Goal: Task Accomplishment & Management: Manage account settings

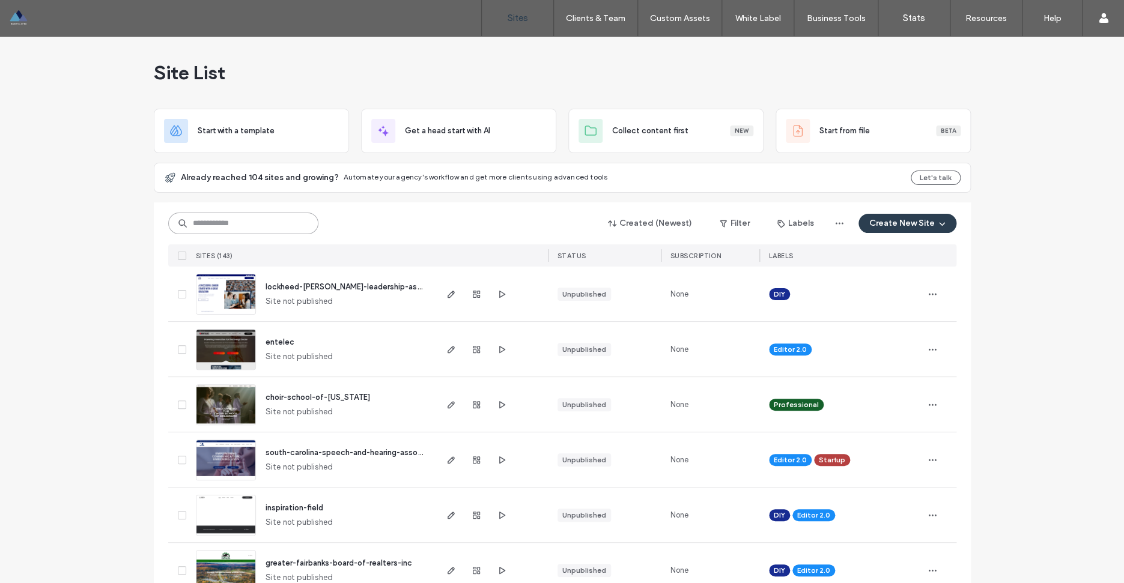
click at [255, 222] on input at bounding box center [243, 224] width 150 height 22
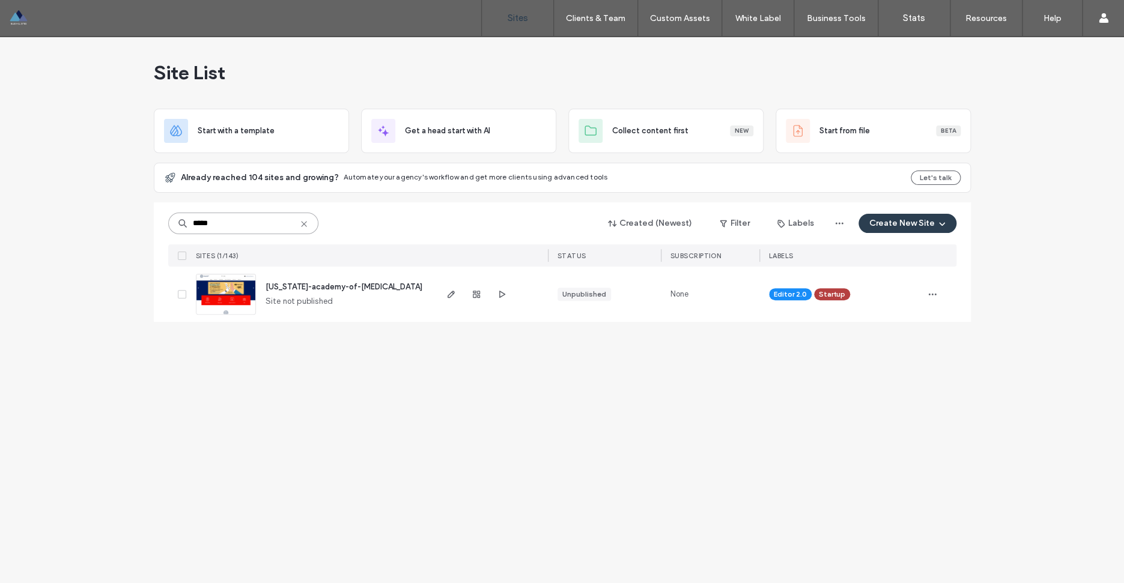
type input "*****"
click at [341, 290] on span "texas-academy-of-audiology" at bounding box center [344, 286] width 157 height 9
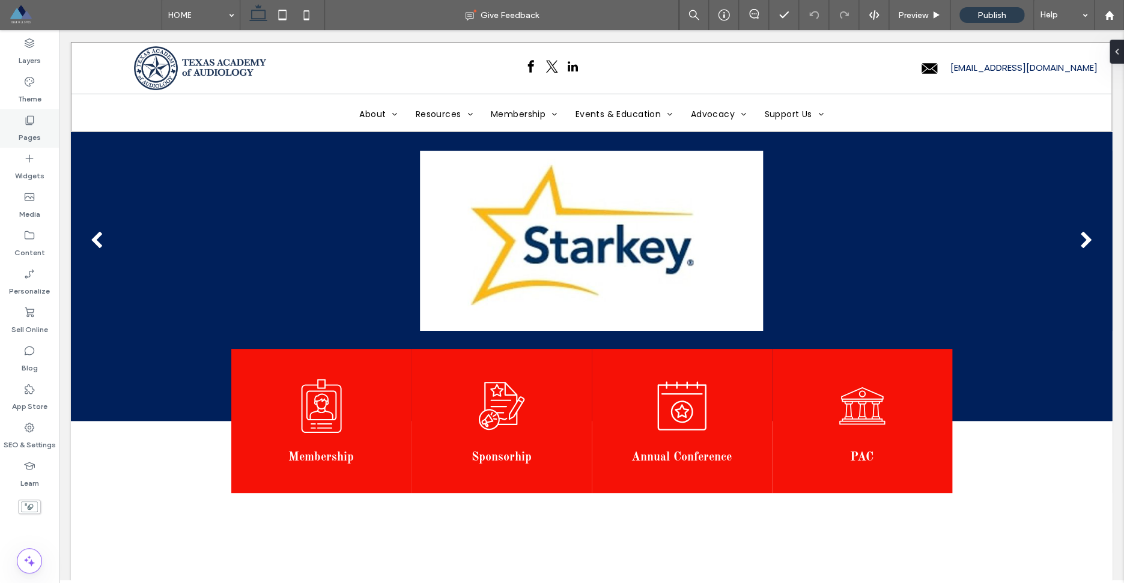
click at [32, 128] on label "Pages" at bounding box center [30, 134] width 22 height 17
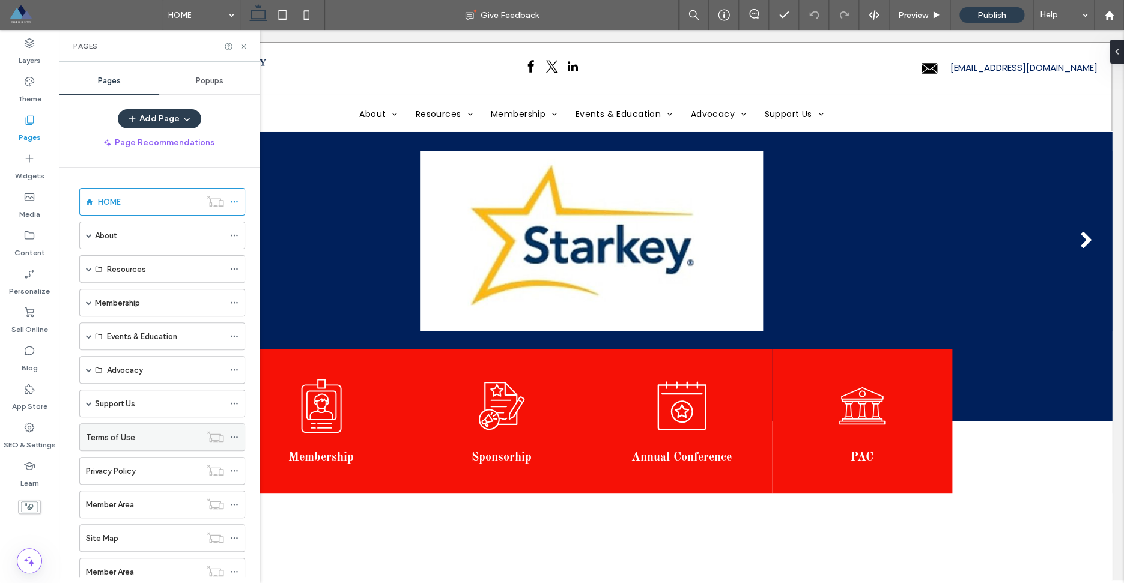
scroll to position [38, 0]
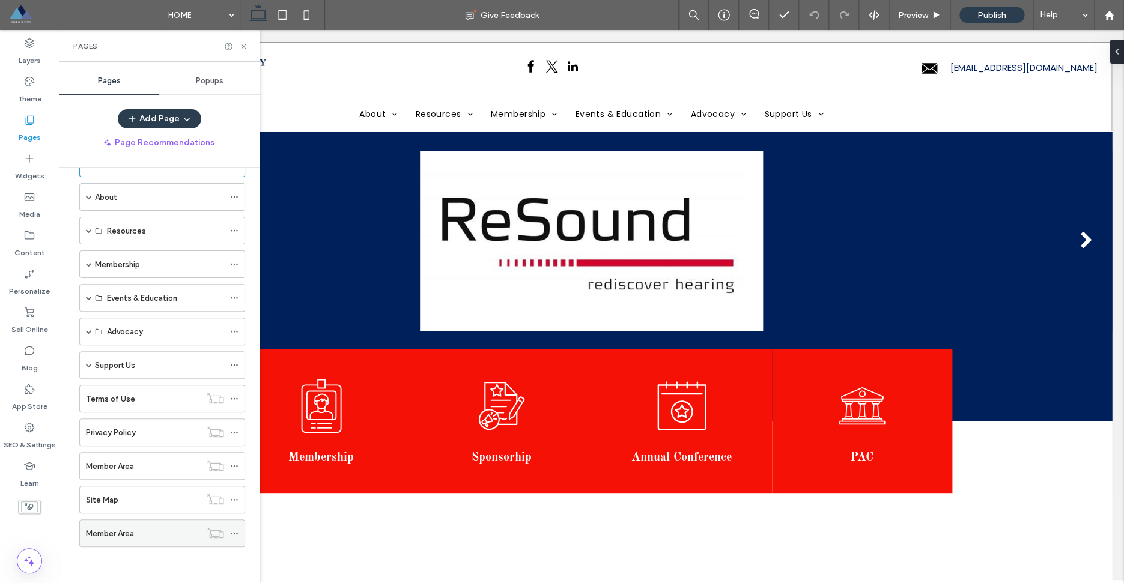
click at [151, 533] on div "Member Area" at bounding box center [143, 534] width 115 height 13
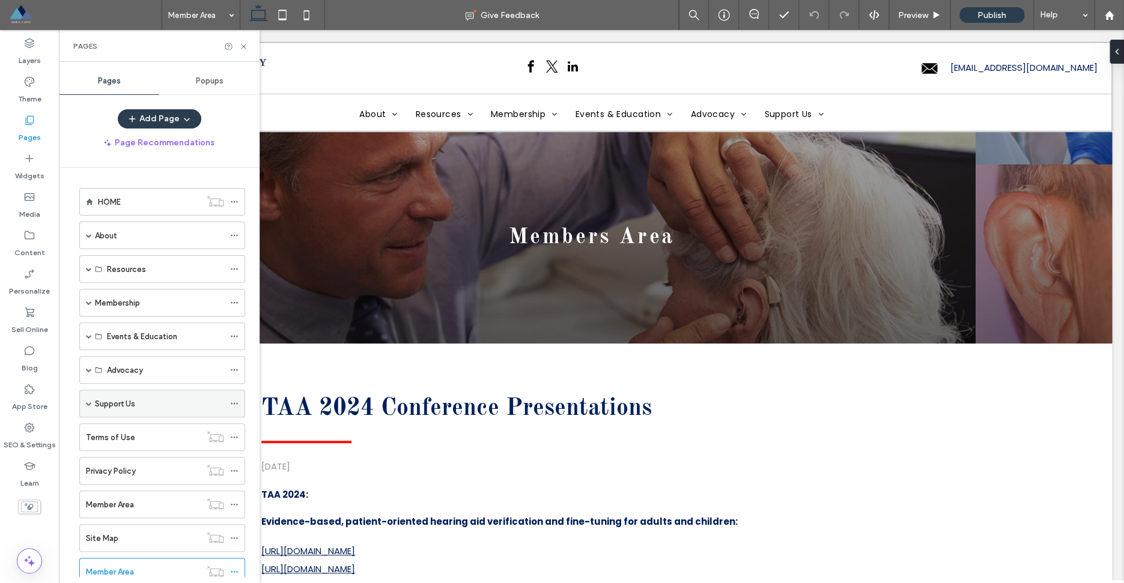
click at [90, 407] on span at bounding box center [89, 404] width 6 height 6
click at [90, 406] on span at bounding box center [89, 404] width 6 height 6
click at [89, 305] on span at bounding box center [89, 303] width 6 height 6
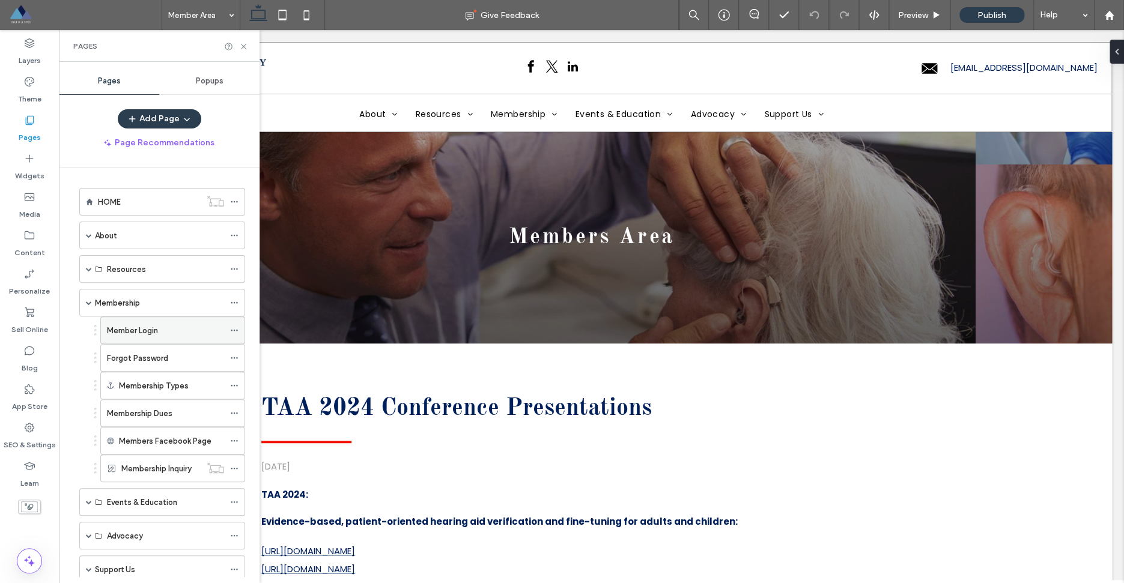
click at [237, 331] on use at bounding box center [234, 331] width 7 height 2
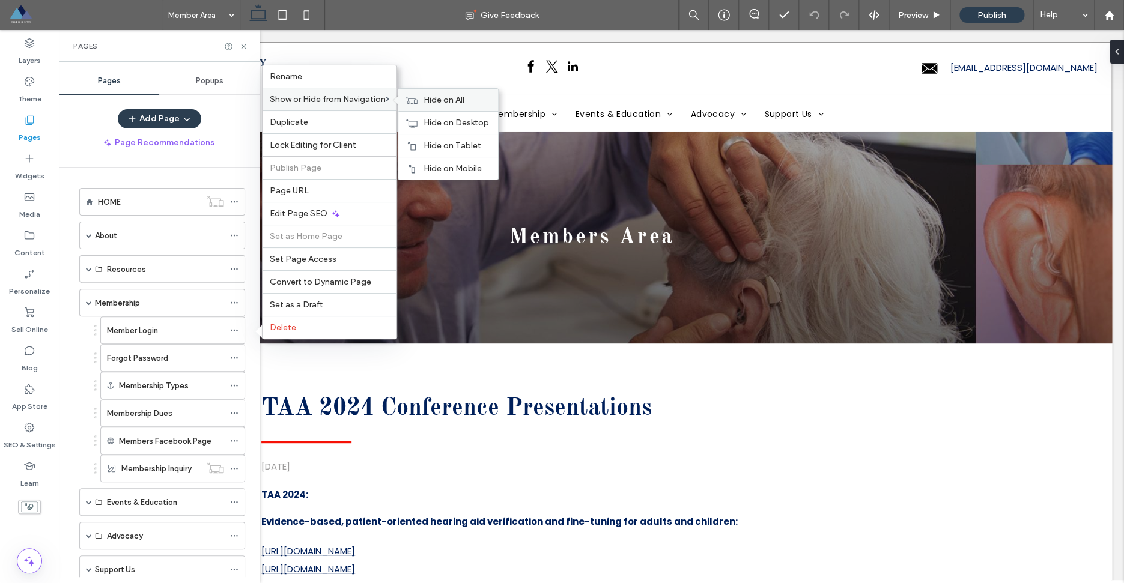
click at [425, 94] on div "Hide on All" at bounding box center [448, 100] width 100 height 22
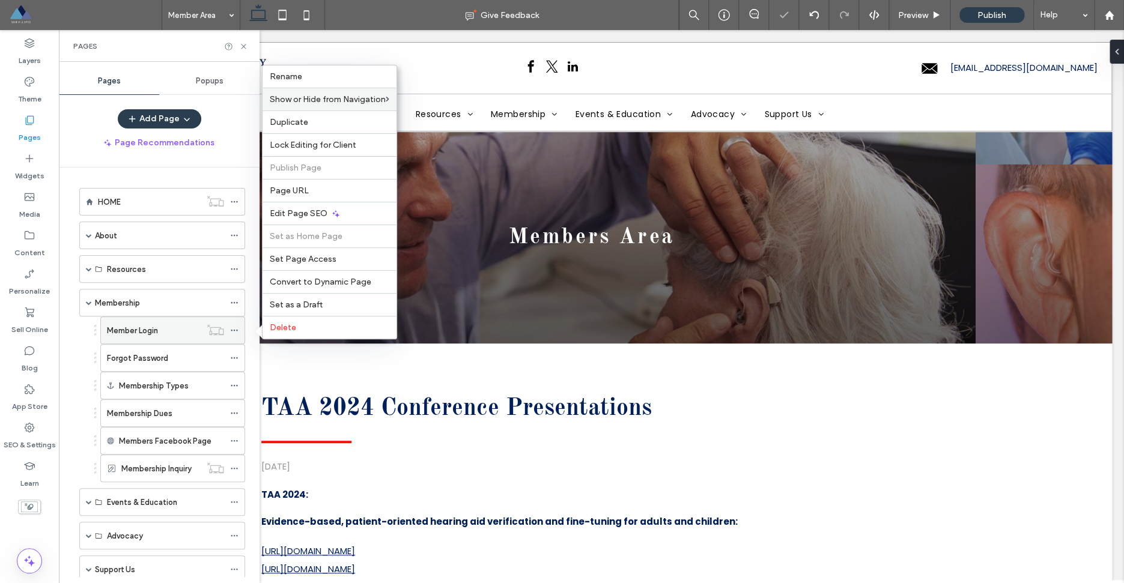
click at [183, 333] on div "Member Login" at bounding box center [154, 330] width 94 height 13
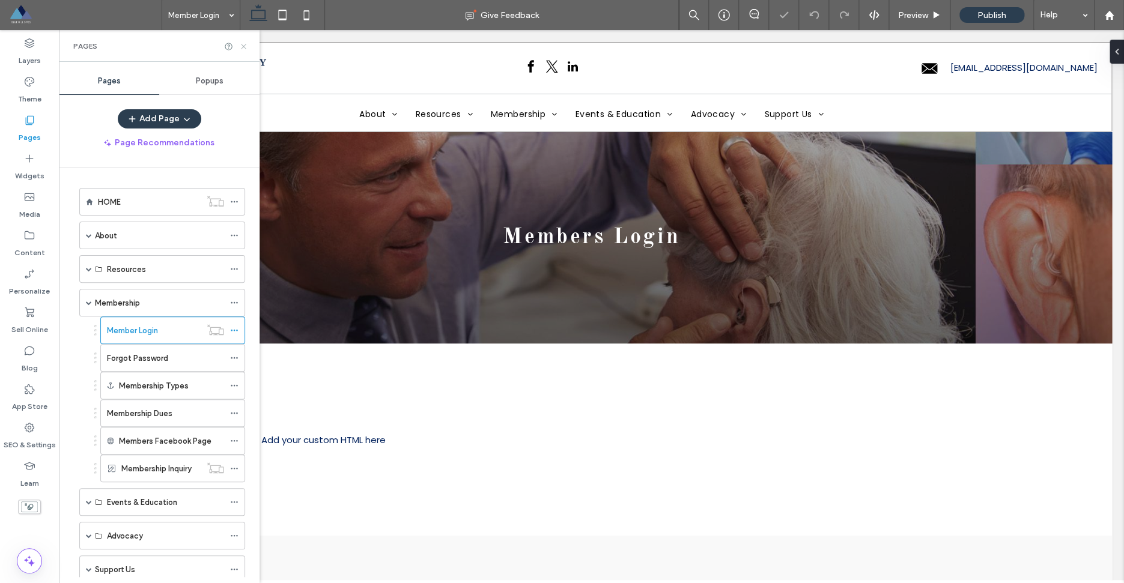
click at [245, 47] on icon at bounding box center [243, 46] width 9 height 9
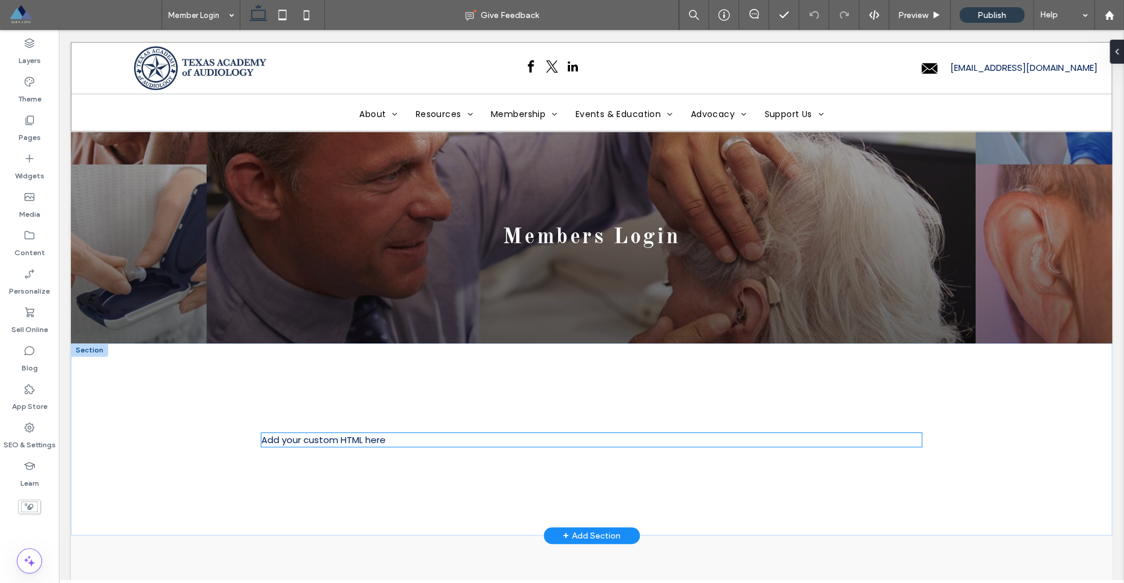
click at [320, 442] on div "Add your custom HTML here" at bounding box center [591, 440] width 660 height 14
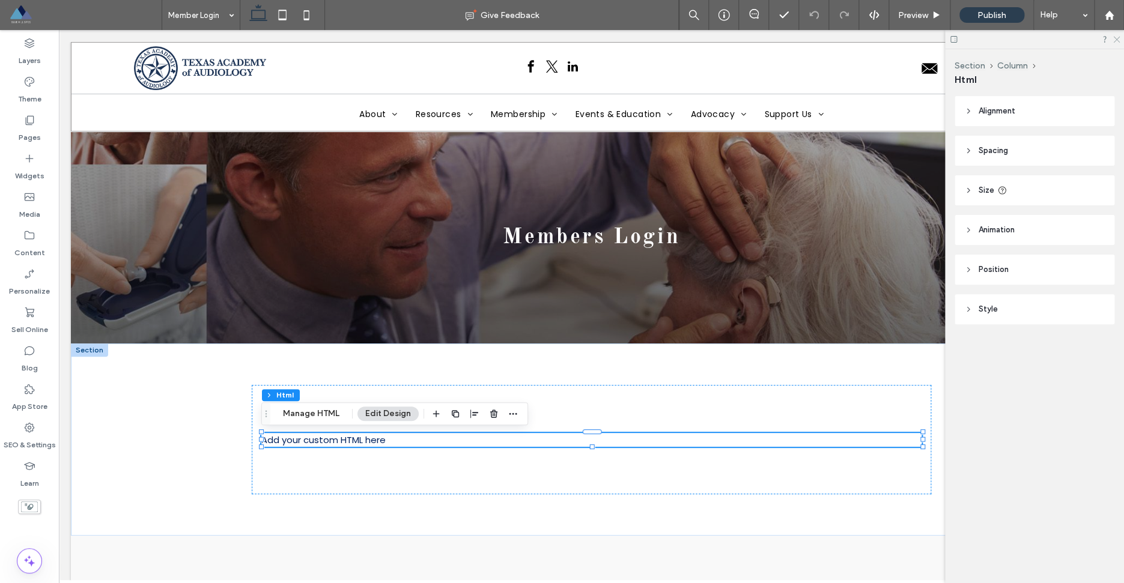
click at [1118, 40] on icon at bounding box center [1116, 39] width 8 height 8
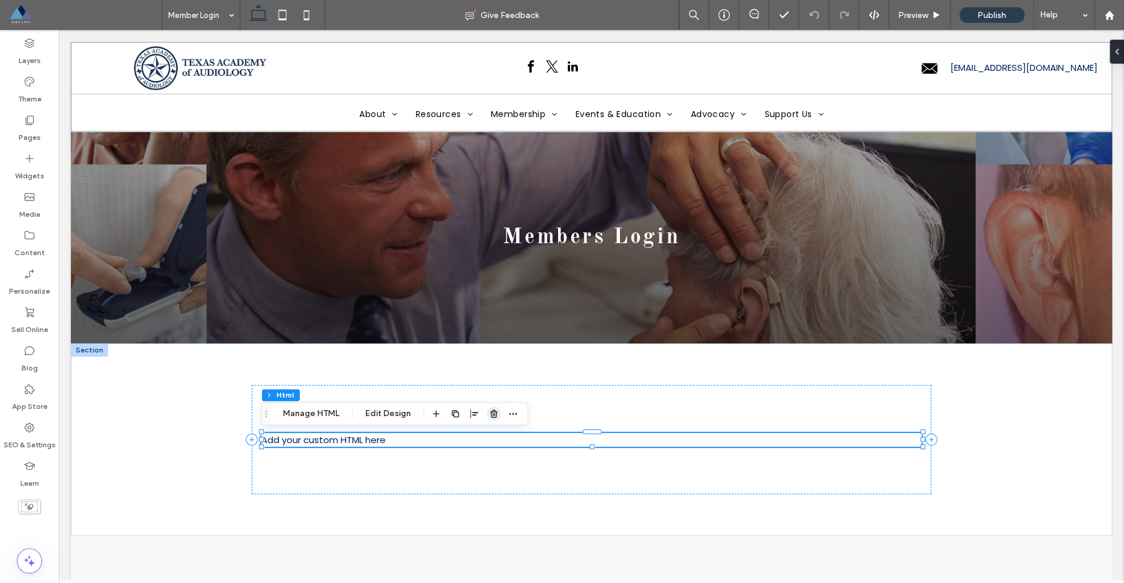
click at [494, 416] on use "button" at bounding box center [493, 414] width 7 height 8
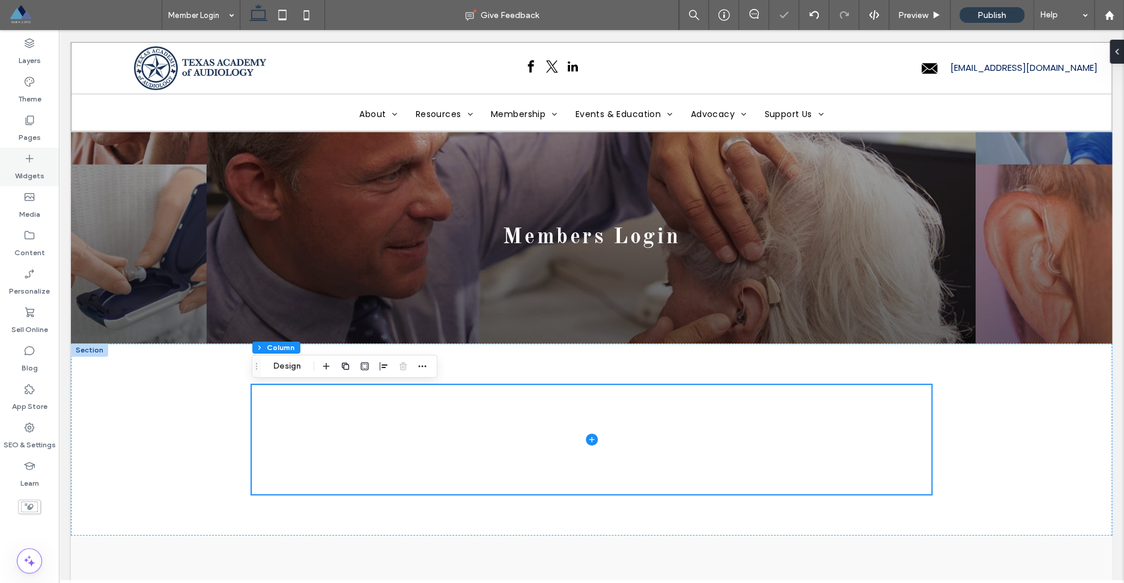
click at [27, 174] on label "Widgets" at bounding box center [29, 173] width 29 height 17
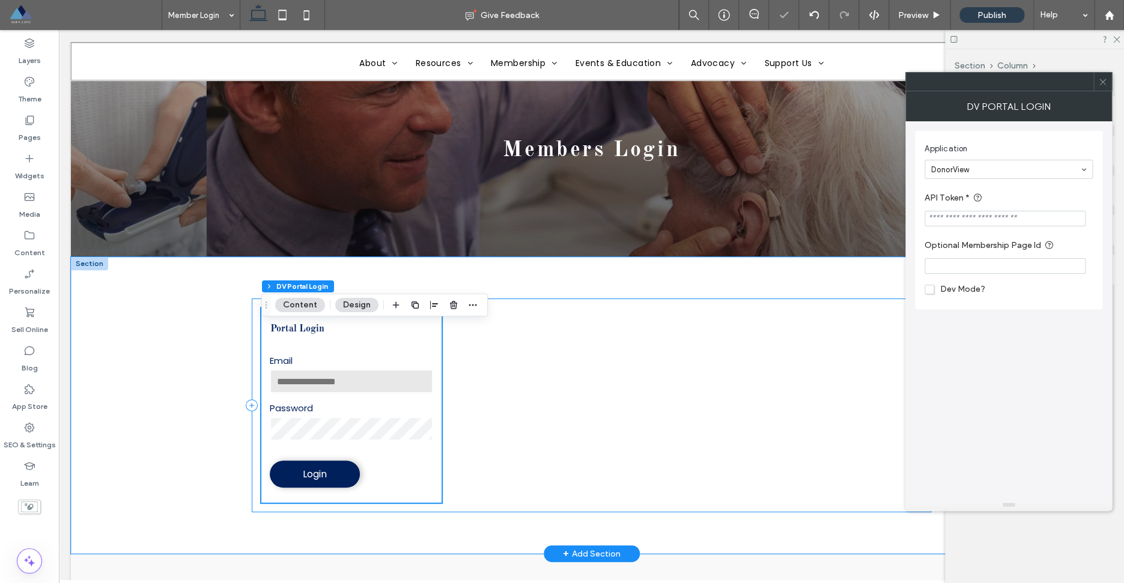
scroll to position [100, 0]
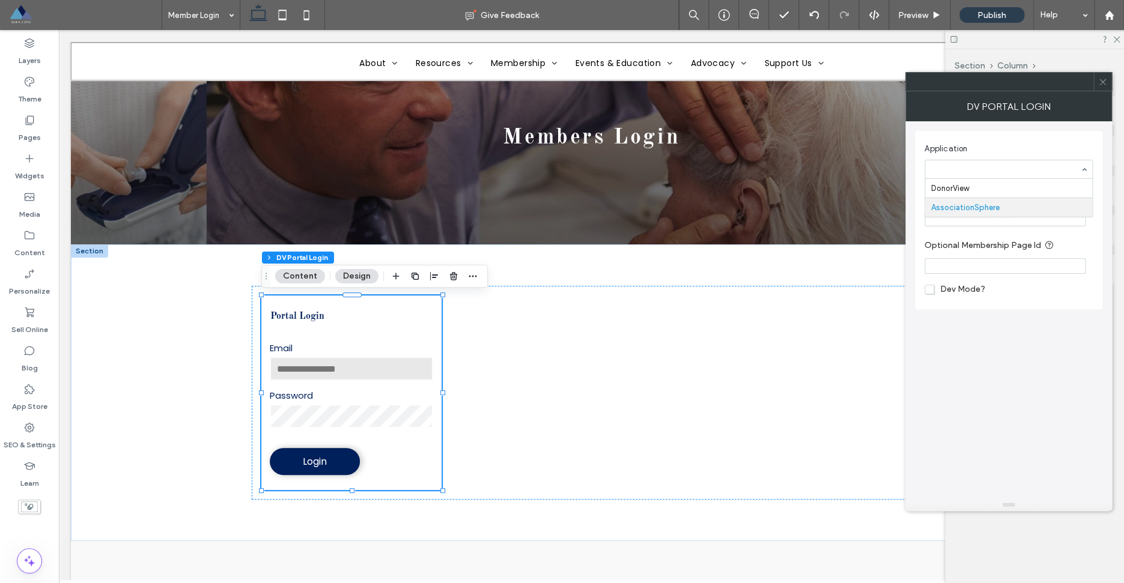
click at [973, 269] on input "Optional Membership Page Id" at bounding box center [1005, 266] width 161 height 16
click at [967, 215] on input "API Token *" at bounding box center [1005, 219] width 161 height 16
paste input "**********"
type input "**********"
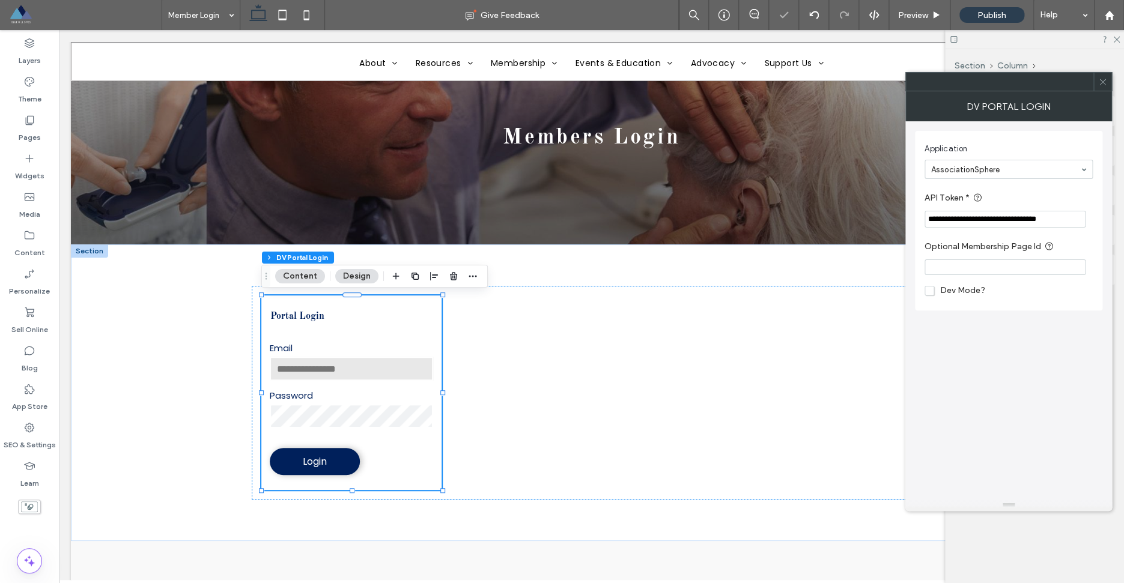
click at [1085, 193] on label "API Token *" at bounding box center [1006, 198] width 163 height 15
click at [1103, 82] on use at bounding box center [1103, 82] width 6 height 6
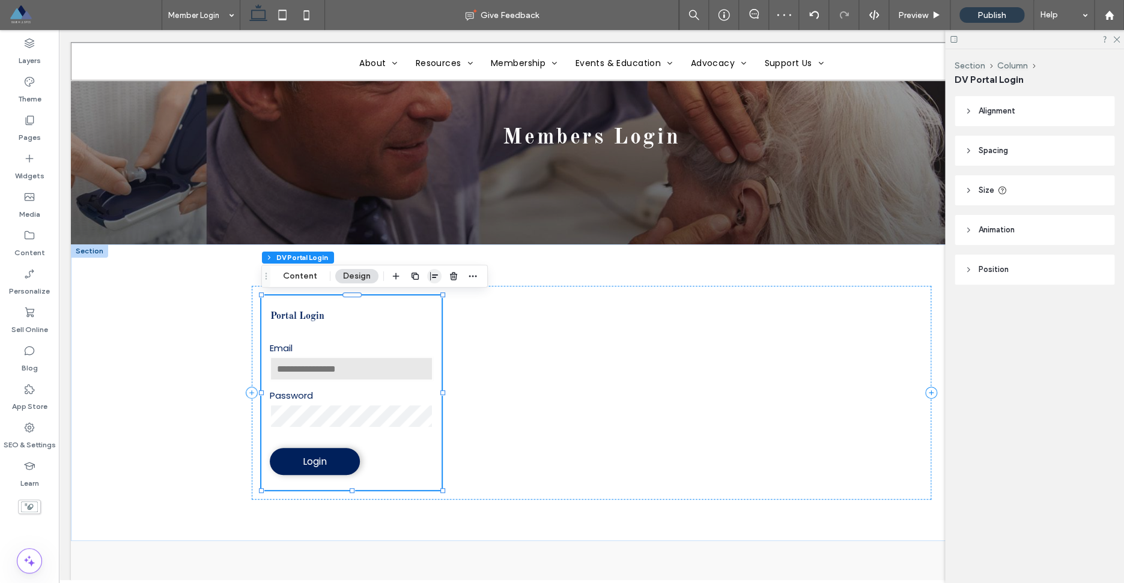
click at [433, 278] on use "button" at bounding box center [434, 276] width 8 height 8
click at [419, 302] on icon "center" at bounding box center [422, 300] width 10 height 10
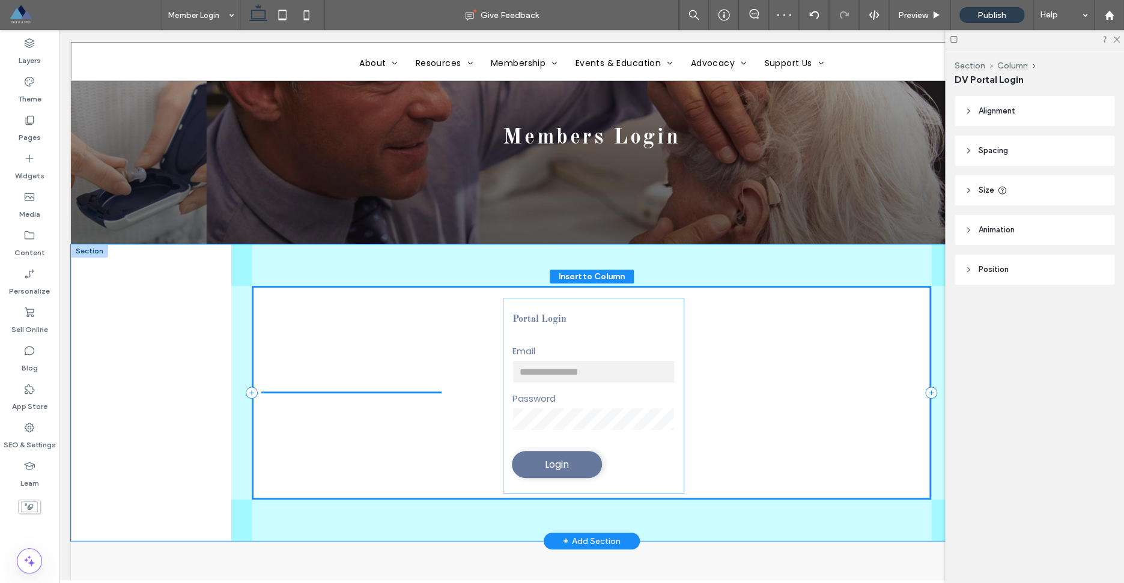
click at [682, 392] on div "Portal Login Email Password Login" at bounding box center [592, 393] width 680 height 214
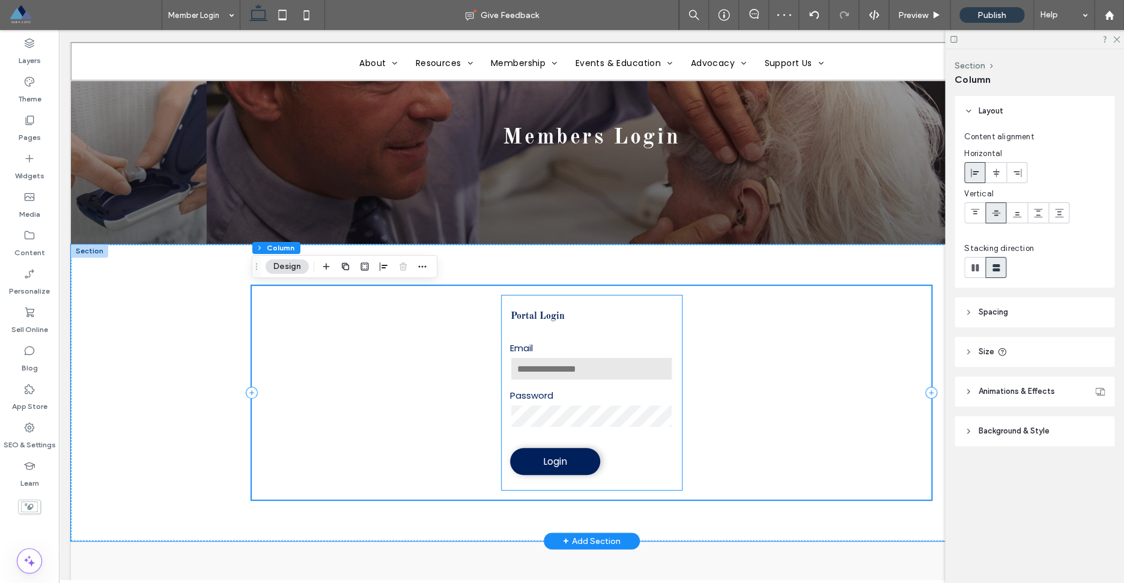
click at [675, 391] on div "Password" at bounding box center [592, 409] width 180 height 41
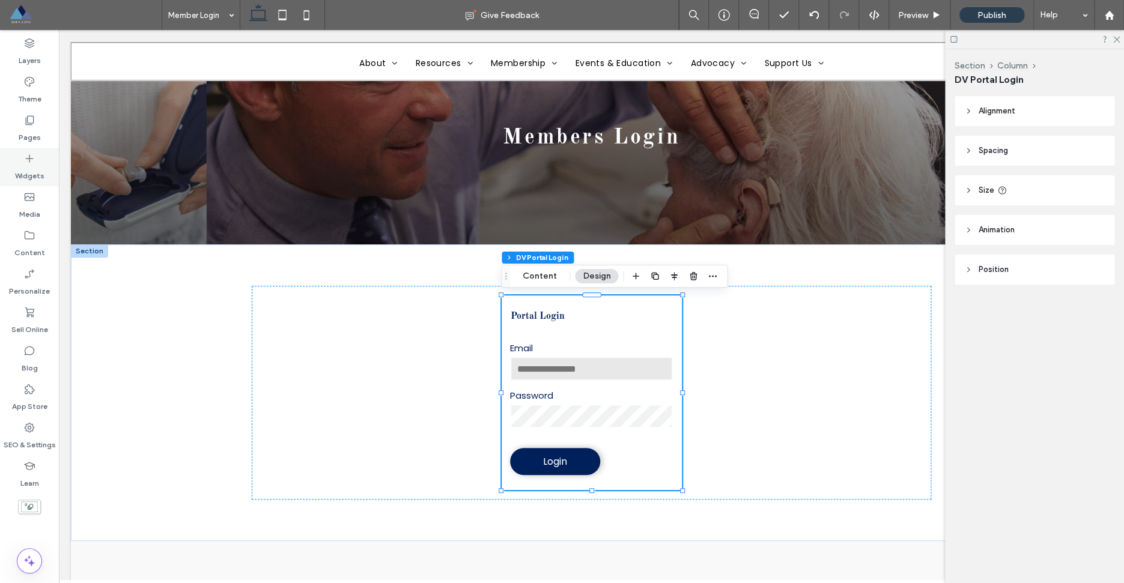
click at [33, 168] on label "Widgets" at bounding box center [29, 173] width 29 height 17
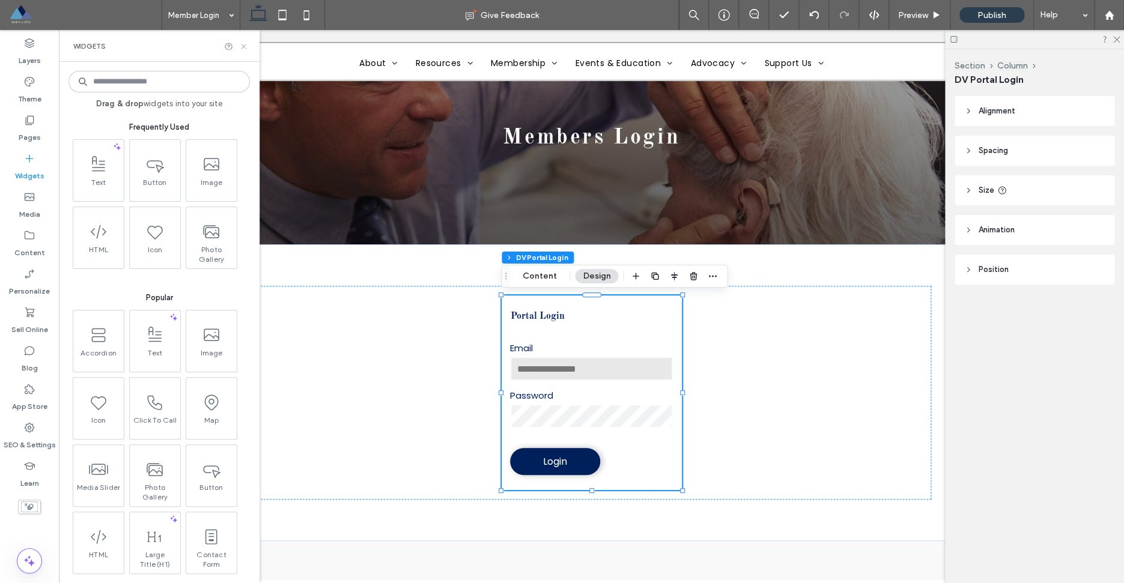
click at [245, 49] on icon at bounding box center [243, 46] width 9 height 9
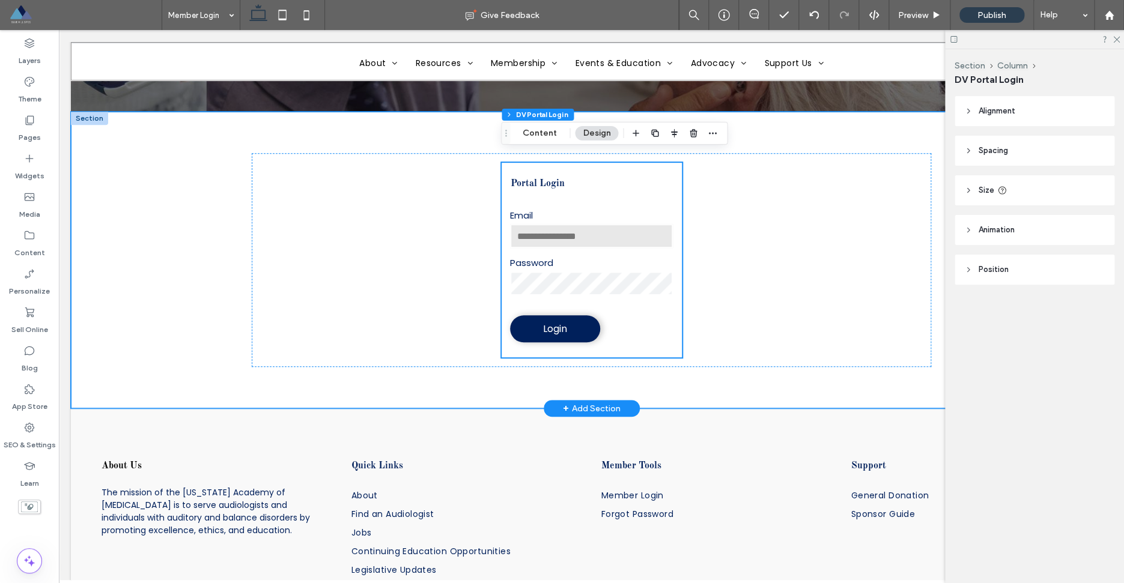
scroll to position [243, 0]
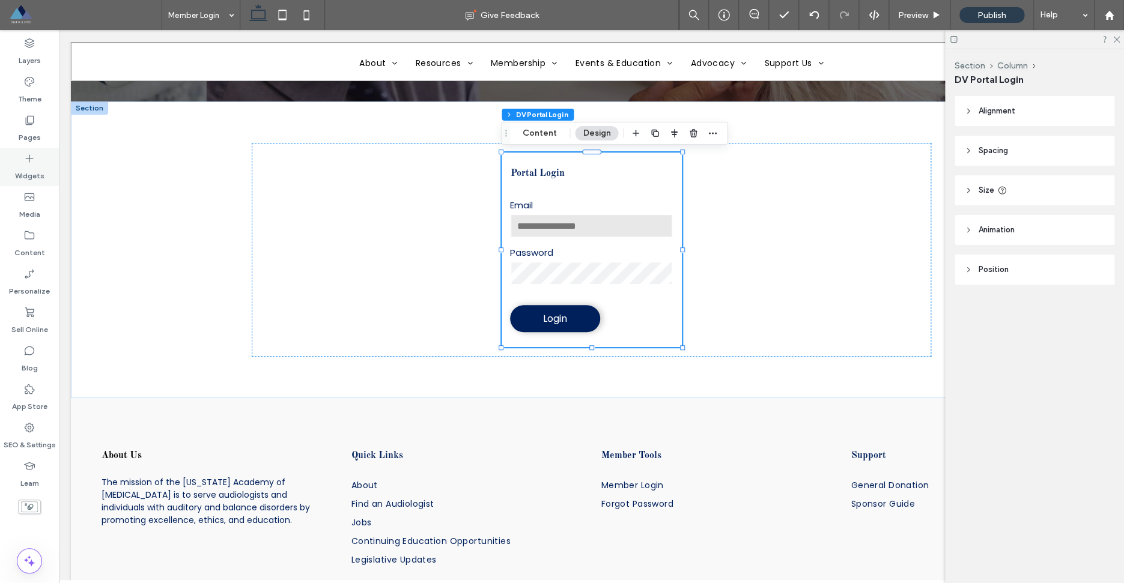
click at [29, 166] on label "Widgets" at bounding box center [29, 173] width 29 height 17
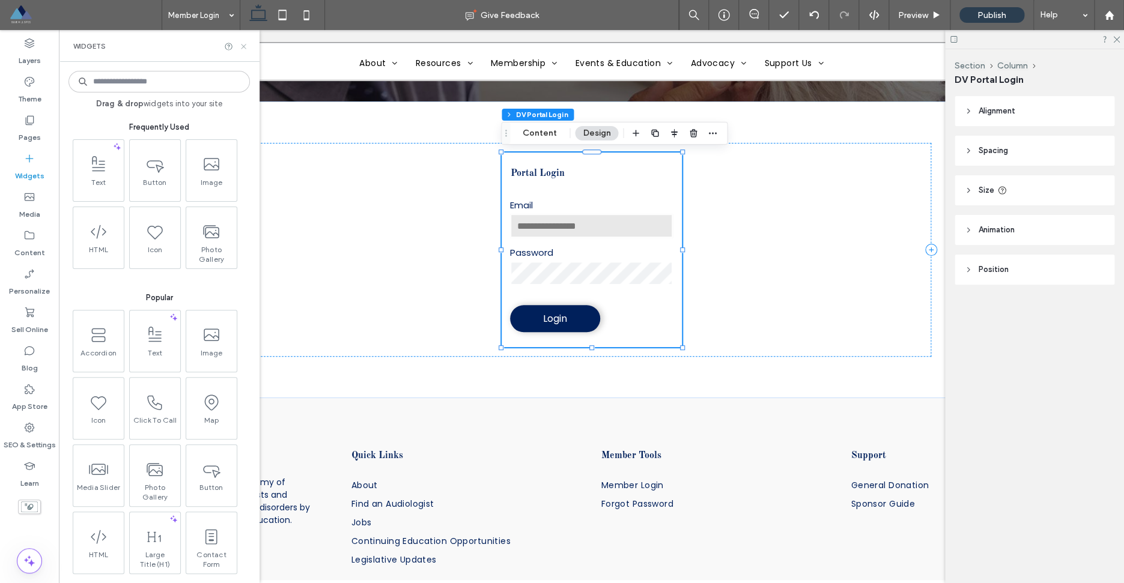
click at [245, 44] on use at bounding box center [243, 46] width 5 height 5
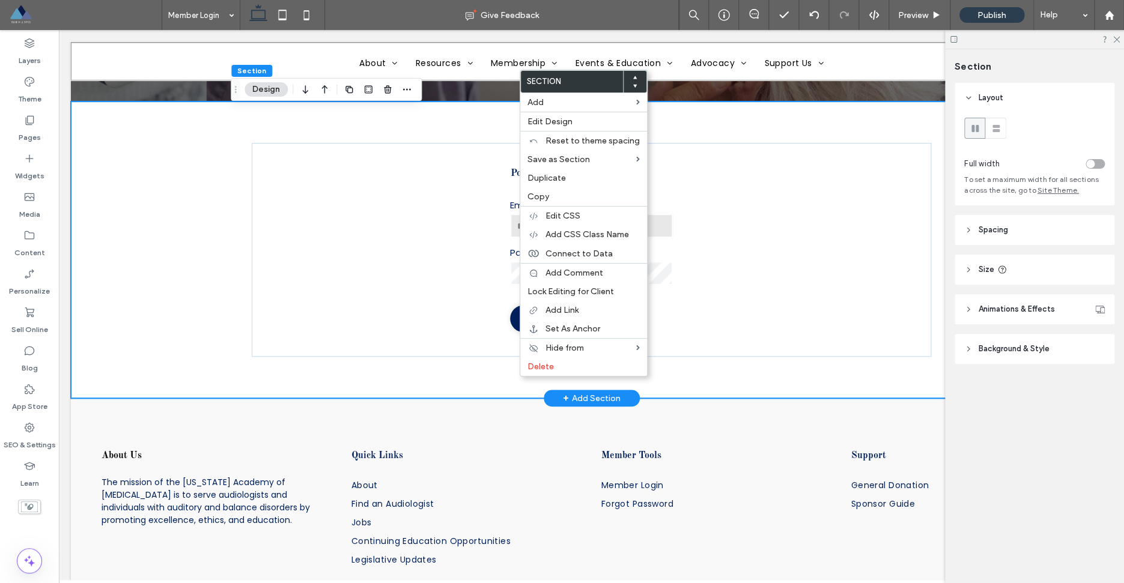
click at [171, 148] on div "Portal Login Email Password Login" at bounding box center [591, 250] width 1041 height 297
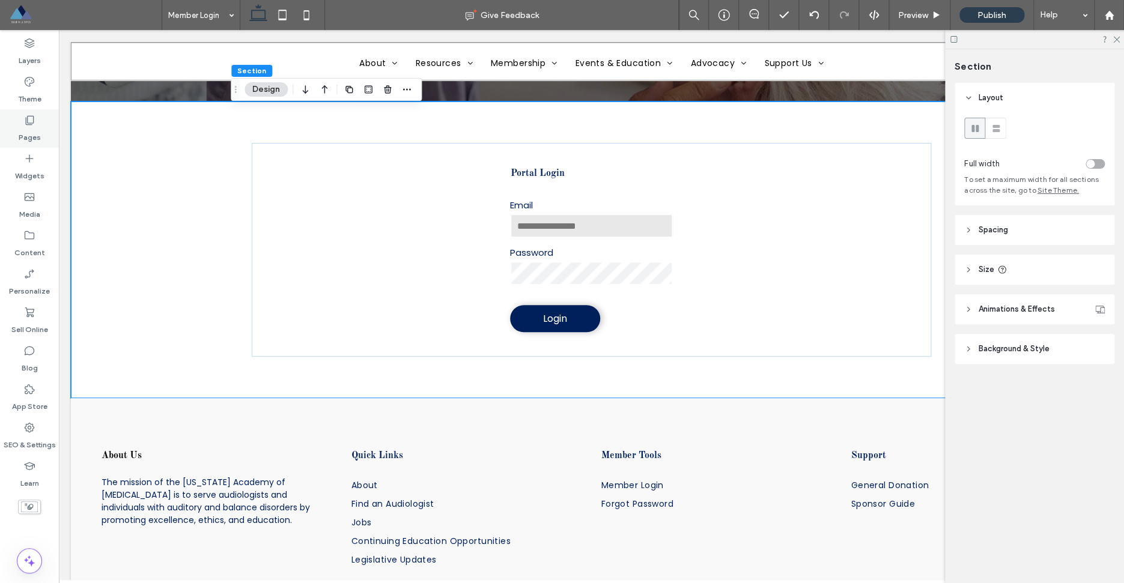
click at [31, 130] on label "Pages" at bounding box center [30, 134] width 22 height 17
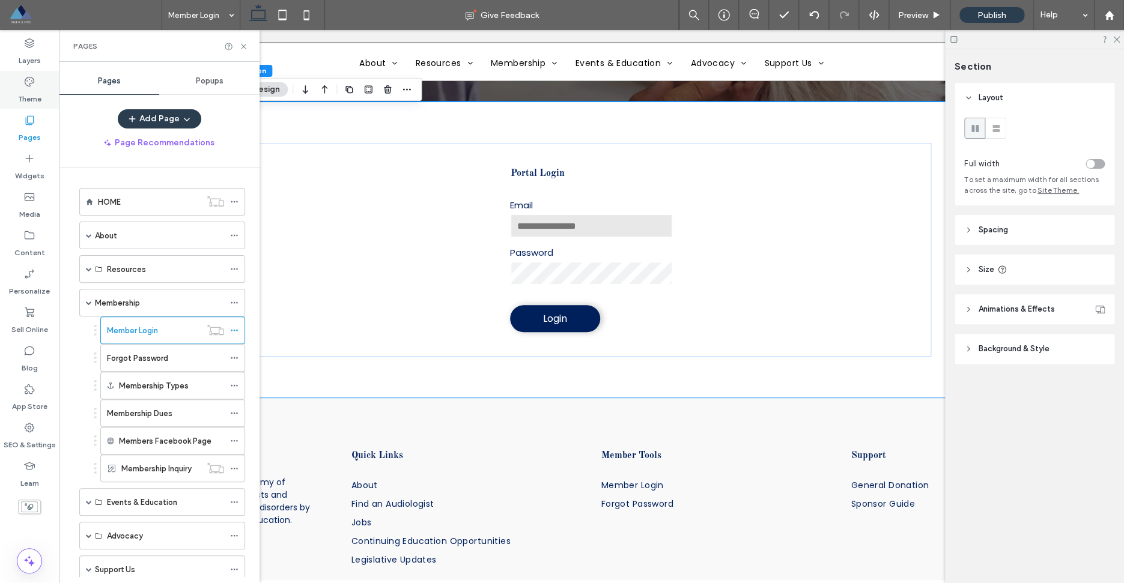
click at [34, 105] on div "Theme" at bounding box center [29, 90] width 59 height 38
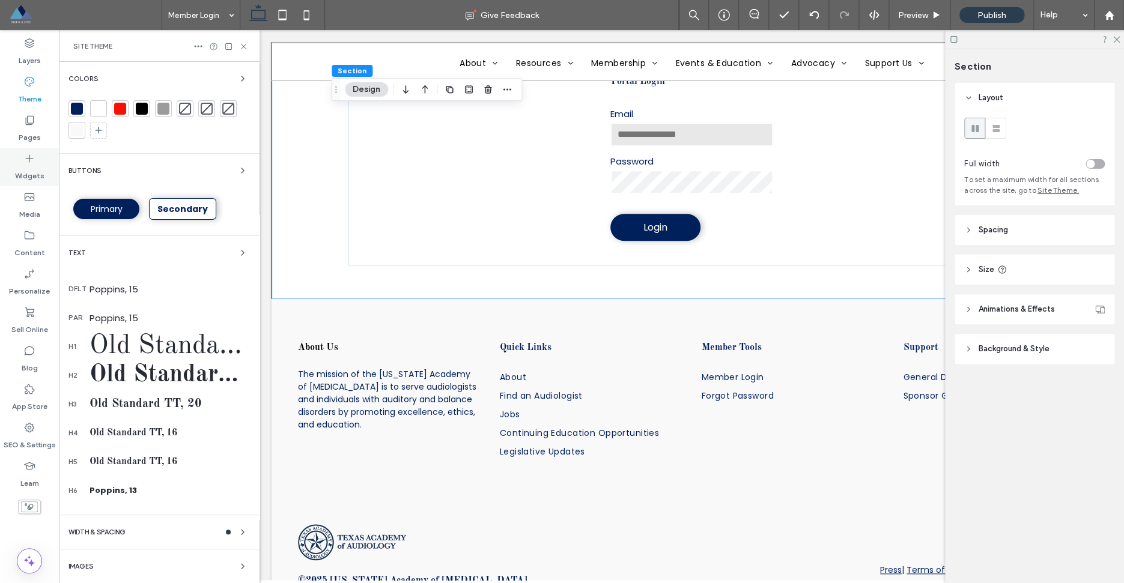
click at [31, 163] on icon at bounding box center [29, 159] width 12 height 12
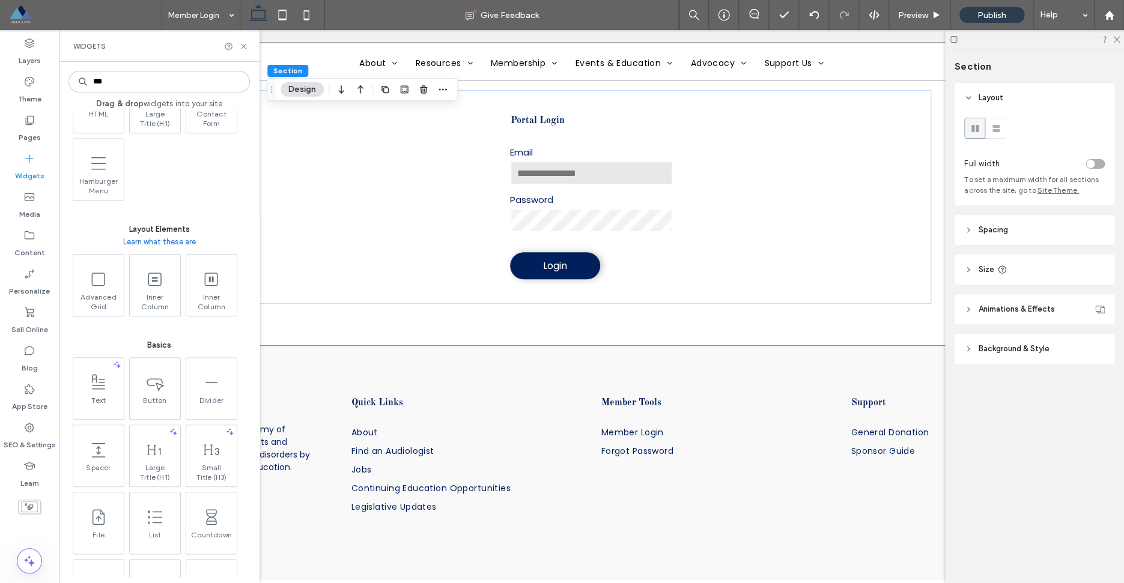
scroll to position [0, 0]
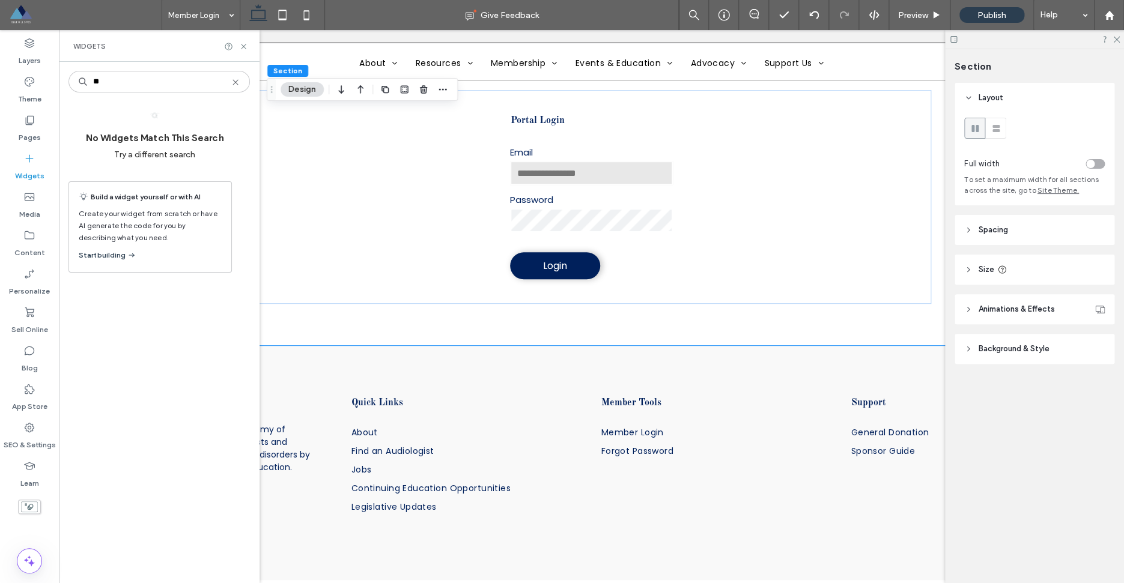
type input "*"
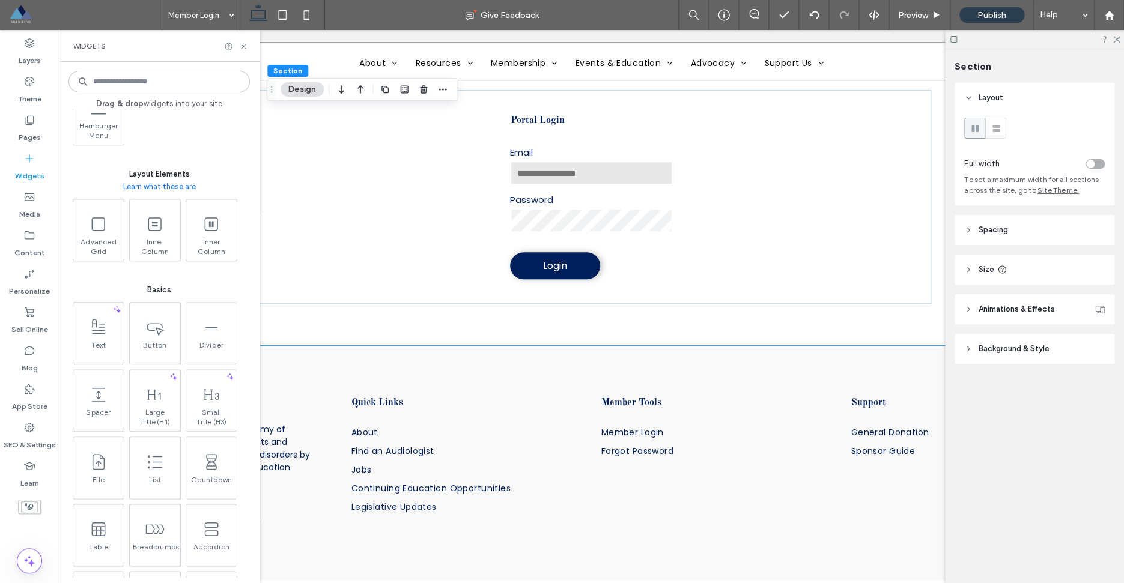
scroll to position [498, 0]
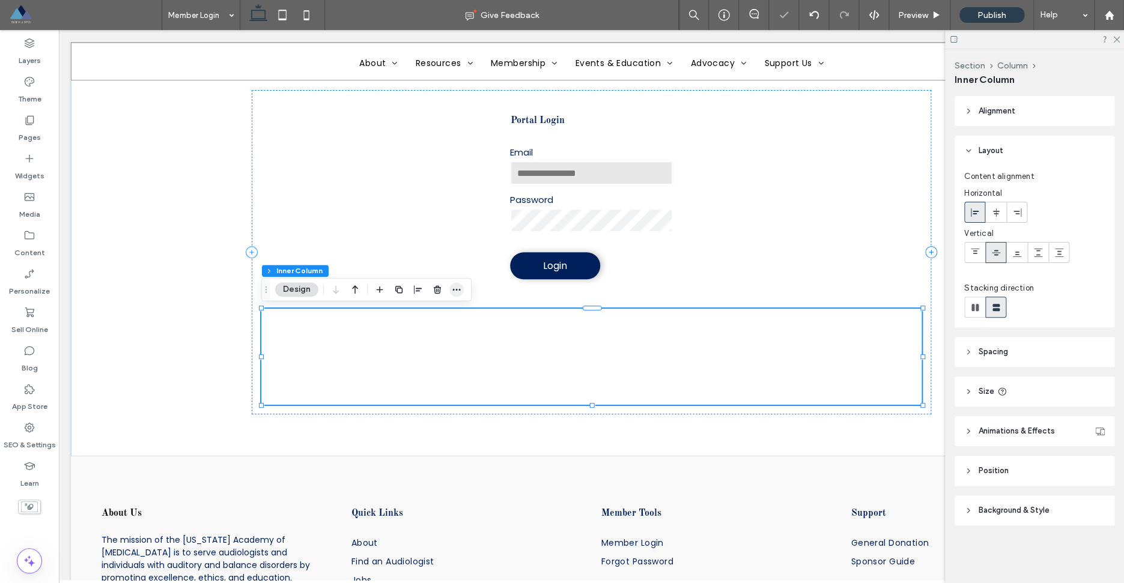
click at [458, 290] on icon "button" at bounding box center [457, 290] width 10 height 10
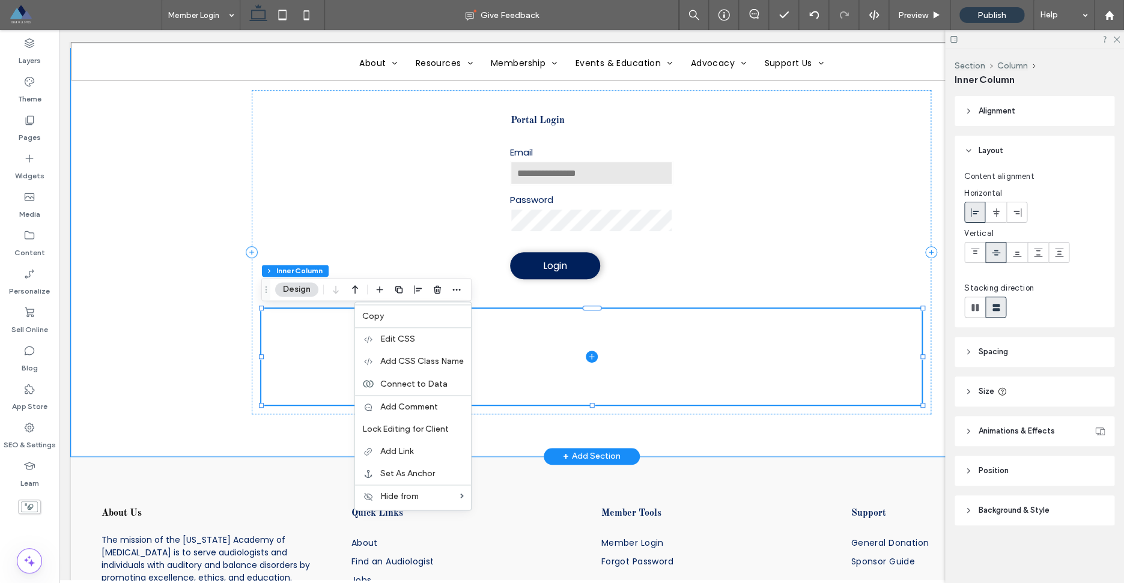
click at [511, 345] on span at bounding box center [591, 357] width 660 height 96
click at [306, 290] on button "Design" at bounding box center [296, 289] width 43 height 14
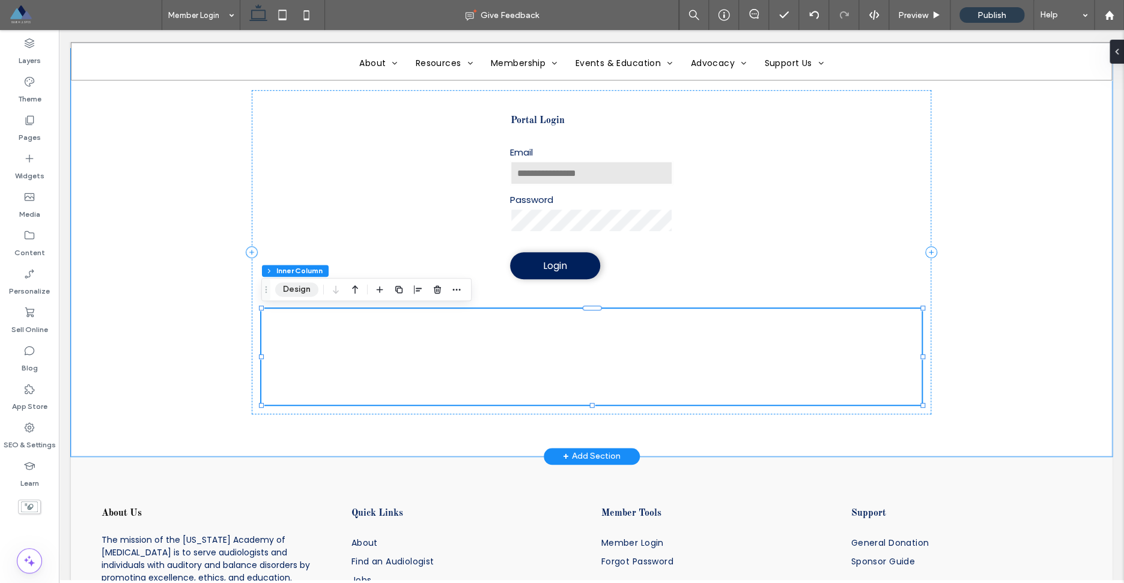
click at [305, 291] on button "Design" at bounding box center [296, 289] width 43 height 14
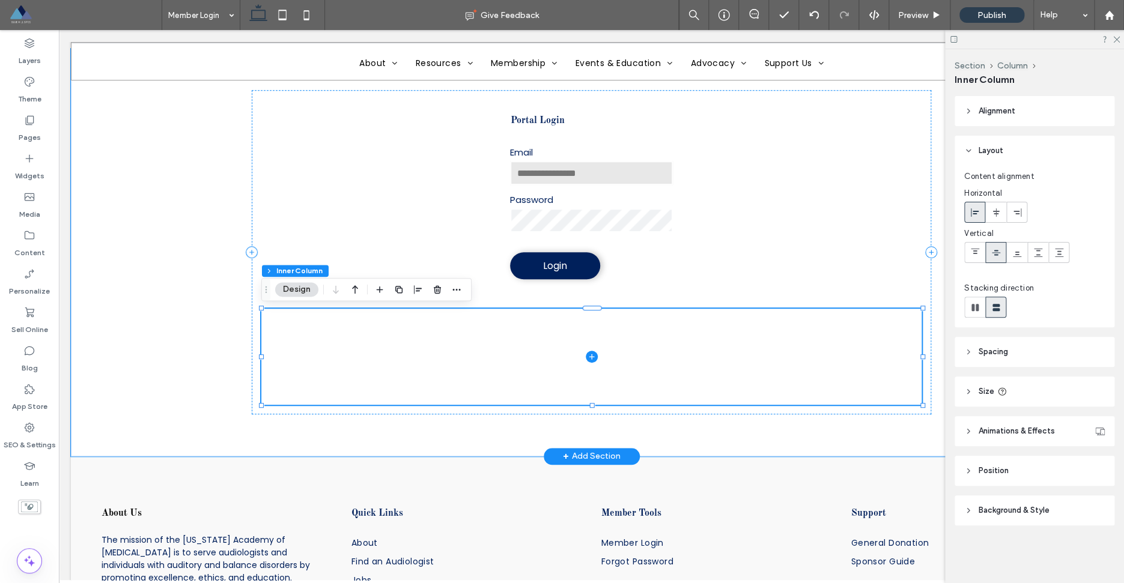
click at [594, 359] on icon at bounding box center [592, 357] width 12 height 12
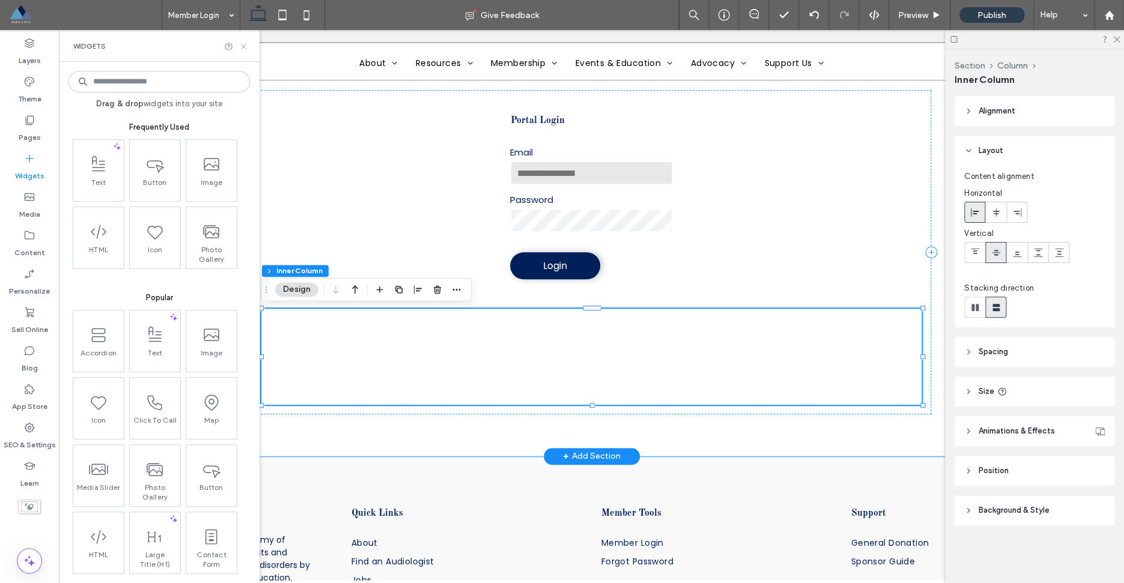
click at [246, 47] on icon at bounding box center [243, 46] width 9 height 9
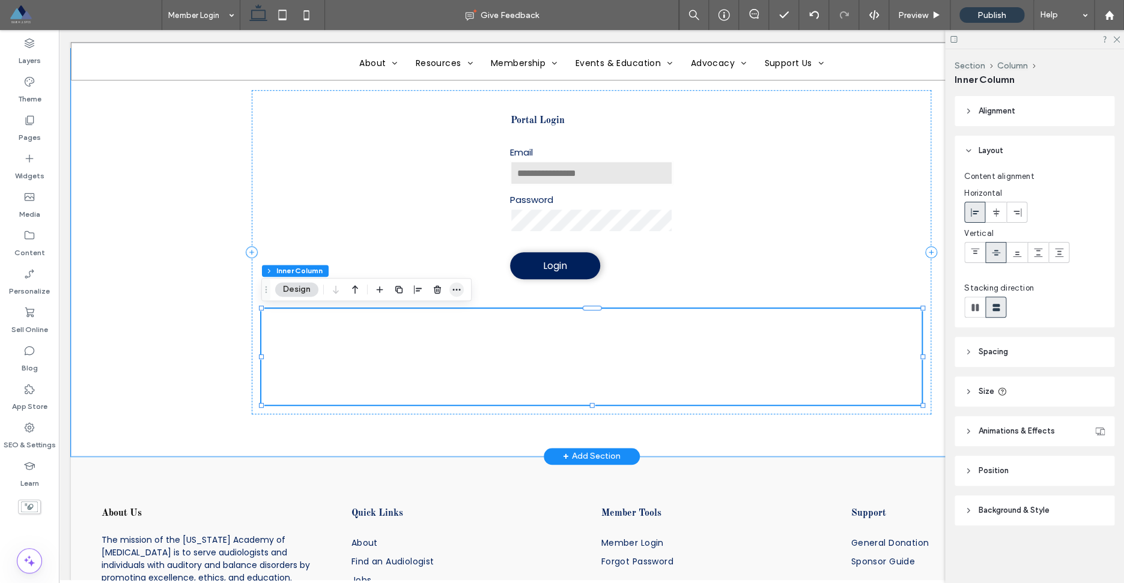
click at [454, 290] on use "button" at bounding box center [456, 290] width 8 height 2
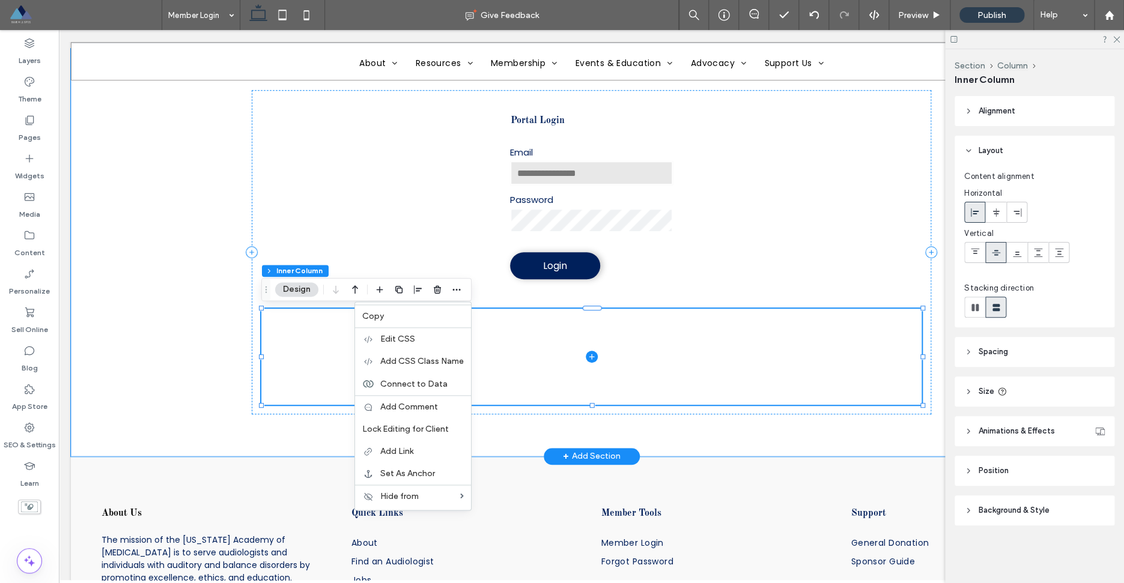
click at [615, 377] on span at bounding box center [591, 357] width 660 height 96
click at [591, 360] on icon at bounding box center [592, 357] width 12 height 12
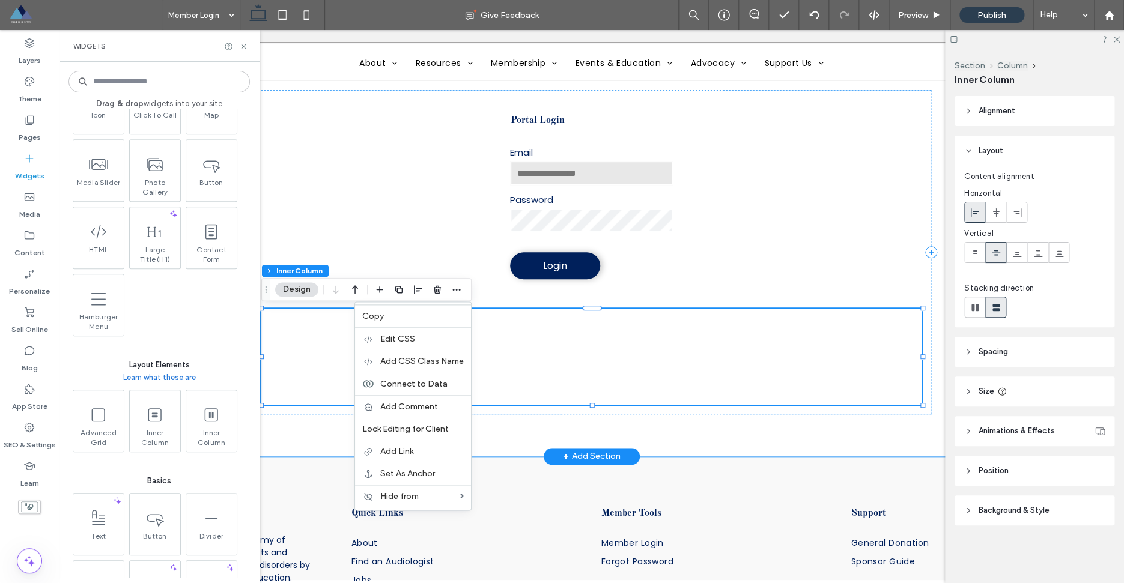
scroll to position [340, 0]
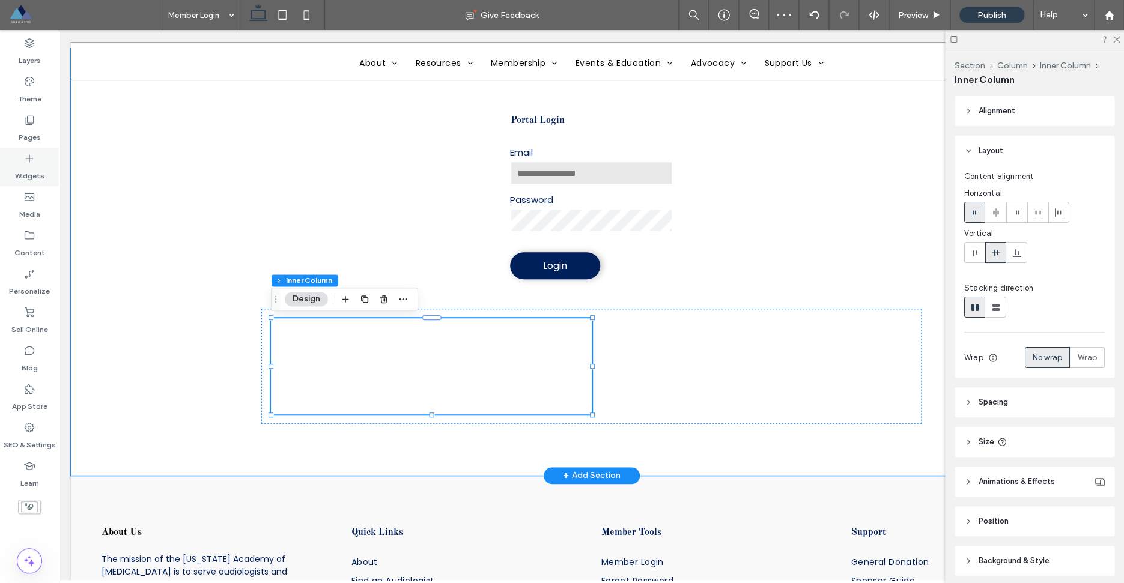
click at [35, 166] on label "Widgets" at bounding box center [29, 173] width 29 height 17
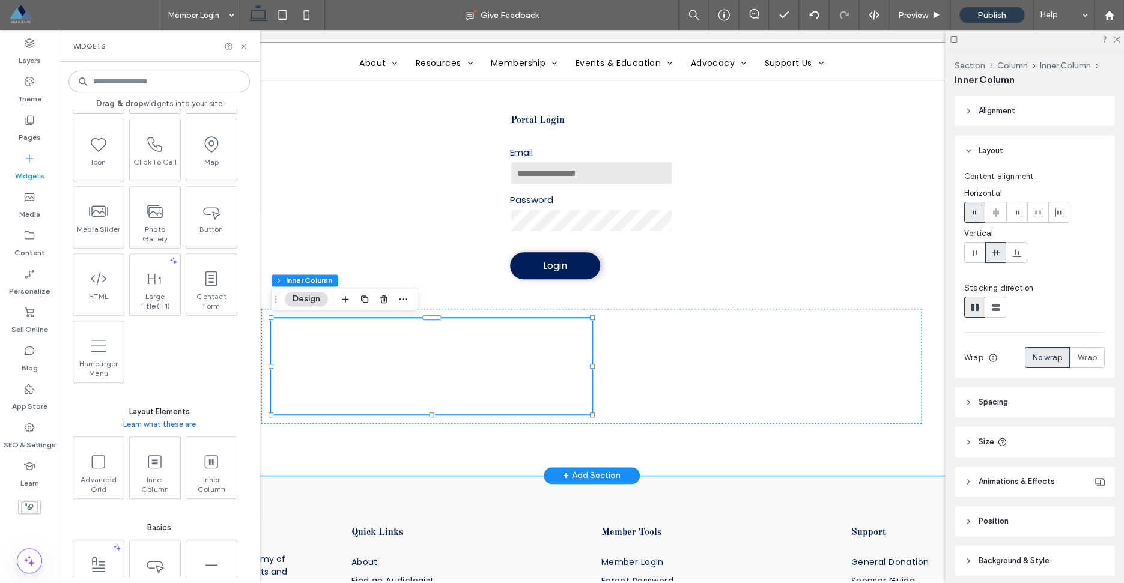
scroll to position [269, 0]
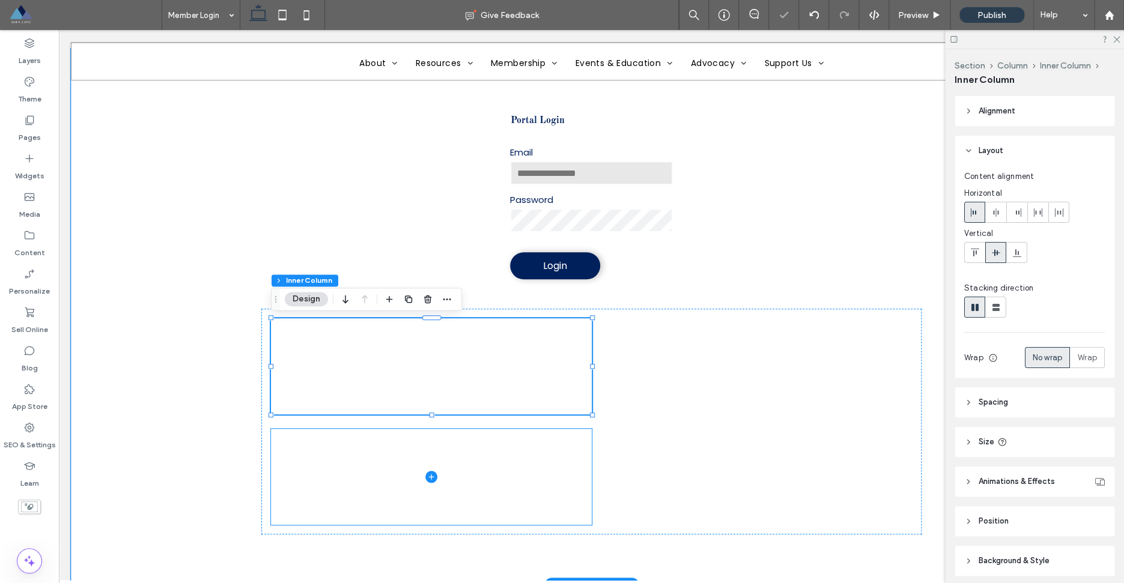
click at [490, 450] on span at bounding box center [431, 477] width 320 height 96
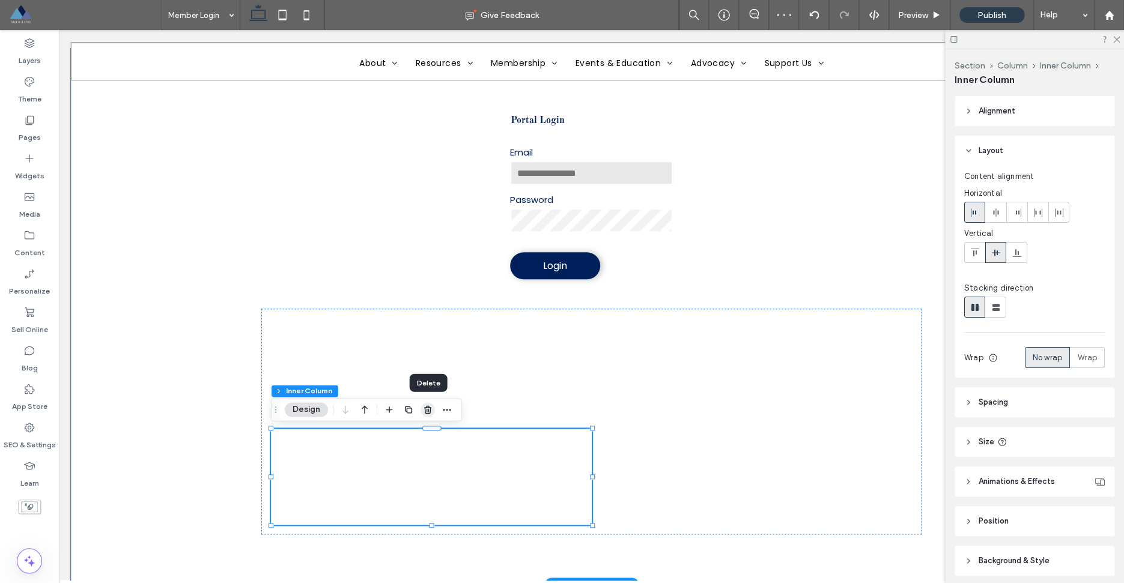
click at [427, 409] on icon "button" at bounding box center [428, 410] width 10 height 10
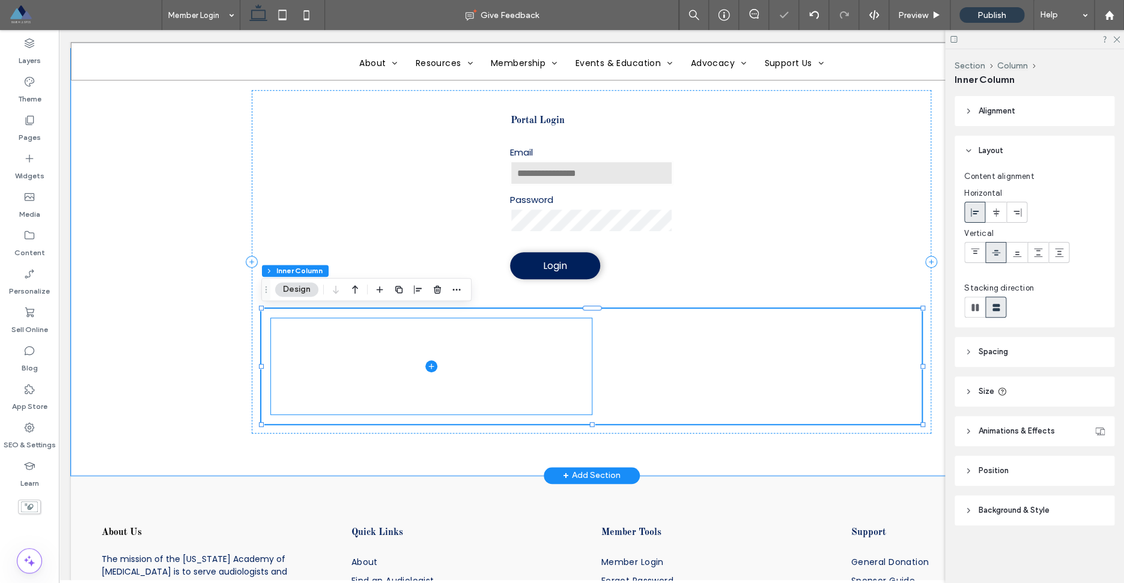
click at [430, 367] on icon at bounding box center [431, 367] width 12 height 12
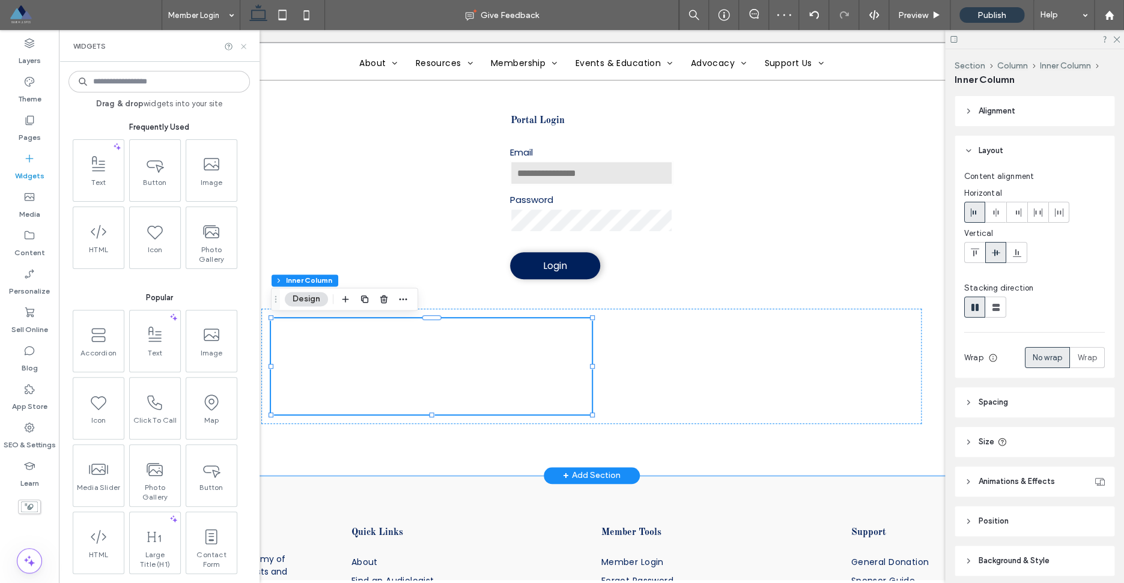
click at [245, 47] on use at bounding box center [243, 46] width 5 height 5
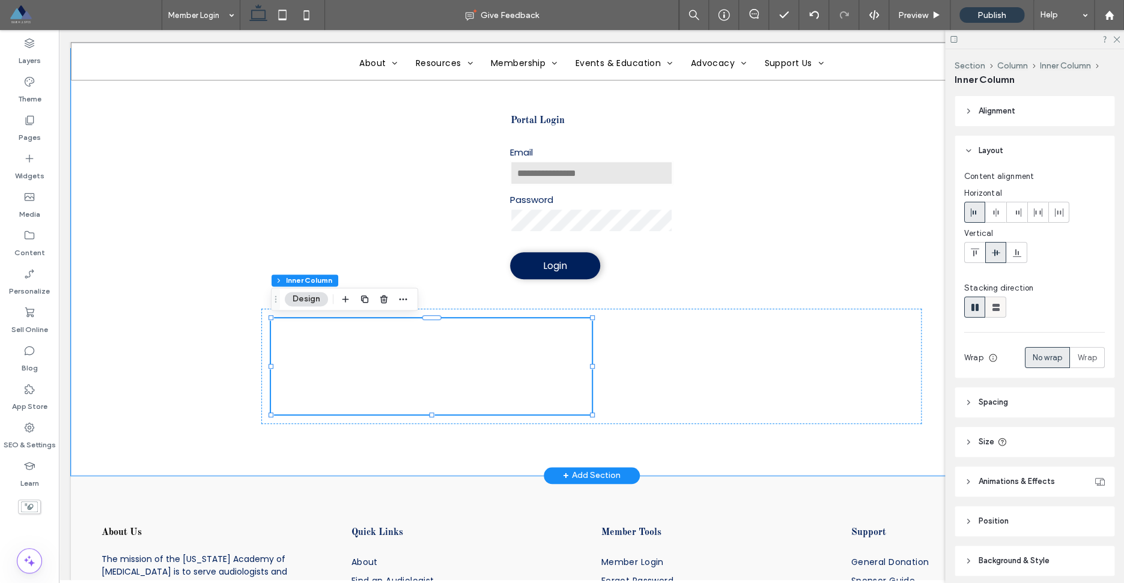
click at [1000, 309] on icon at bounding box center [996, 308] width 12 height 12
type input "**"
type input "****"
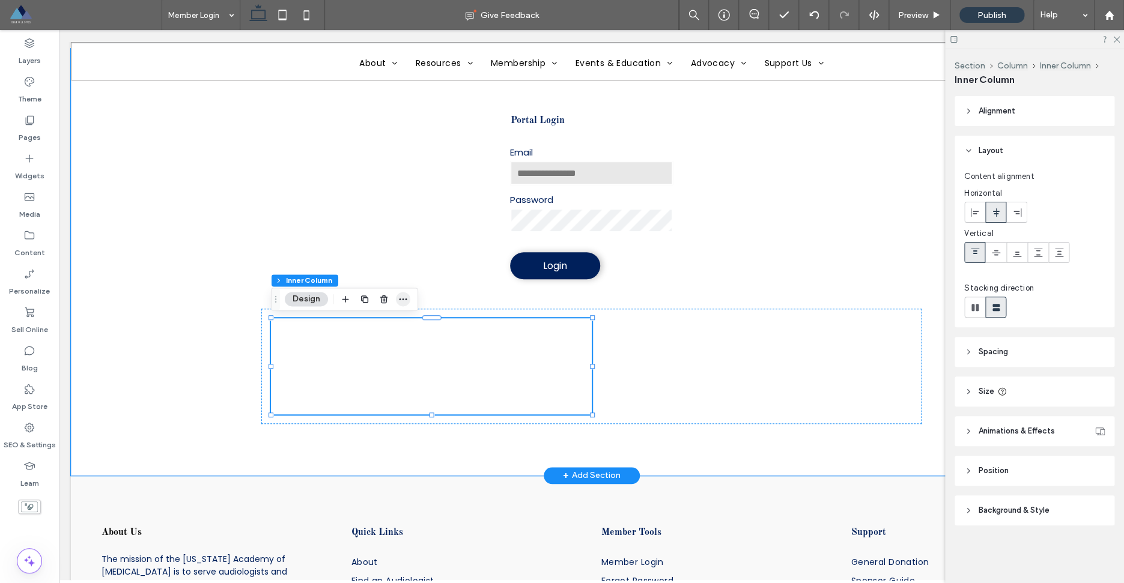
click at [406, 304] on icon "button" at bounding box center [403, 299] width 10 height 10
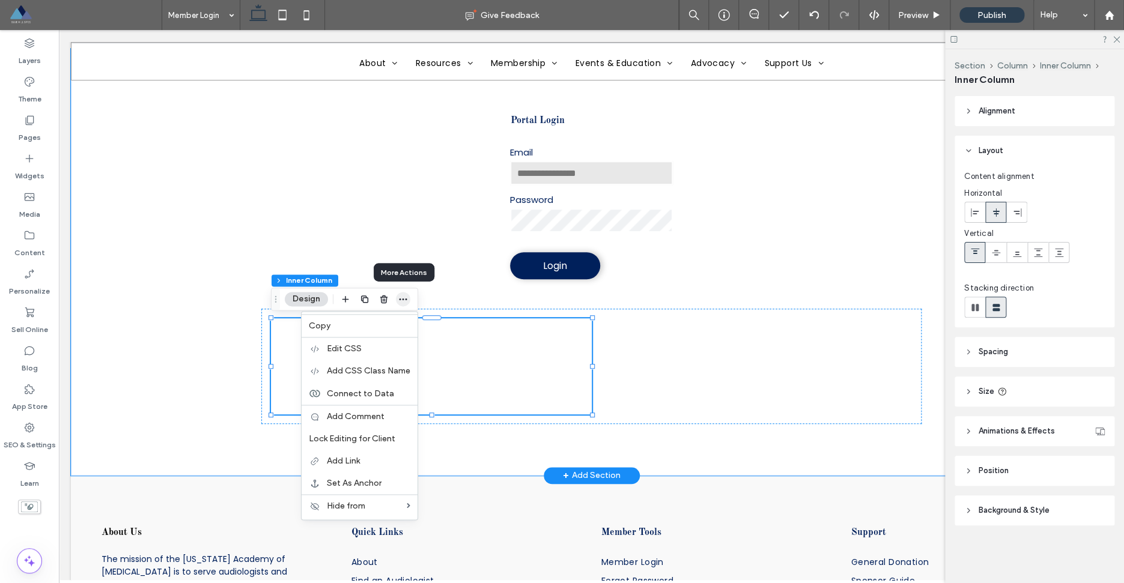
click at [404, 299] on icon "button" at bounding box center [403, 299] width 10 height 10
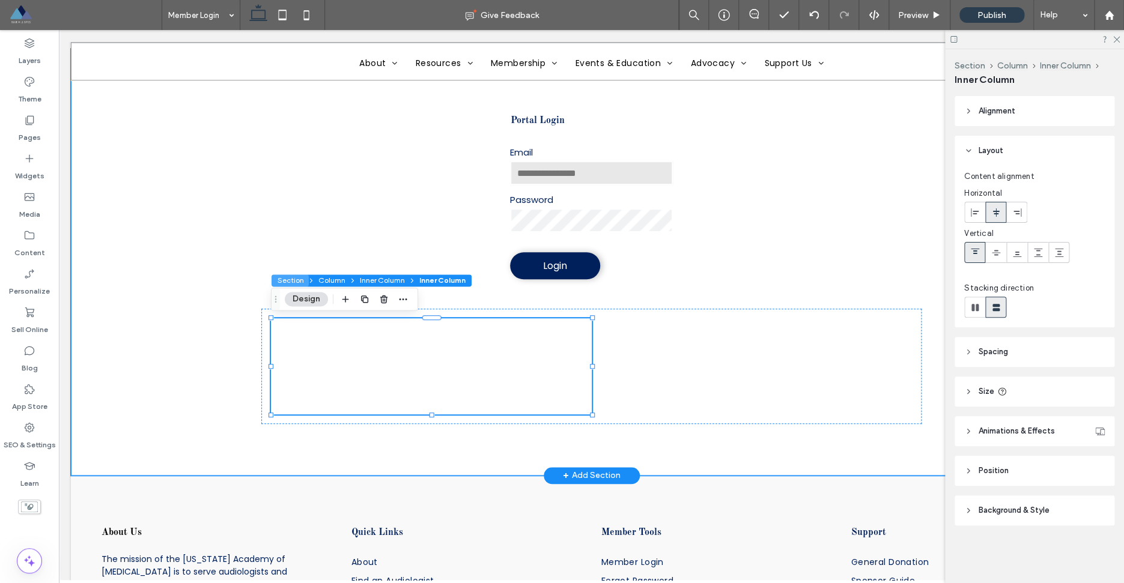
click at [299, 283] on button "Section" at bounding box center [290, 281] width 37 height 12
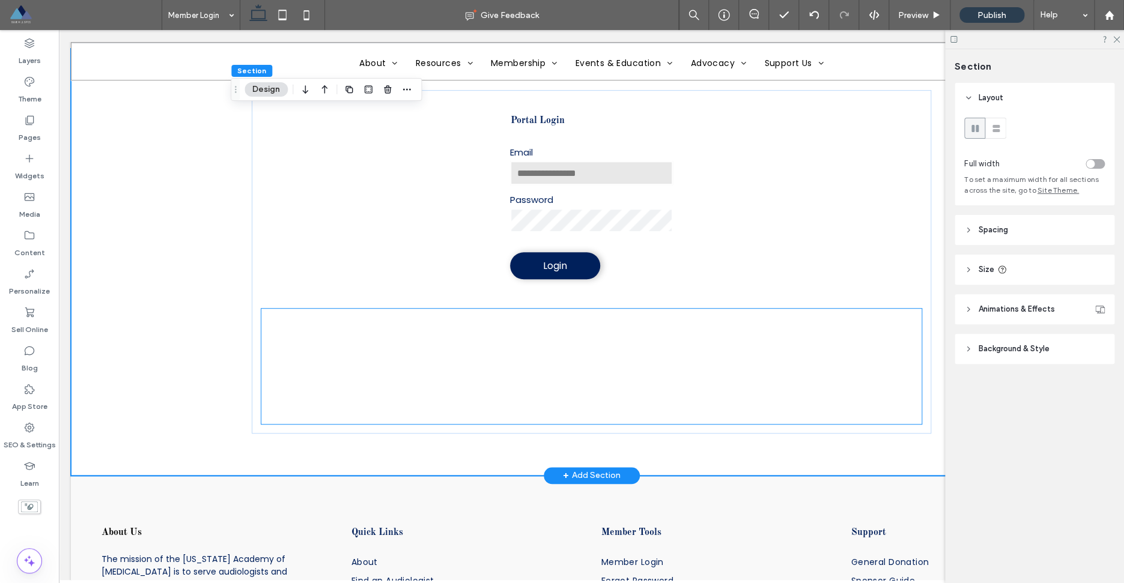
click at [369, 358] on div at bounding box center [431, 366] width 320 height 96
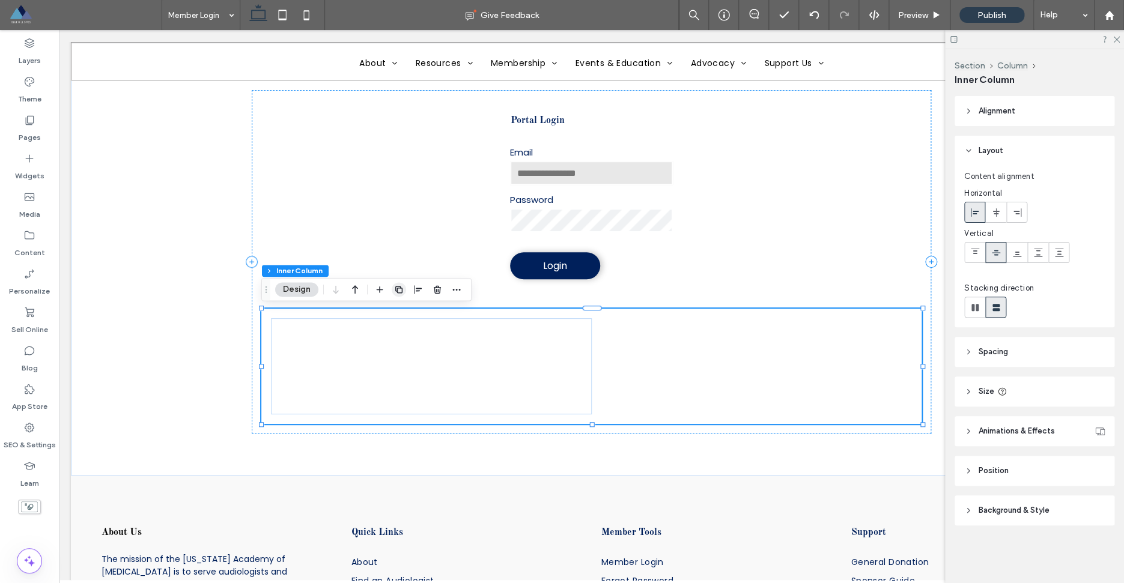
click at [400, 293] on icon "button" at bounding box center [399, 290] width 10 height 10
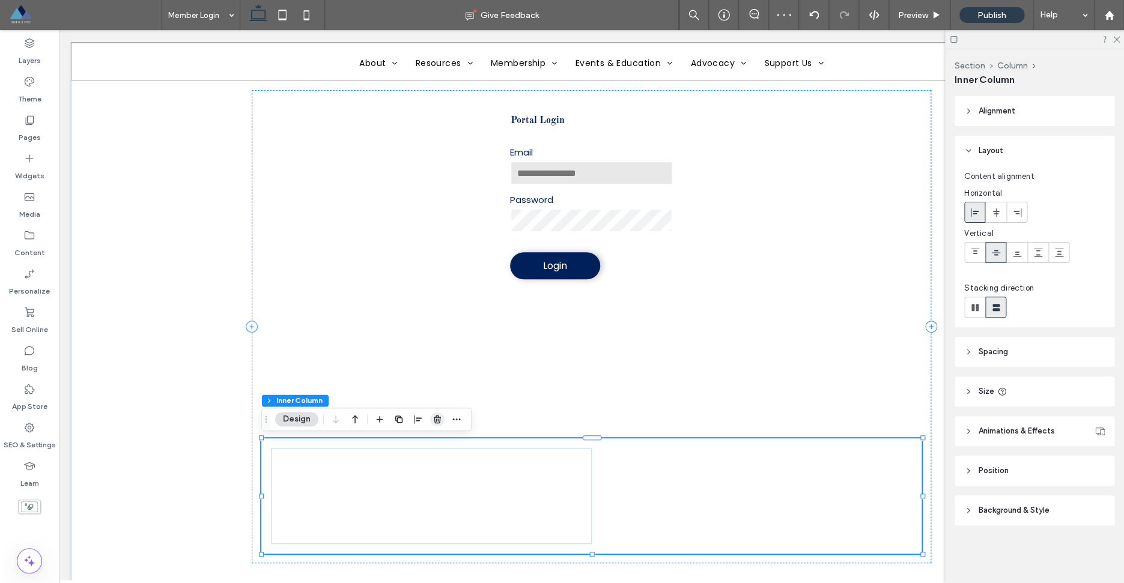
click at [437, 420] on icon "button" at bounding box center [438, 420] width 10 height 10
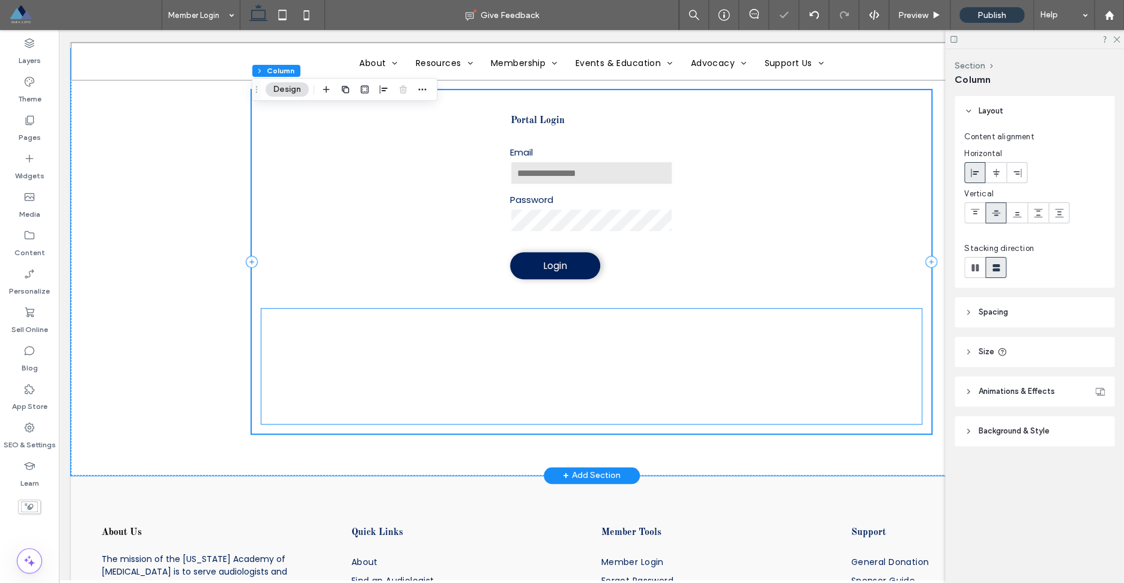
click at [415, 333] on div at bounding box center [431, 366] width 320 height 96
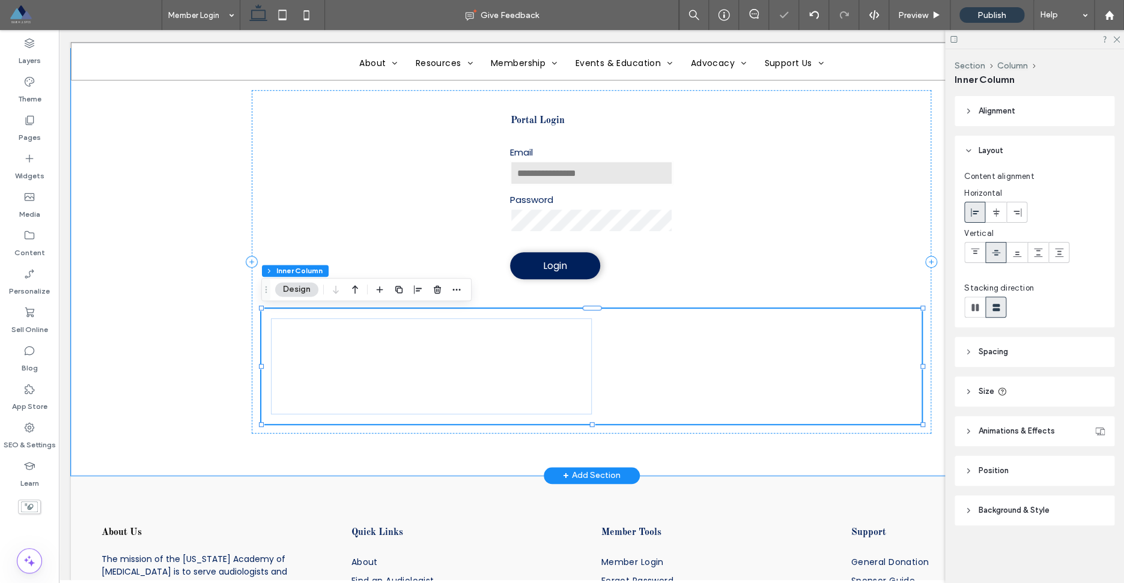
click at [409, 354] on div at bounding box center [431, 366] width 320 height 96
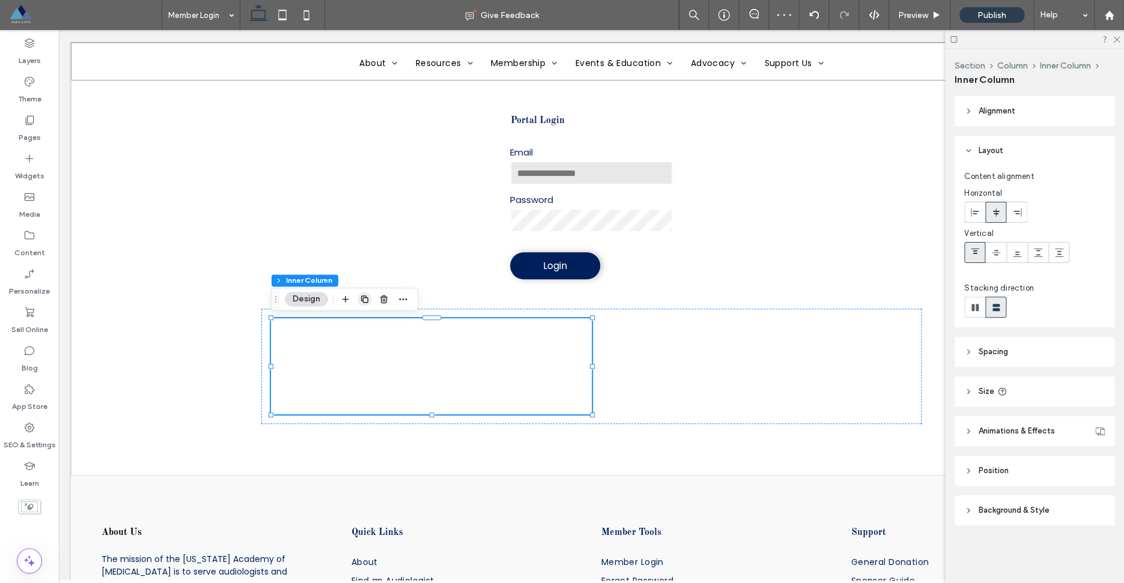
click at [359, 302] on span "button" at bounding box center [365, 299] width 14 height 14
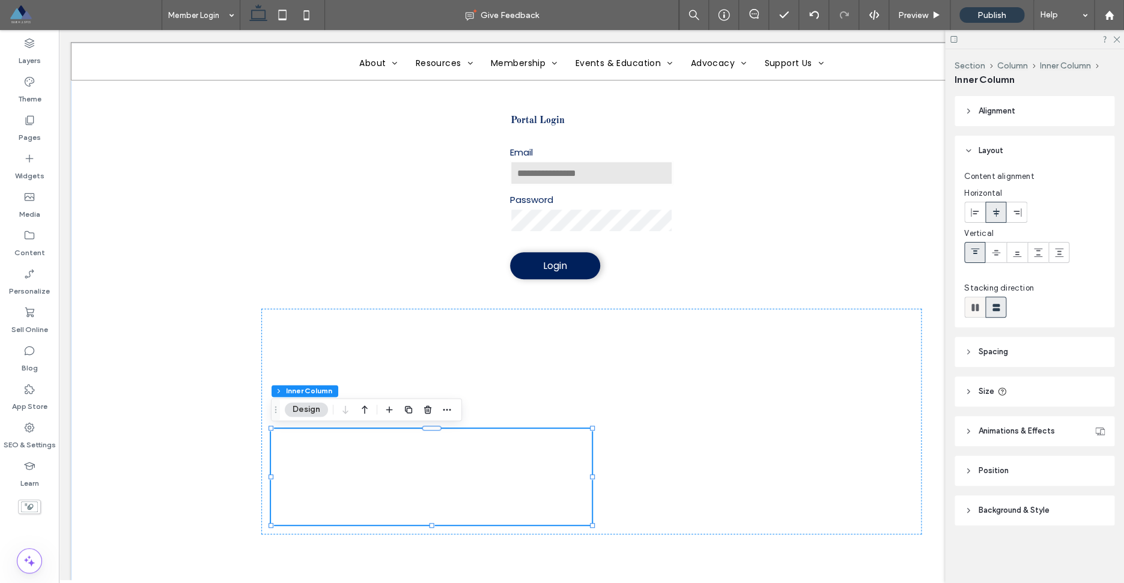
click at [977, 311] on use at bounding box center [975, 307] width 7 height 7
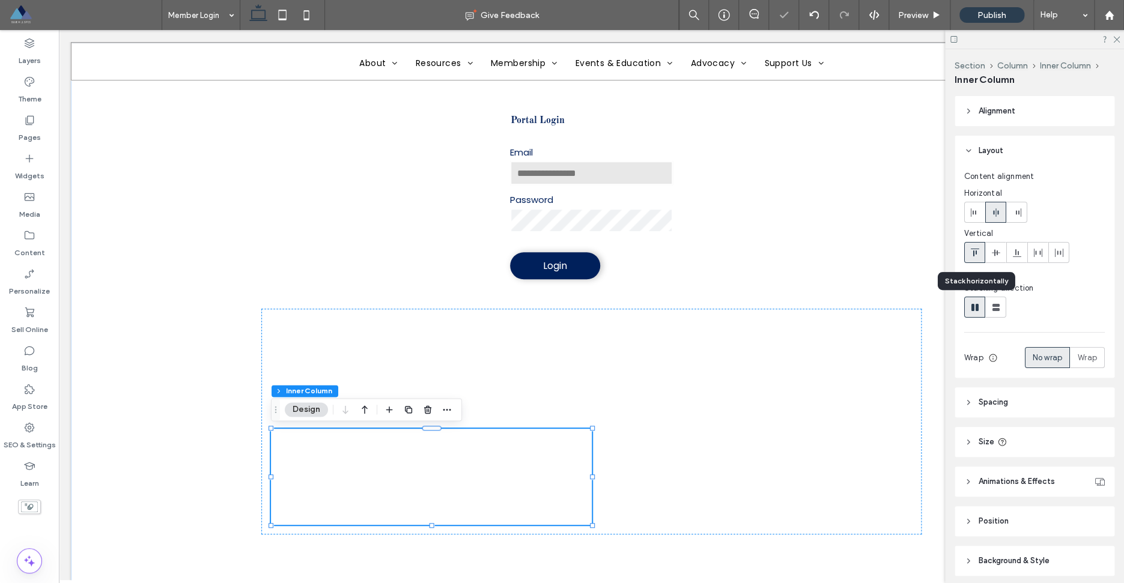
type input "*"
type input "**"
click at [452, 411] on span "button" at bounding box center [447, 410] width 14 height 14
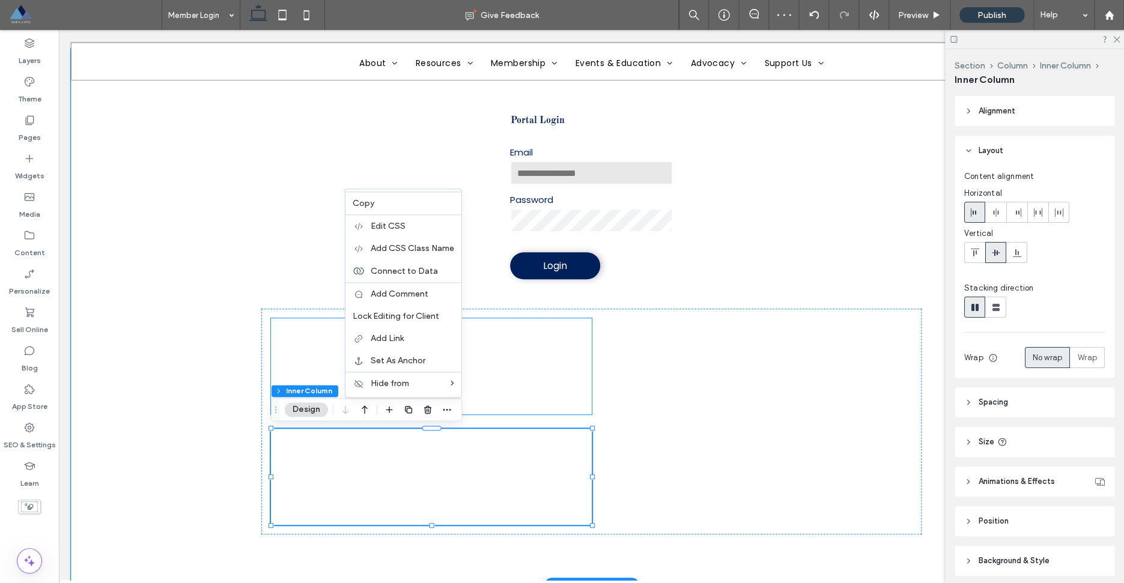
click at [504, 377] on span at bounding box center [431, 366] width 320 height 96
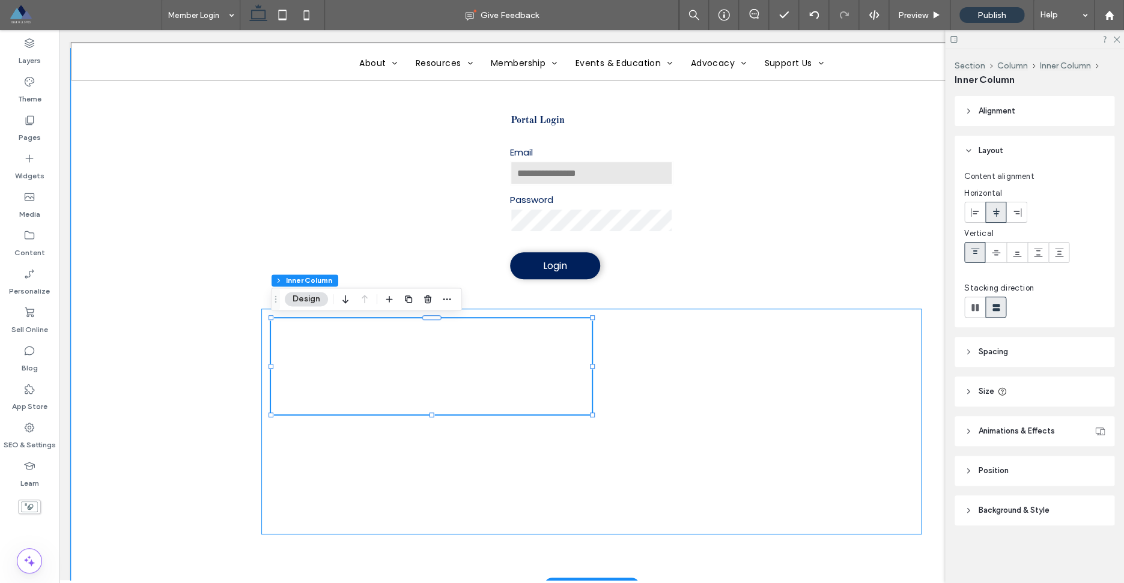
click at [525, 311] on div at bounding box center [591, 422] width 660 height 226
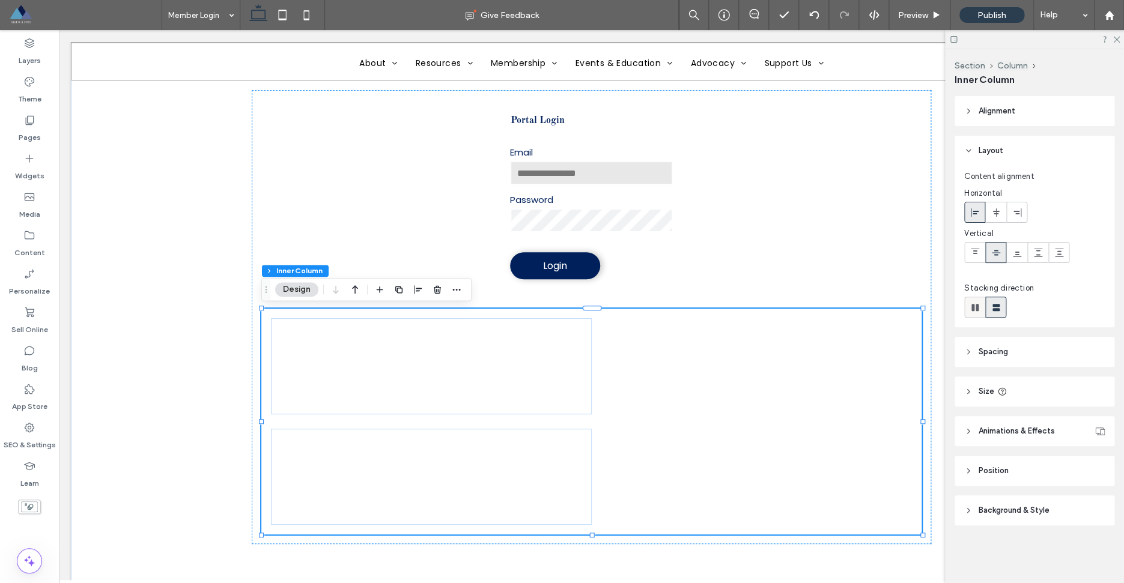
click at [974, 307] on use at bounding box center [975, 307] width 7 height 7
type input "*"
type input "**"
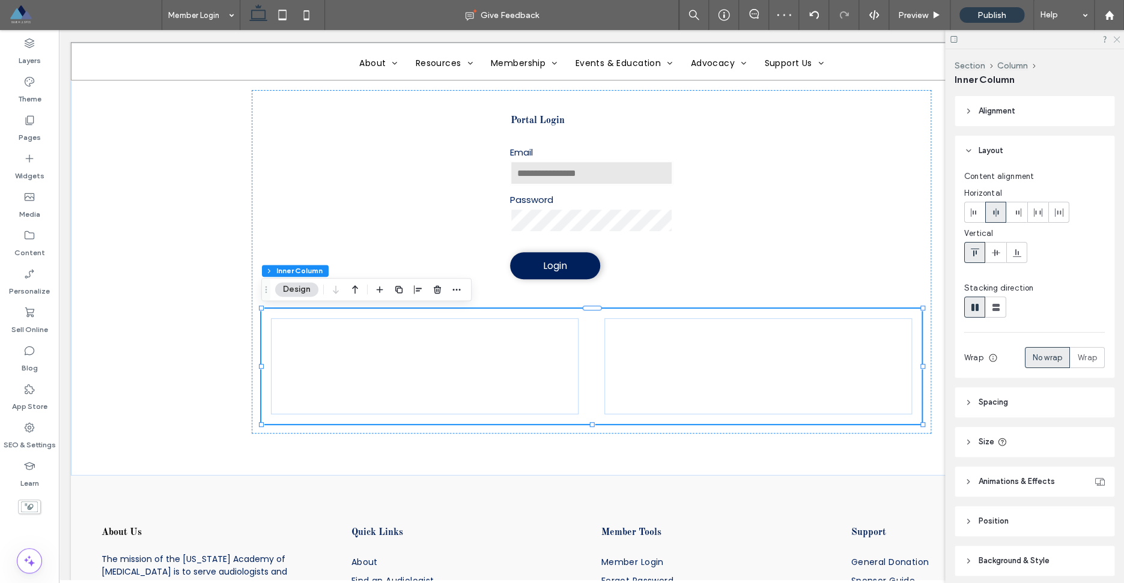
click at [1118, 40] on icon at bounding box center [1116, 39] width 8 height 8
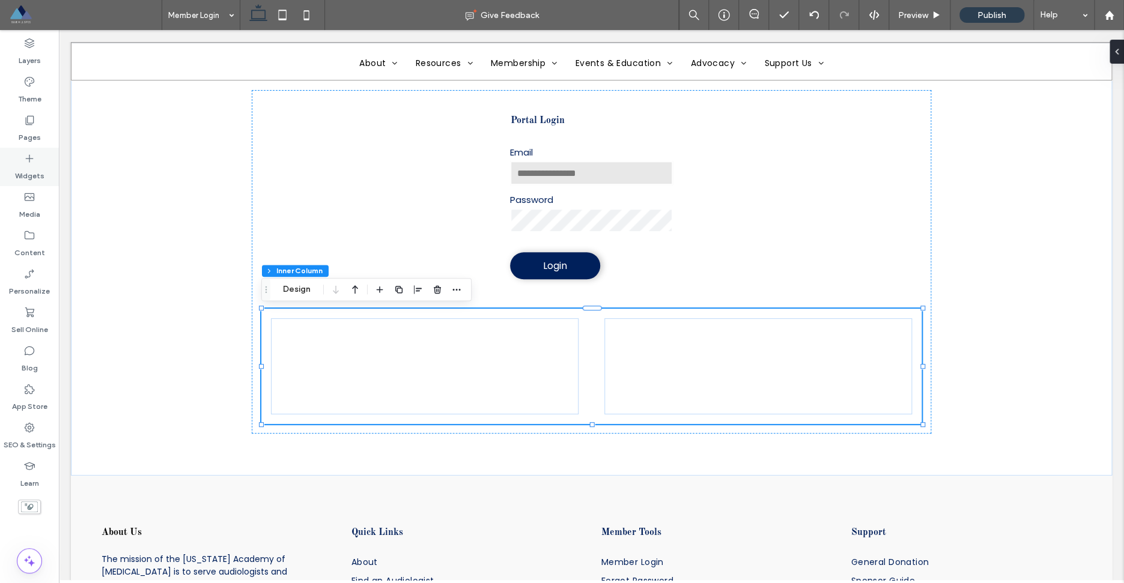
click at [32, 164] on icon at bounding box center [29, 159] width 12 height 12
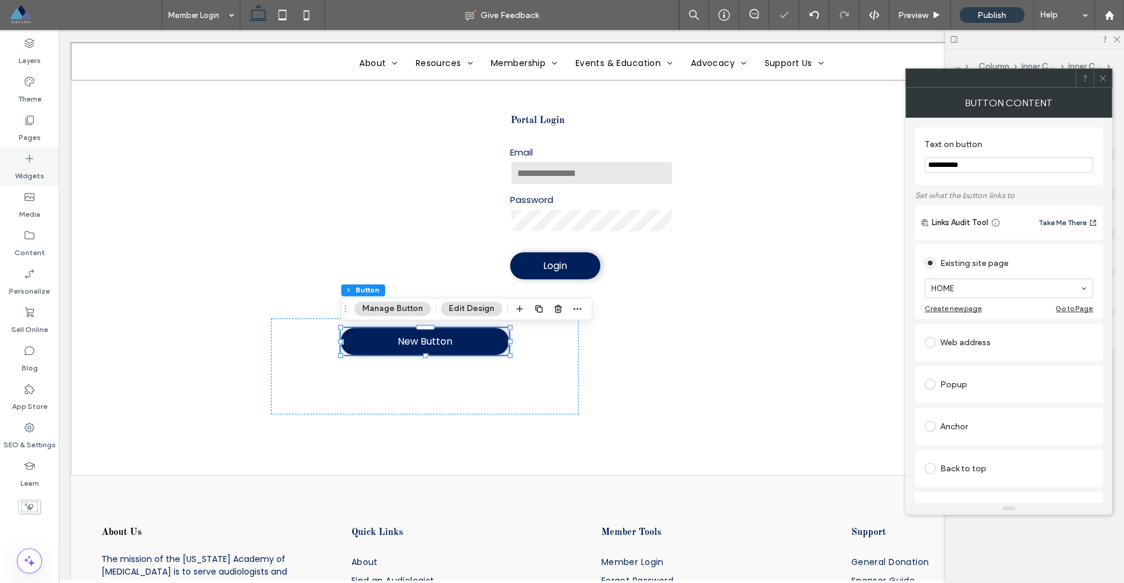
click at [37, 157] on div "Widgets" at bounding box center [29, 167] width 59 height 38
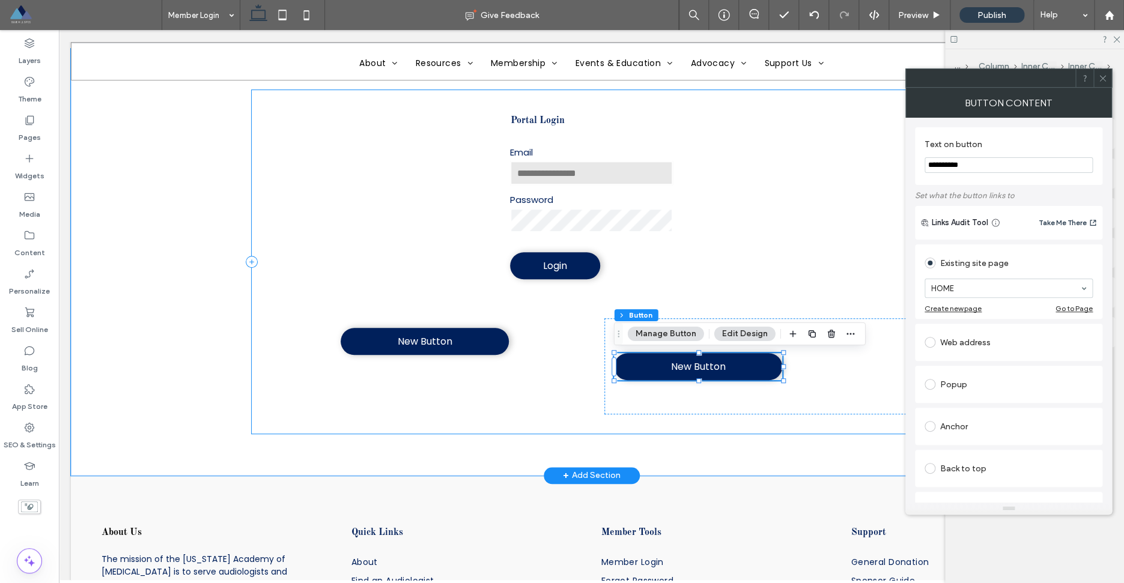
click at [830, 273] on div "Portal Login Email Password Login New Button New Button" at bounding box center [592, 262] width 680 height 344
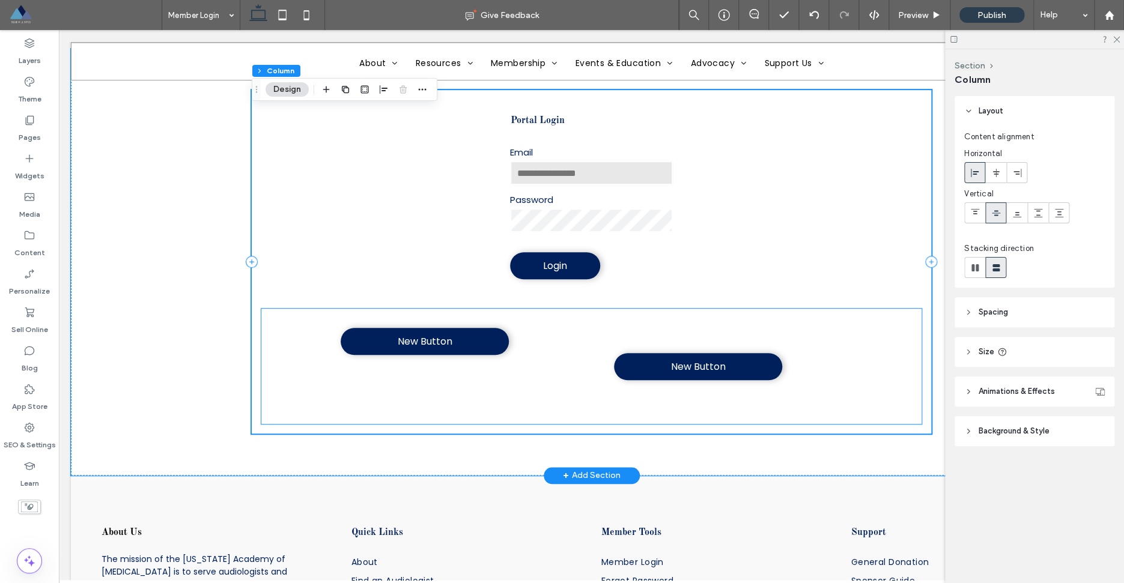
click at [861, 355] on div "New Button" at bounding box center [758, 366] width 308 height 96
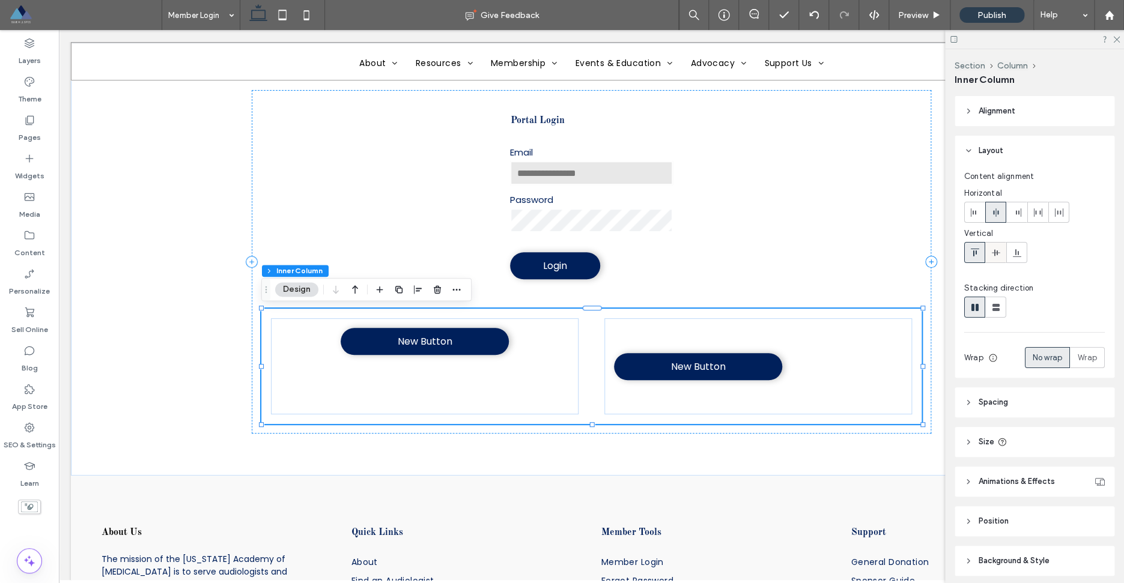
click at [999, 253] on icon at bounding box center [996, 253] width 10 height 10
click at [976, 254] on use at bounding box center [974, 253] width 8 height 8
click at [772, 271] on div "Portal Login Email Password Login New Button New Button" at bounding box center [592, 262] width 680 height 344
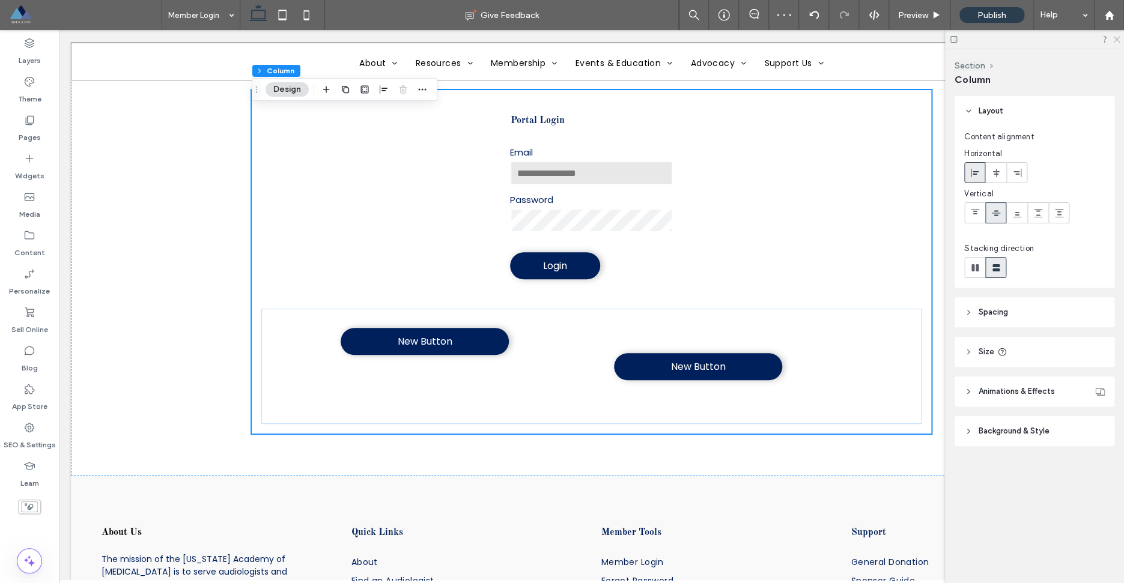
click at [1118, 40] on icon at bounding box center [1116, 39] width 8 height 8
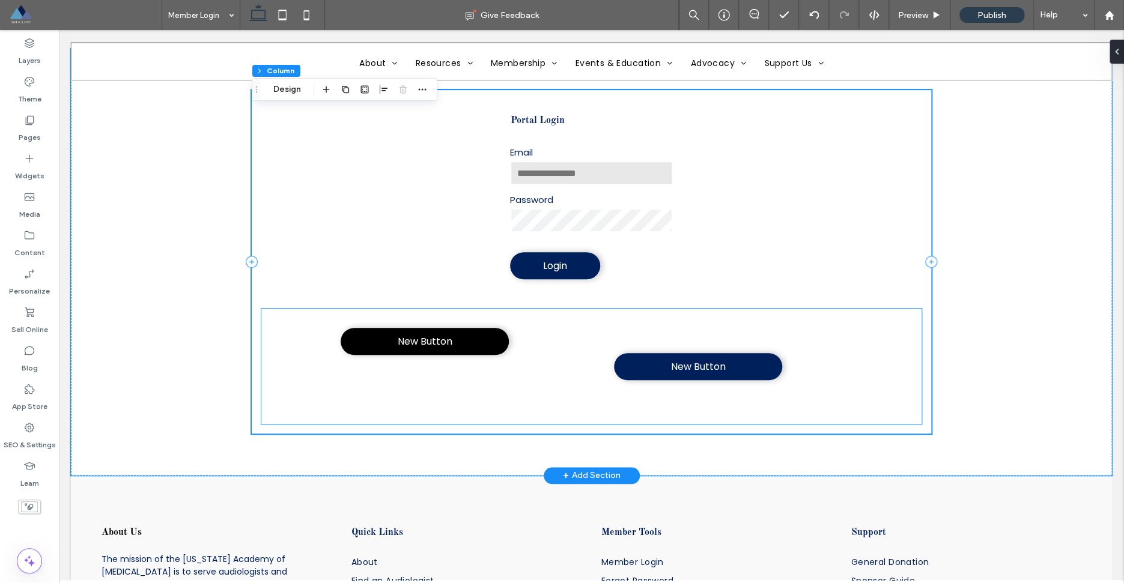
click at [445, 350] on link "New Button" at bounding box center [425, 341] width 168 height 27
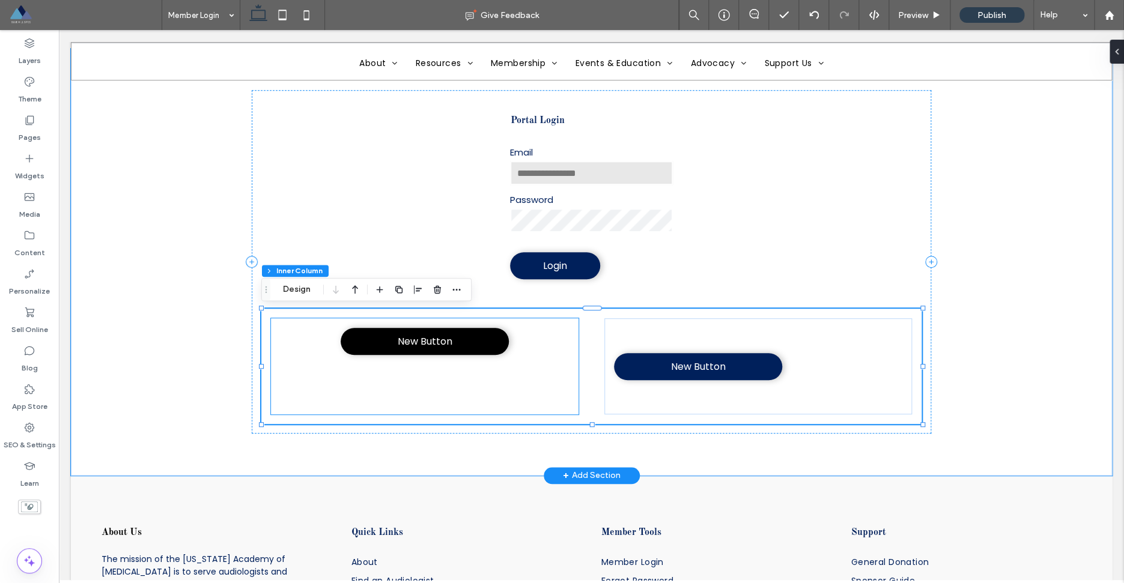
click at [446, 347] on span "New Button" at bounding box center [425, 341] width 55 height 15
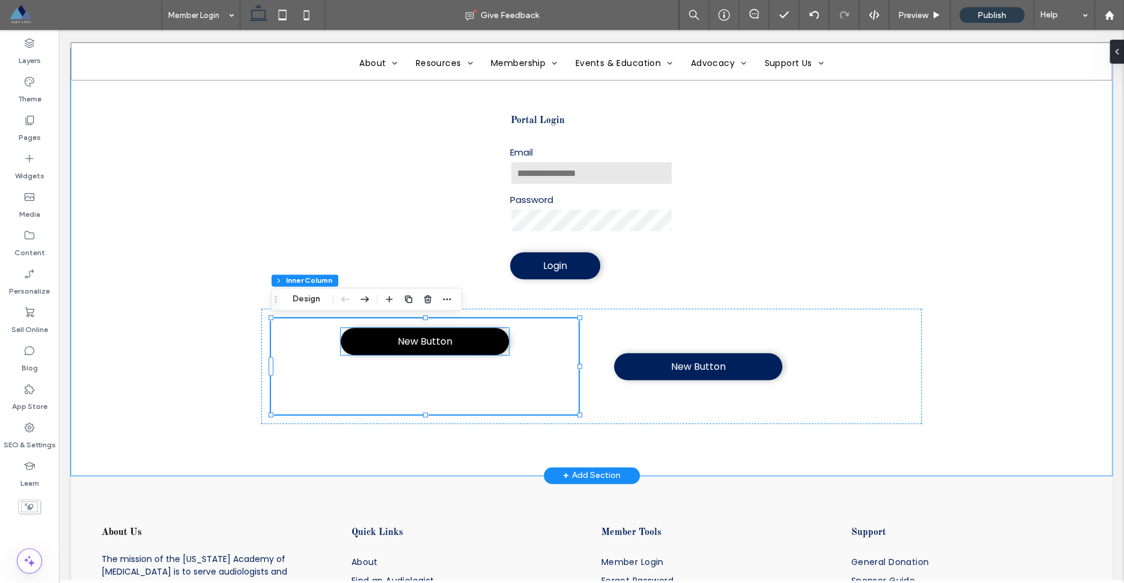
click at [457, 339] on link "New Button" at bounding box center [425, 341] width 168 height 27
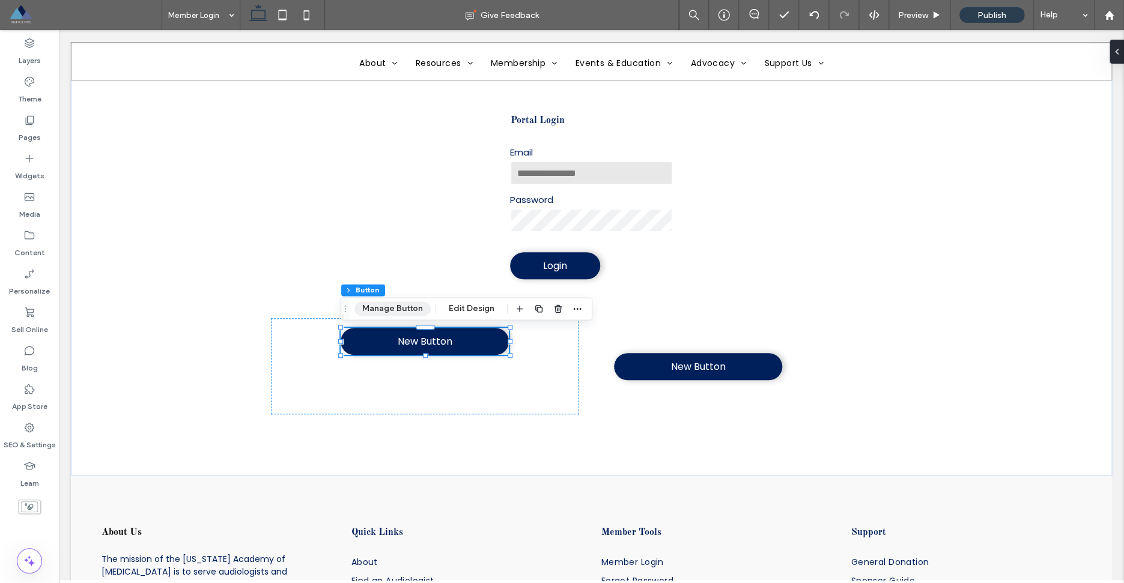
click at [413, 310] on button "Manage Button" at bounding box center [393, 309] width 76 height 14
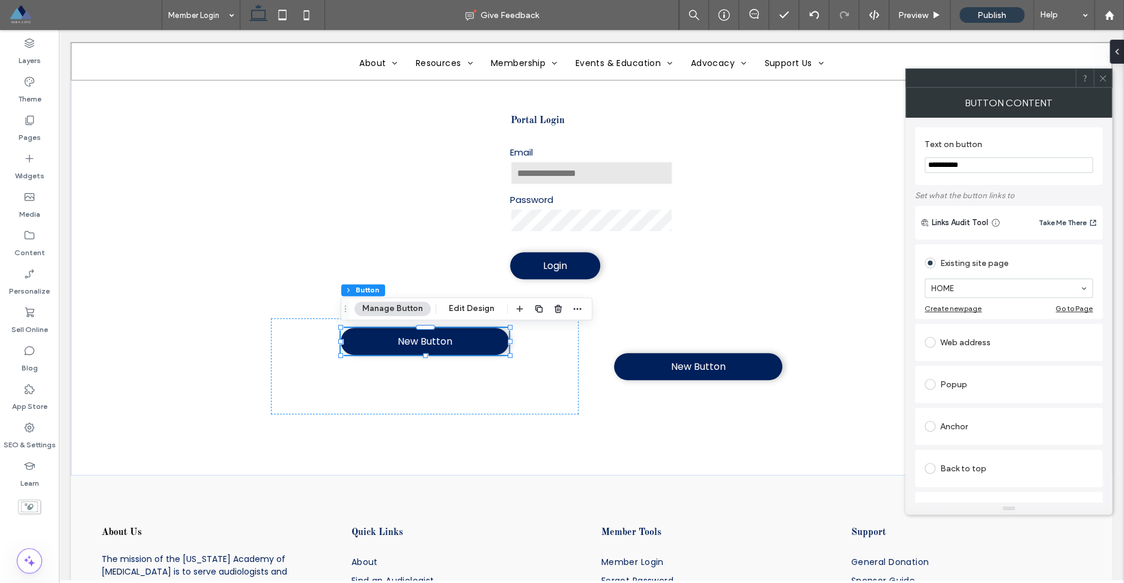
click at [957, 345] on div "Web address" at bounding box center [1009, 342] width 168 height 19
click at [969, 333] on input "url" at bounding box center [1009, 329] width 168 height 16
paste input "**********"
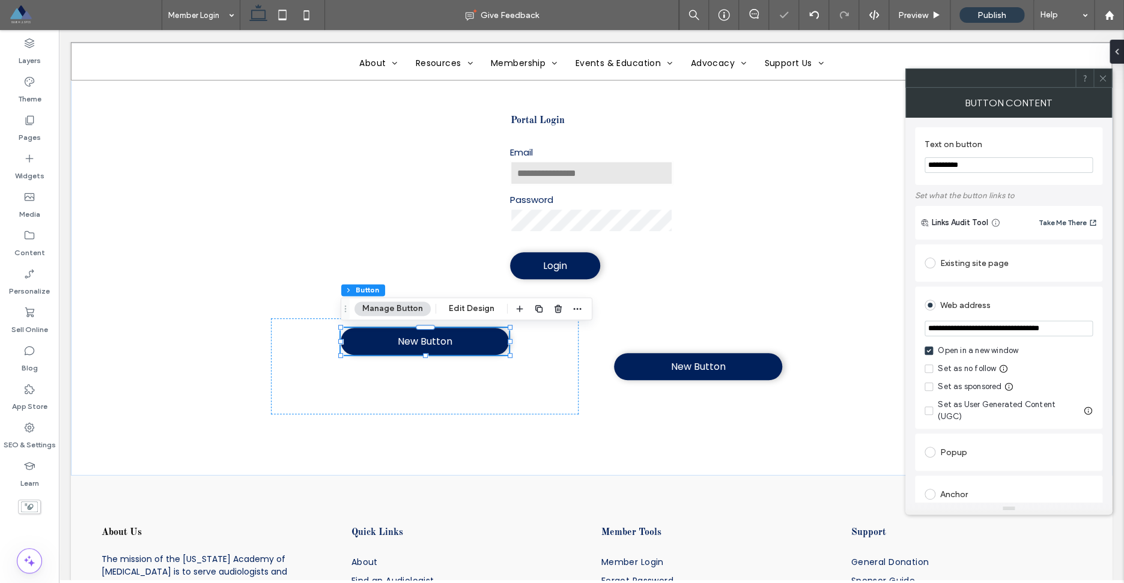
type input "**********"
click at [1064, 302] on div "Web address" at bounding box center [1009, 305] width 168 height 19
click at [1104, 81] on icon at bounding box center [1102, 78] width 9 height 9
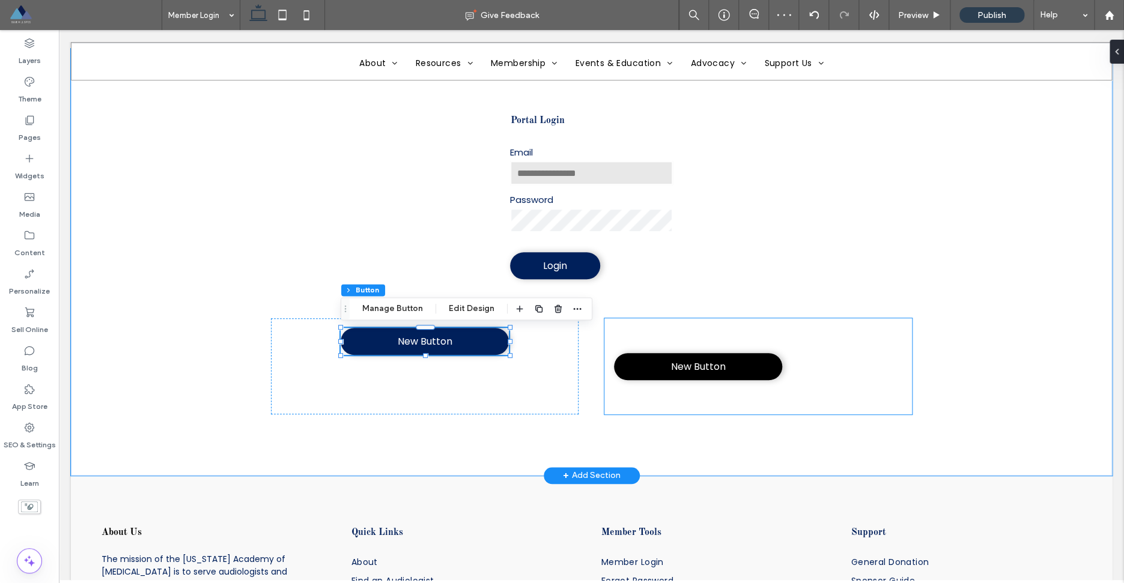
click at [757, 369] on link "New Button" at bounding box center [698, 366] width 168 height 27
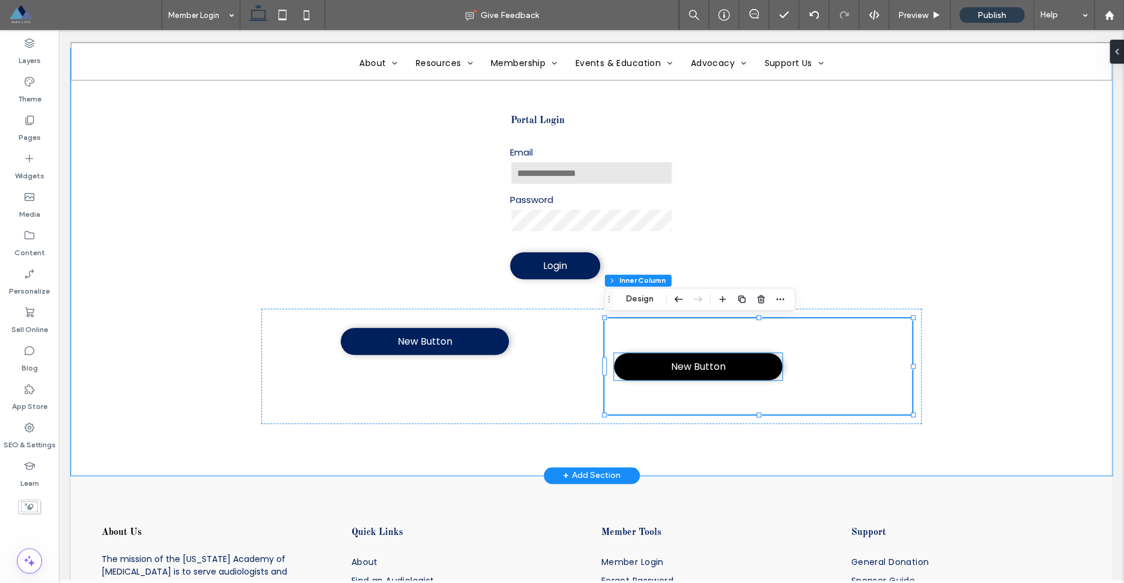
click at [707, 372] on span "New Button" at bounding box center [698, 366] width 55 height 15
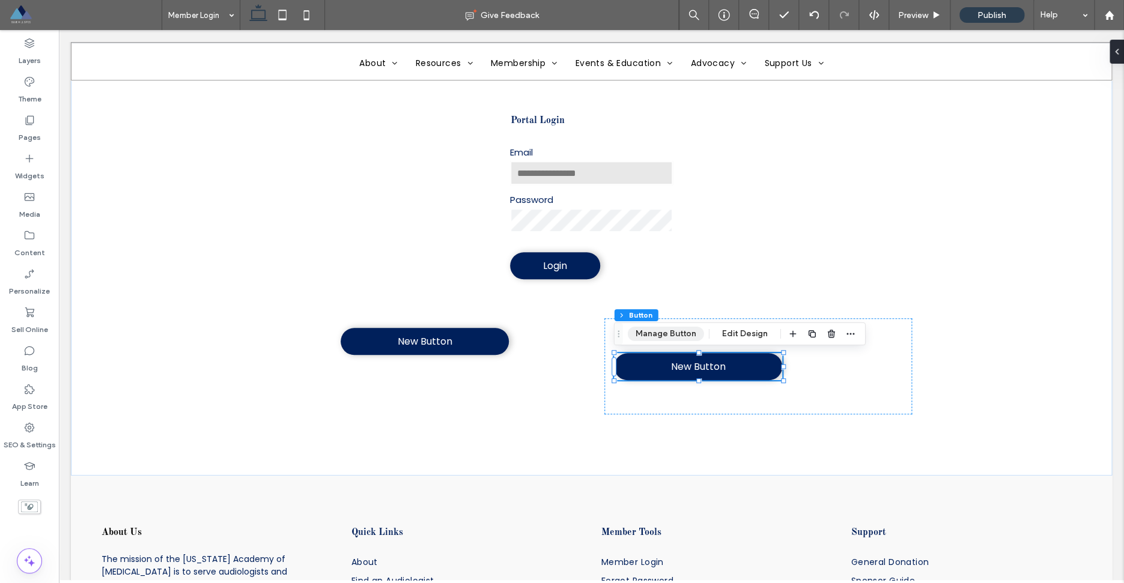
click at [684, 336] on button "Manage Button" at bounding box center [666, 334] width 76 height 14
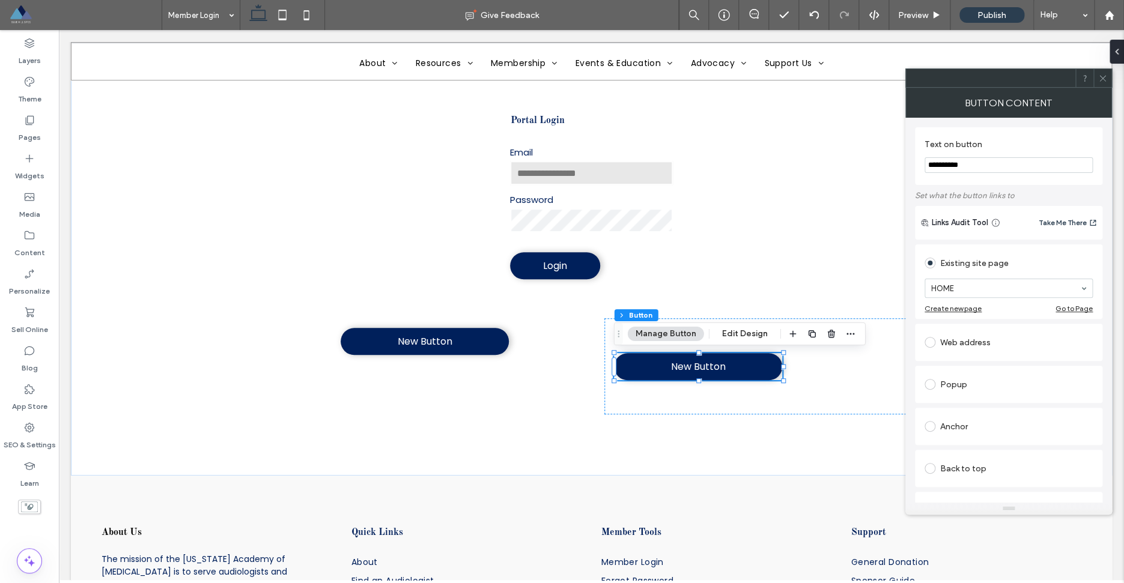
click at [958, 339] on div "Web address" at bounding box center [1009, 342] width 168 height 19
click at [979, 335] on input "url" at bounding box center [1009, 329] width 168 height 16
paste input "**********"
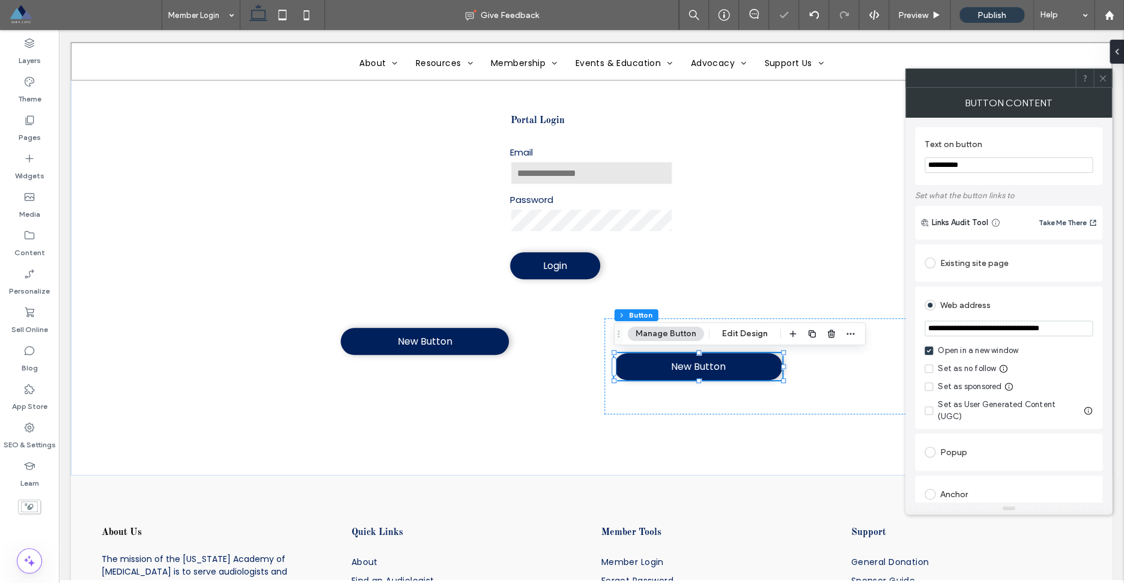
type input "**********"
click at [1053, 305] on div "Web address" at bounding box center [1009, 305] width 168 height 19
click at [1100, 81] on use at bounding box center [1103, 78] width 6 height 6
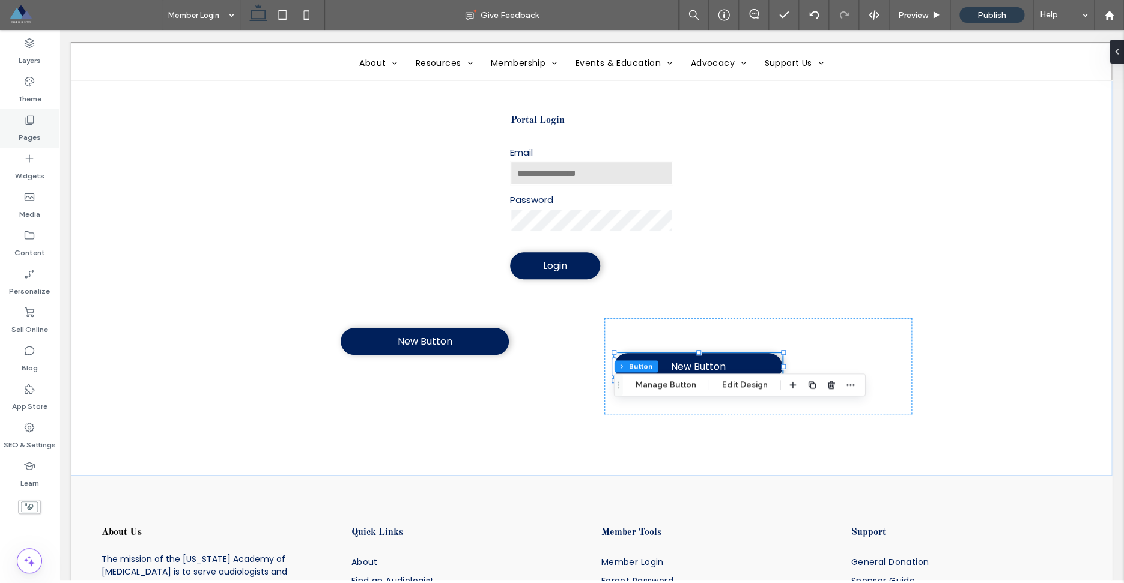
click at [32, 127] on label "Pages" at bounding box center [30, 134] width 22 height 17
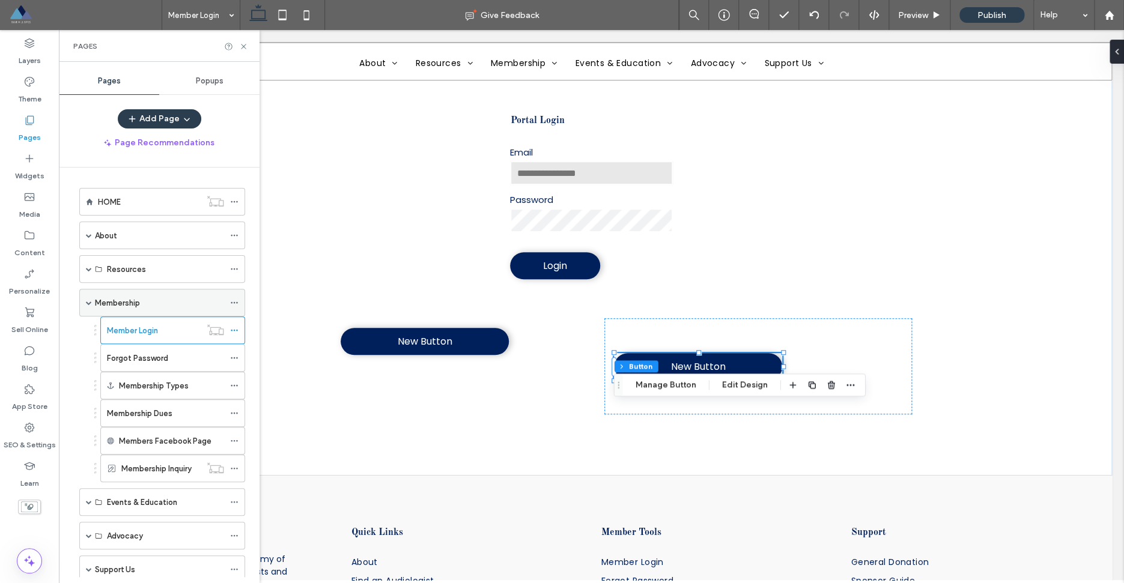
click at [86, 303] on span at bounding box center [89, 303] width 6 height 6
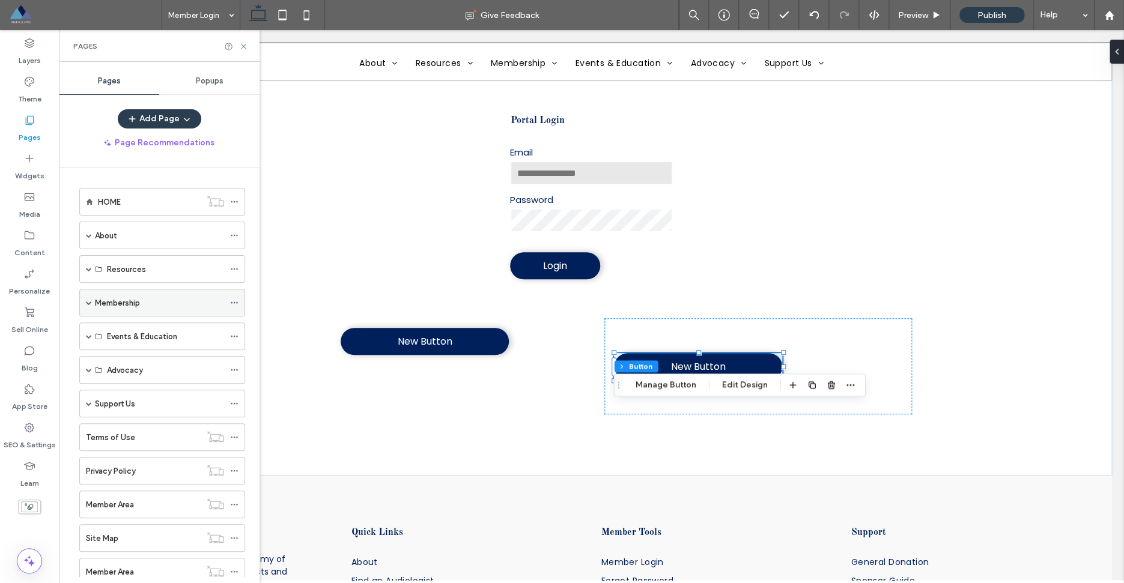
scroll to position [38, 0]
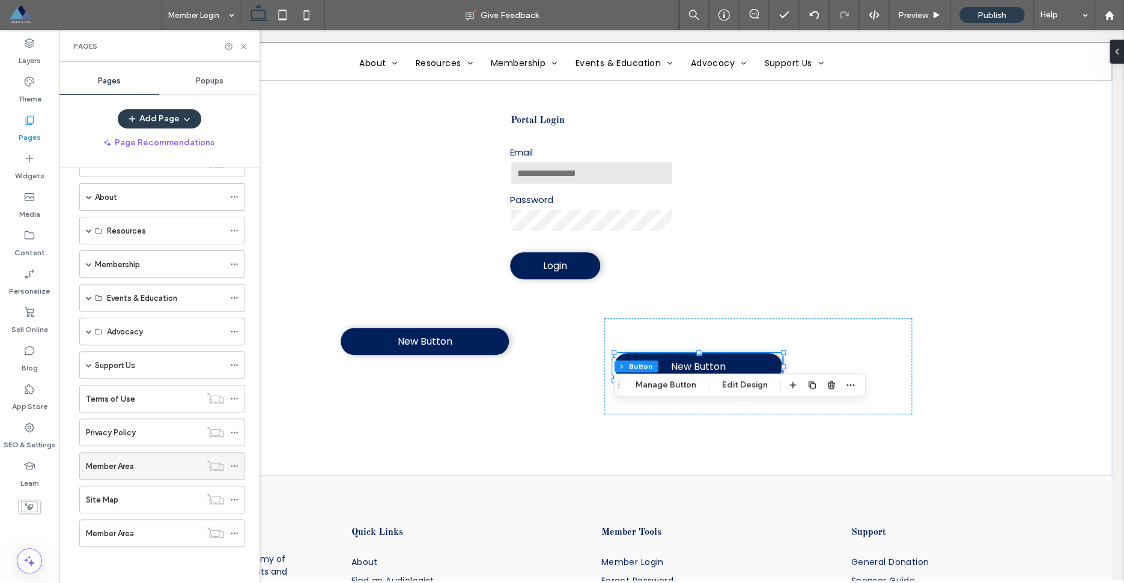
click at [159, 470] on div "Member Area" at bounding box center [143, 466] width 115 height 13
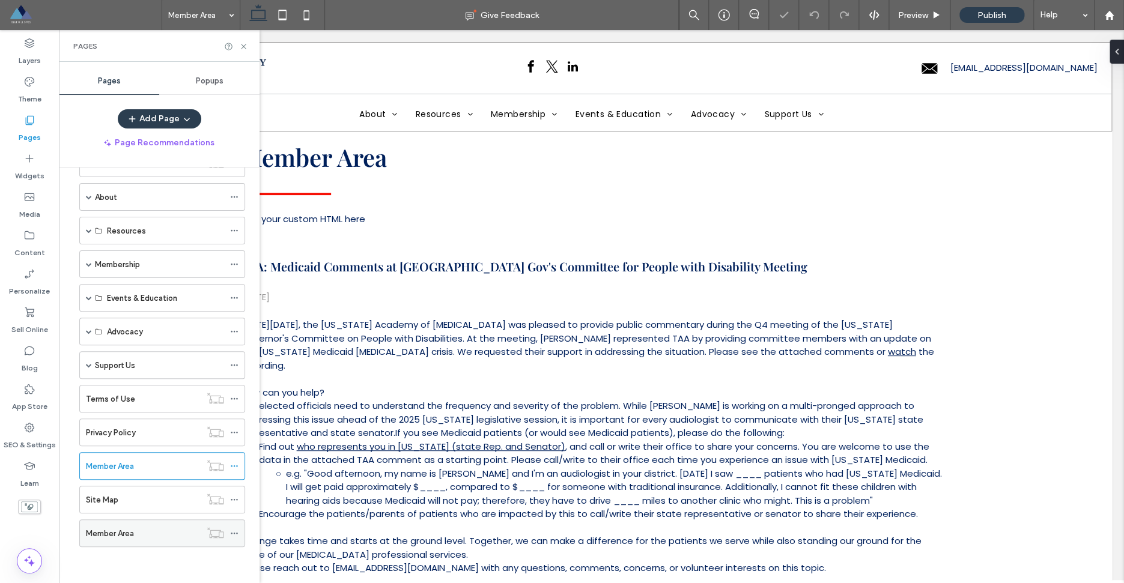
click at [170, 539] on div "Member Area" at bounding box center [143, 534] width 115 height 13
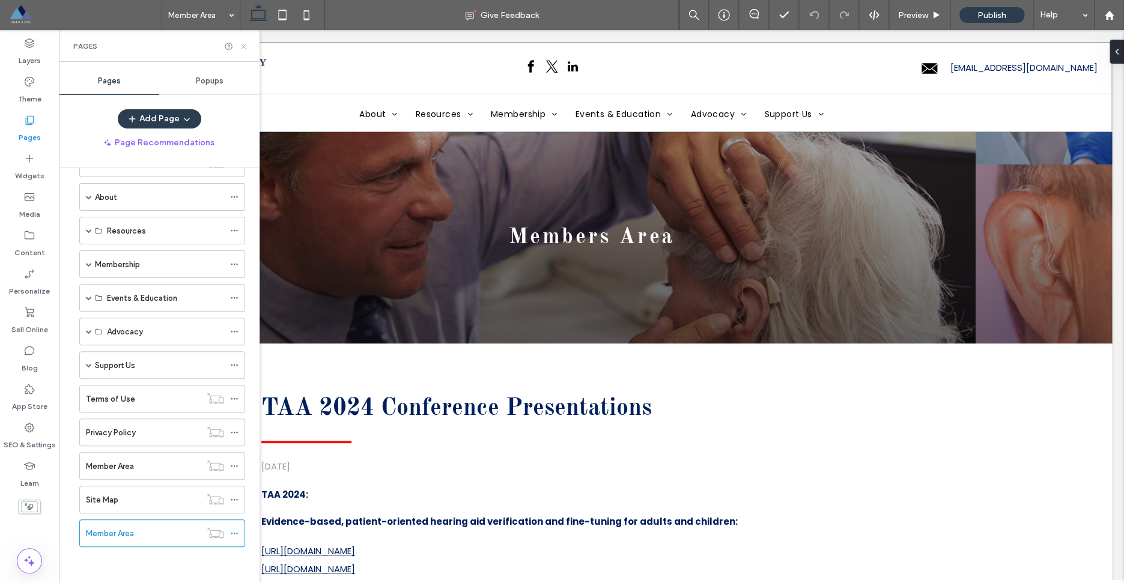
click at [240, 49] on icon at bounding box center [243, 46] width 9 height 9
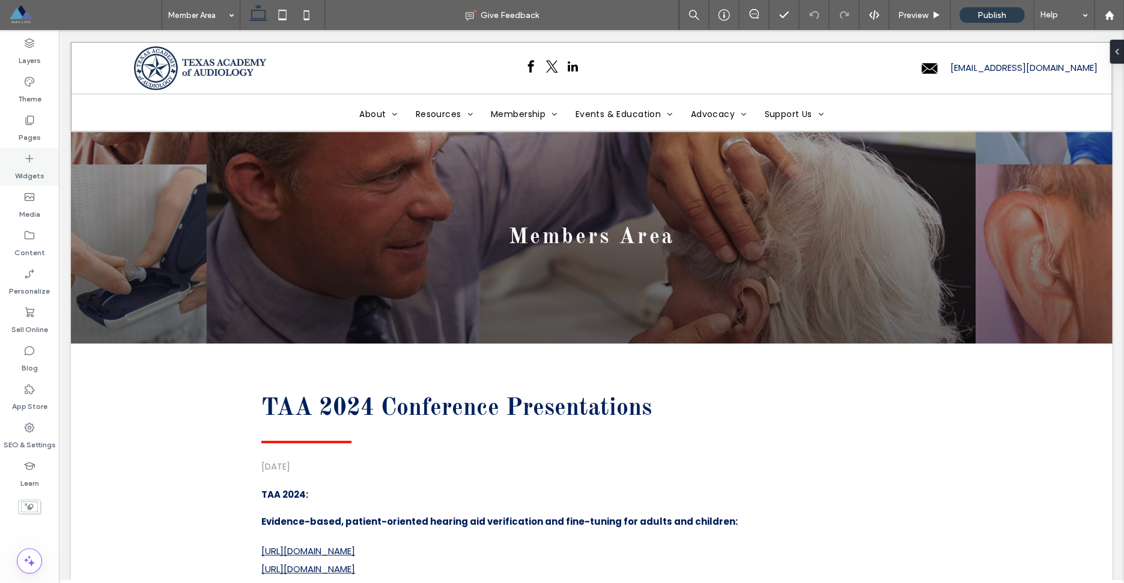
click at [23, 163] on icon at bounding box center [29, 159] width 12 height 12
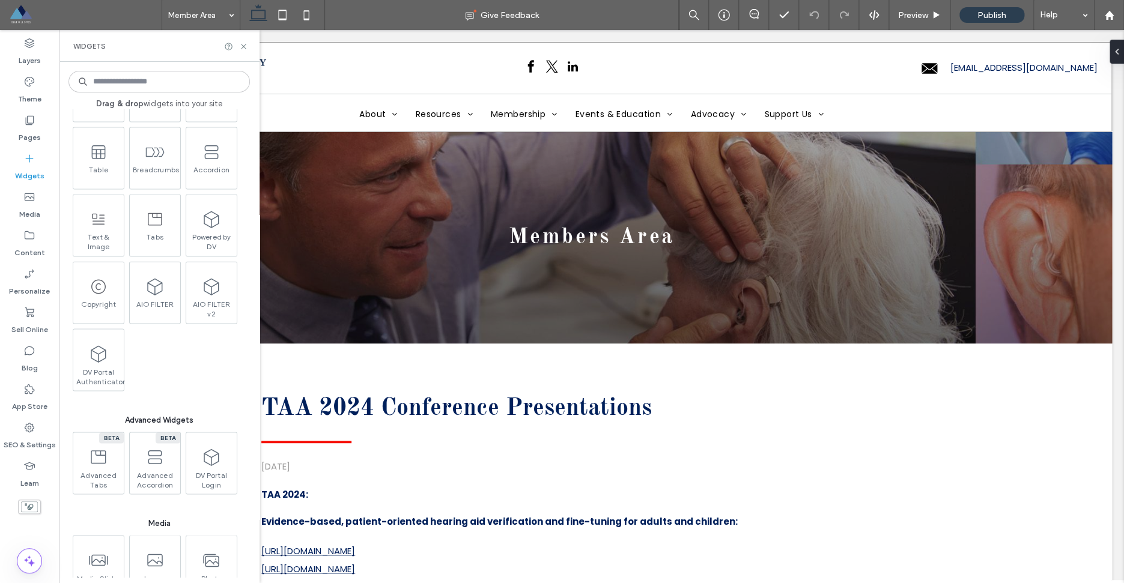
scroll to position [875, 0]
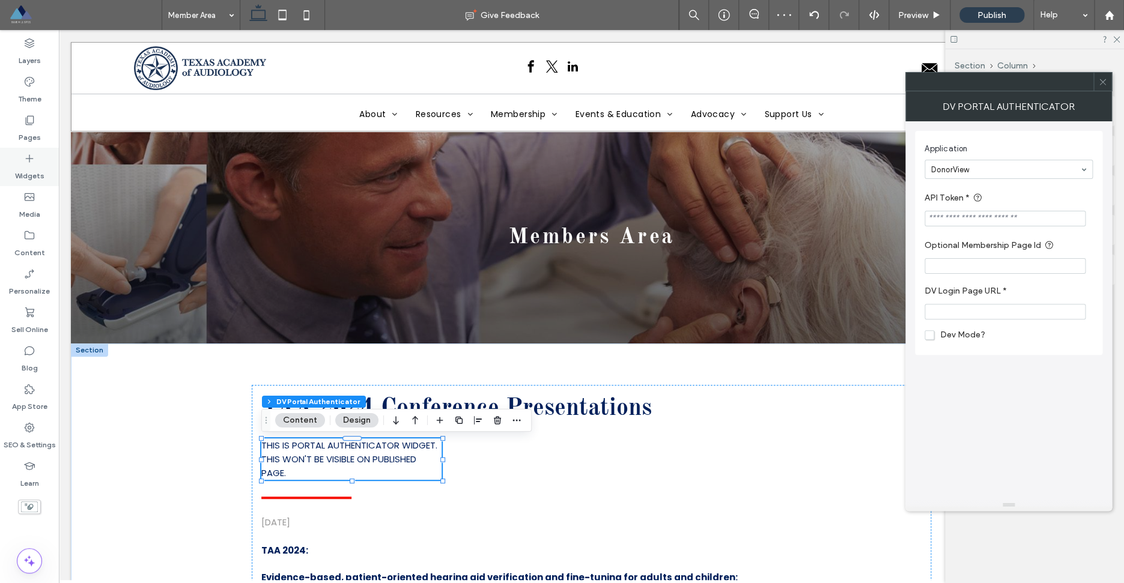
click at [29, 171] on label "Widgets" at bounding box center [29, 173] width 29 height 17
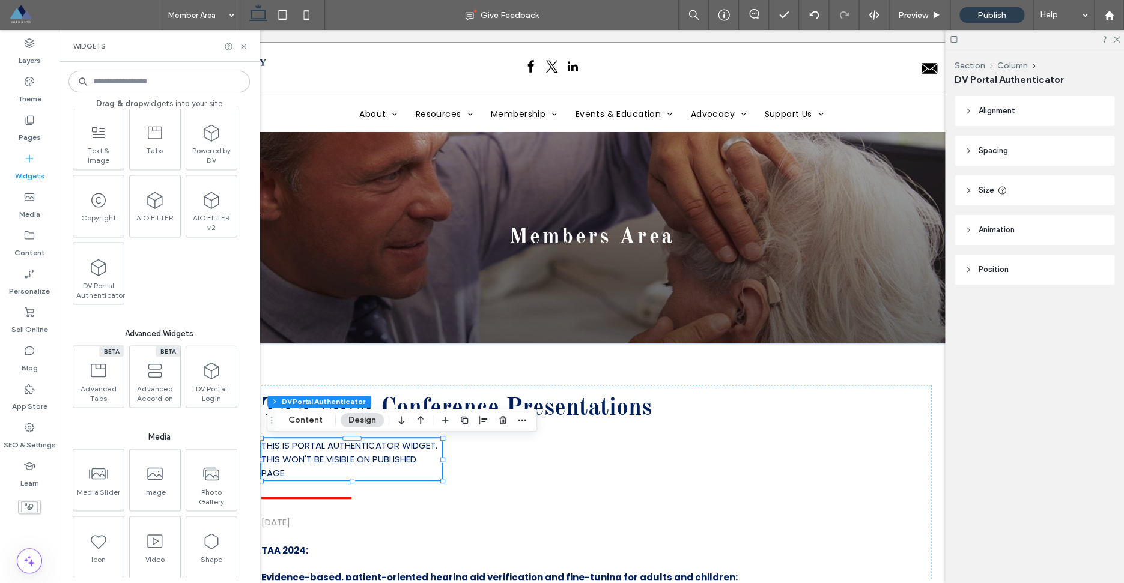
scroll to position [961, 0]
click at [245, 48] on use at bounding box center [243, 46] width 5 height 5
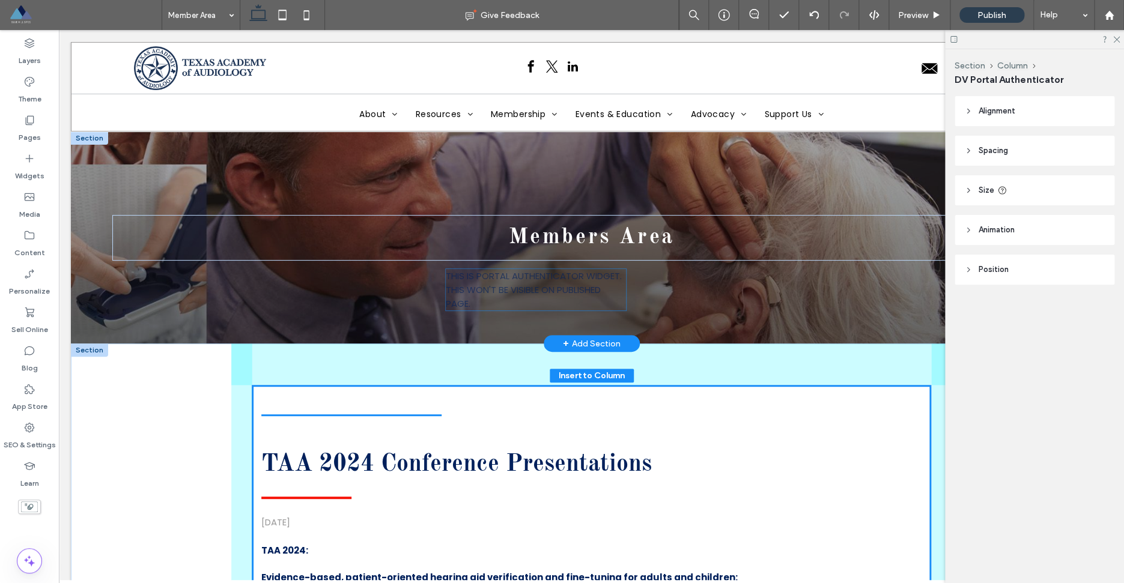
drag, startPoint x: 426, startPoint y: 446, endPoint x: 610, endPoint y: 275, distance: 251.7
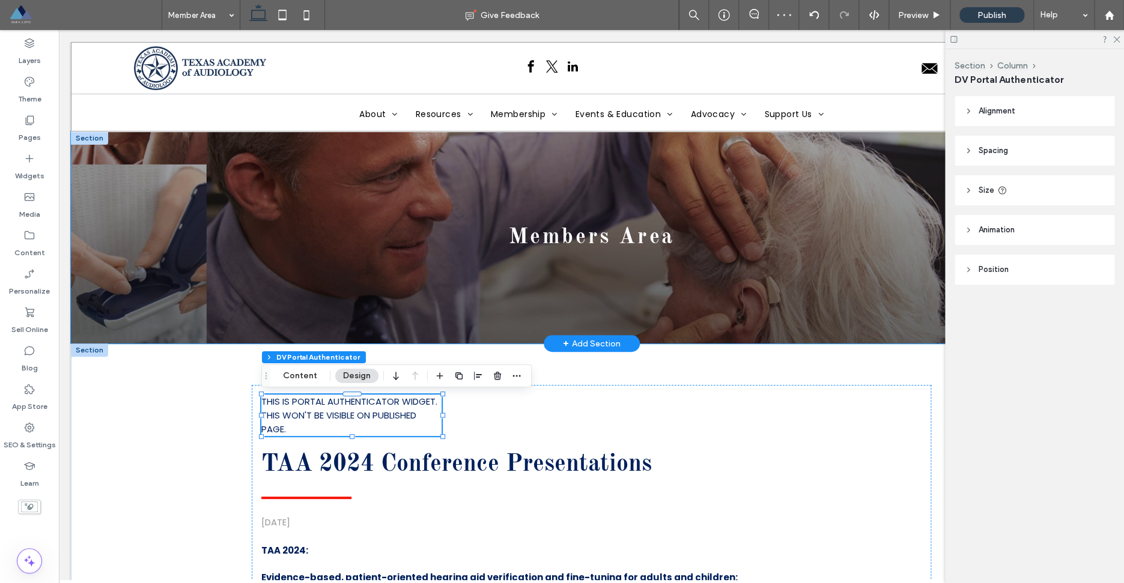
drag, startPoint x: 418, startPoint y: 398, endPoint x: 621, endPoint y: 198, distance: 284.3
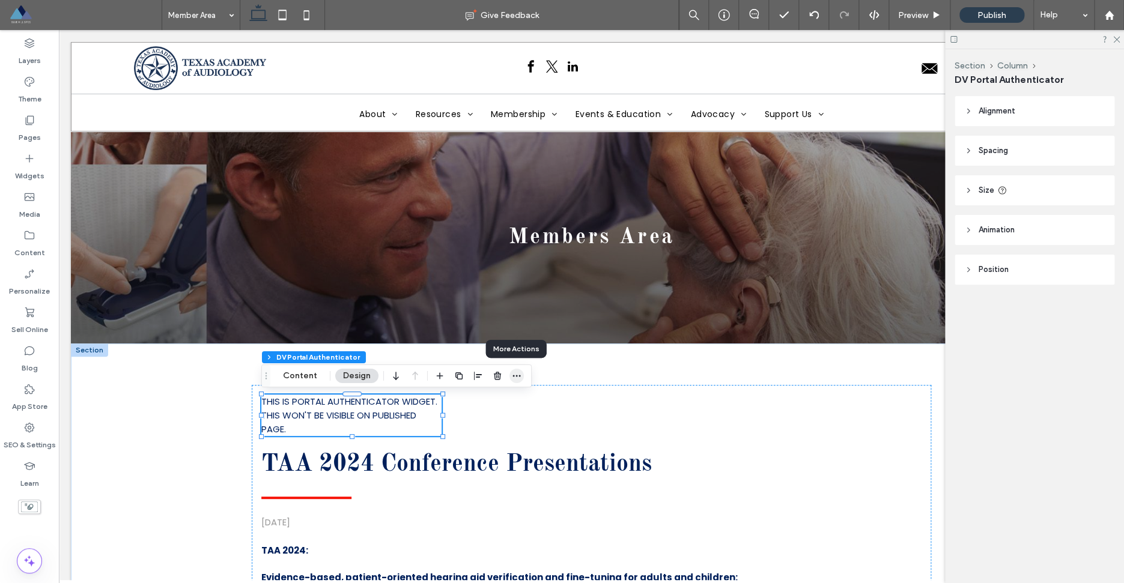
click at [517, 377] on icon "button" at bounding box center [517, 376] width 10 height 10
click at [518, 376] on icon "button" at bounding box center [517, 376] width 10 height 10
click at [314, 381] on button "Content" at bounding box center [300, 376] width 50 height 14
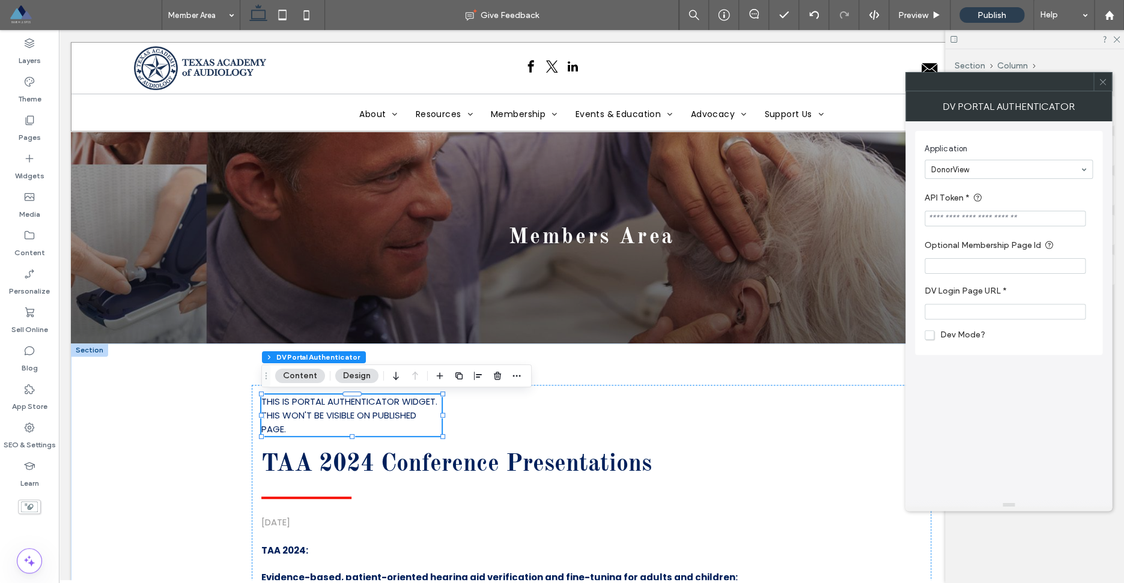
click at [1104, 82] on icon at bounding box center [1102, 82] width 9 height 9
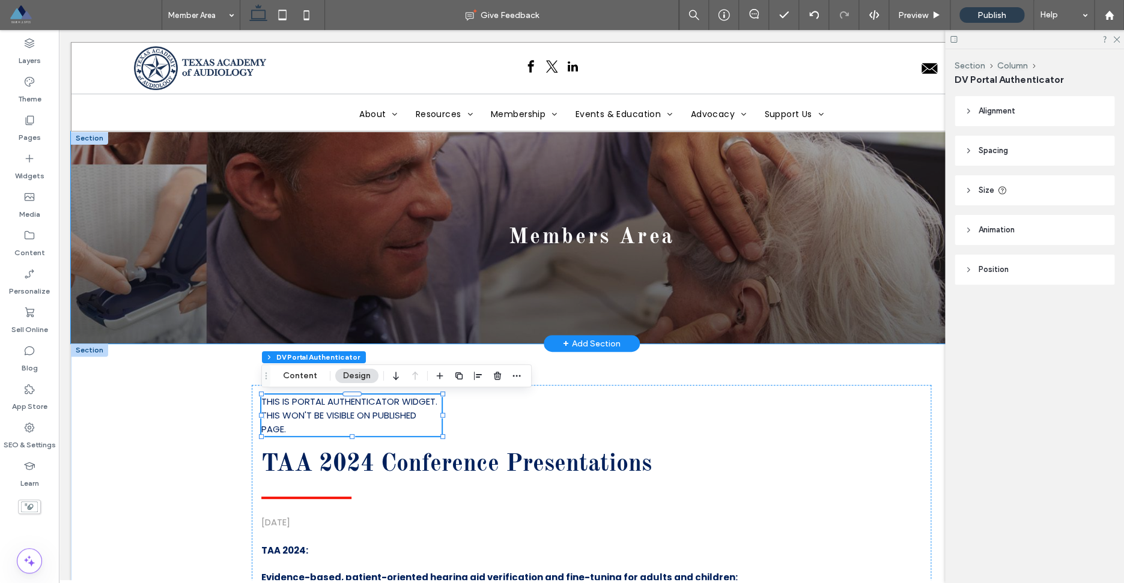
drag, startPoint x: 402, startPoint y: 397, endPoint x: 579, endPoint y: 208, distance: 259.3
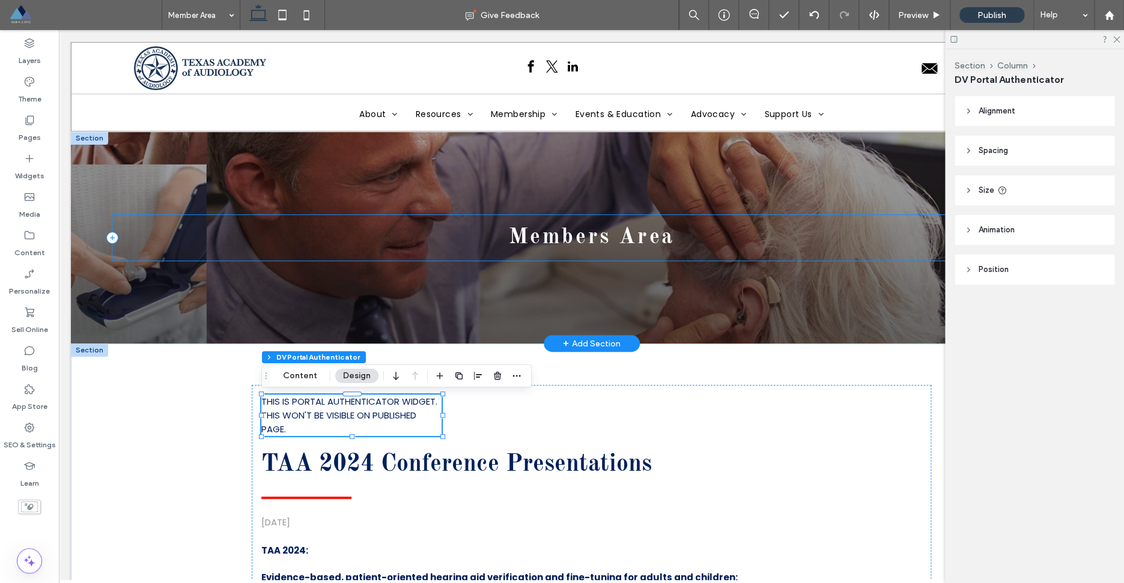
drag, startPoint x: 442, startPoint y: 407, endPoint x: 630, endPoint y: 255, distance: 242.3
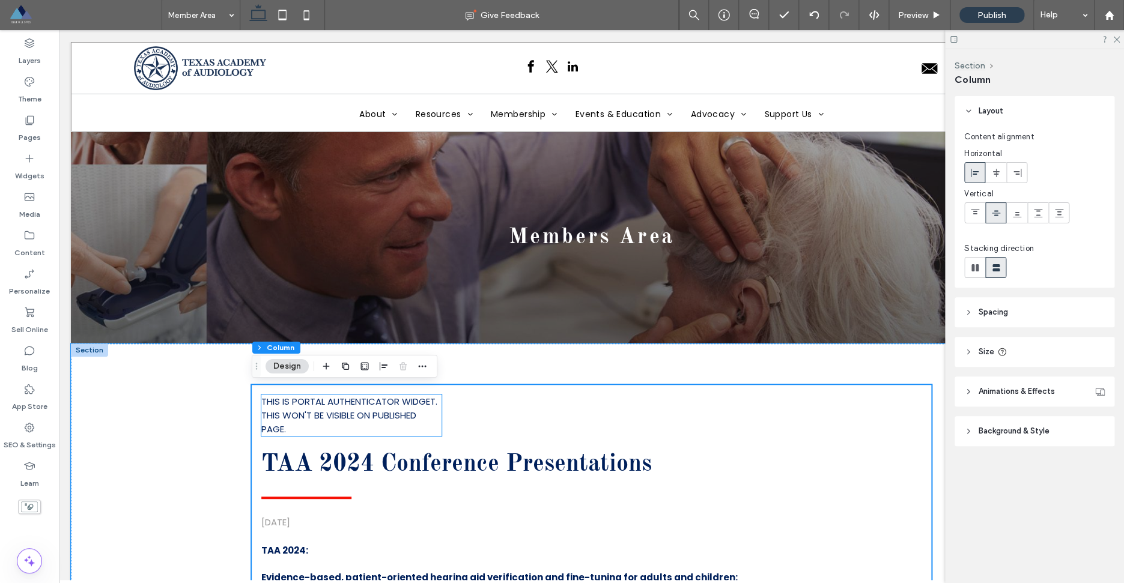
click at [396, 425] on div "THIS IS PORTAL AUTHENTICATOR WIDGET. THIS WON'T BE VISIBLE ON PUBLISHED PAGE." at bounding box center [351, 415] width 180 height 41
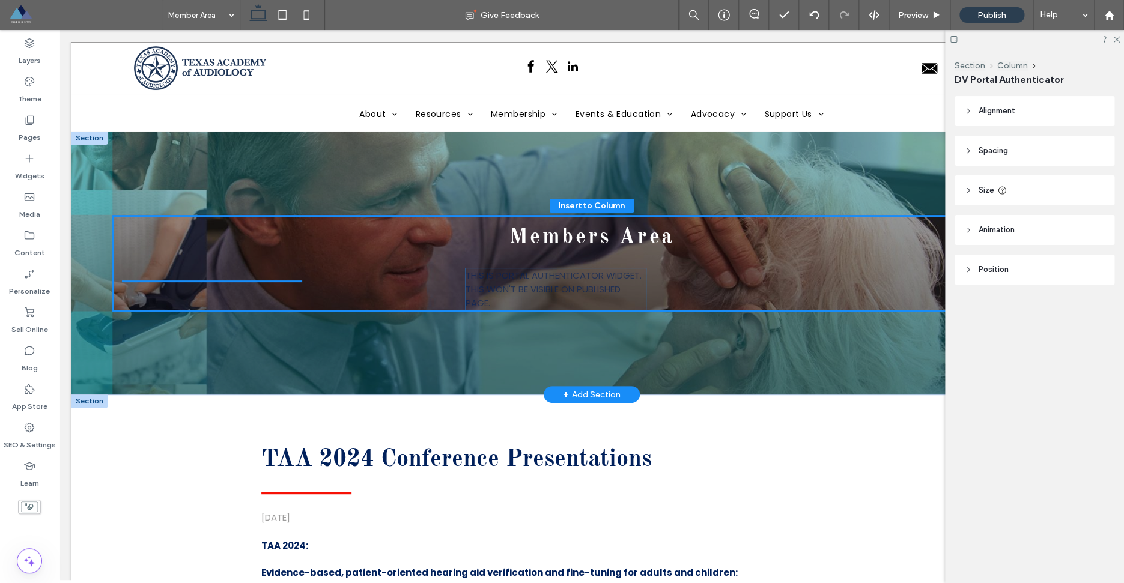
drag, startPoint x: 389, startPoint y: 431, endPoint x: 594, endPoint y: 304, distance: 240.8
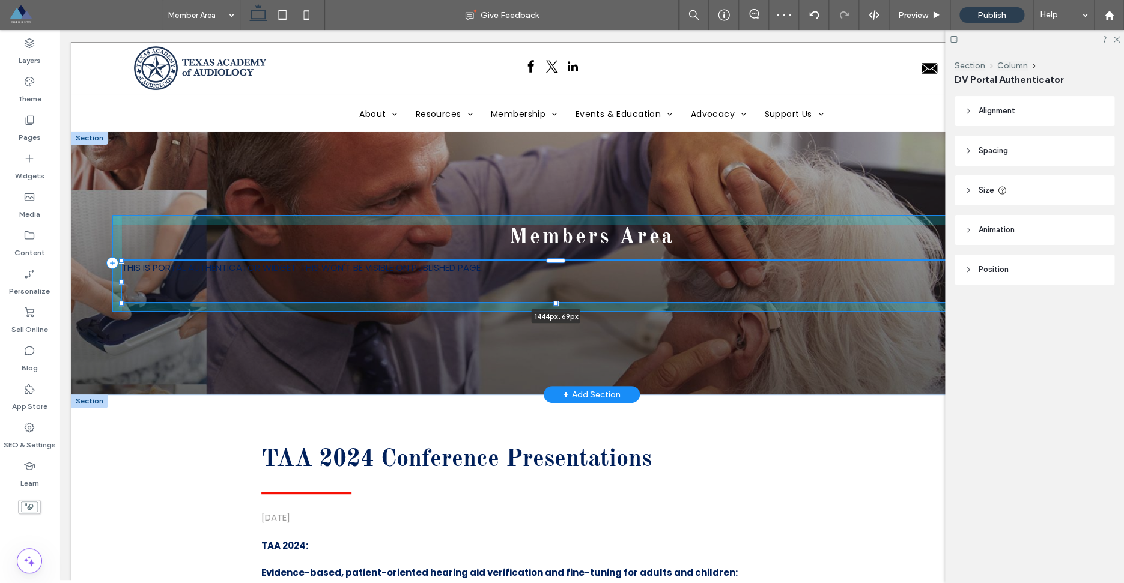
drag, startPoint x: 303, startPoint y: 282, endPoint x: 1049, endPoint y: 285, distance: 745.7
type input "****"
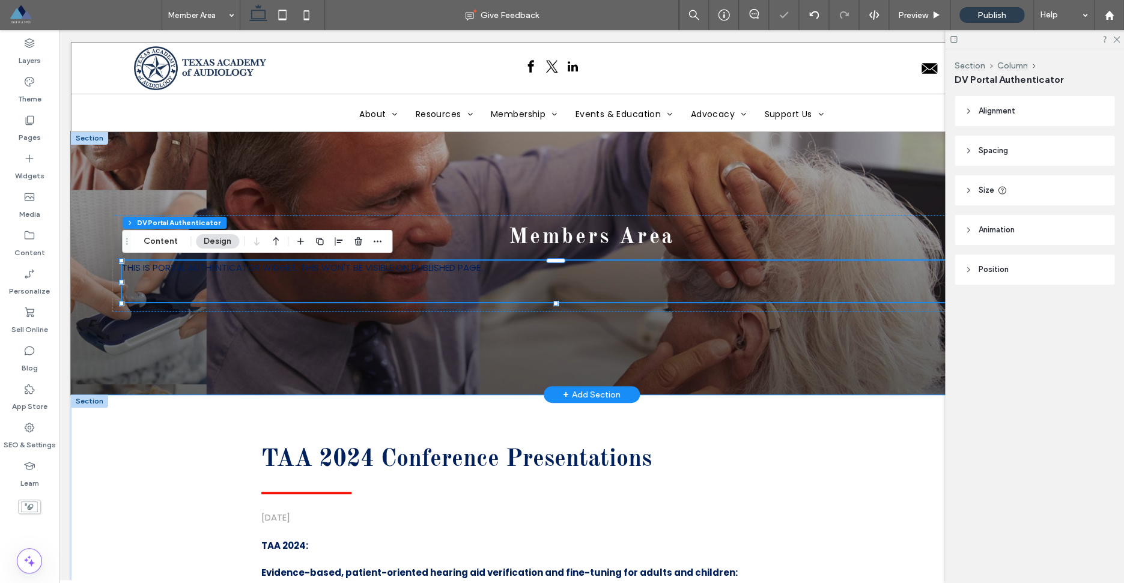
click at [569, 333] on div "Members Area THIS IS PORTAL AUTHENTICATOR WIDGET. THIS WON'T BE VISIBLE ON PUBL…" at bounding box center [591, 263] width 1041 height 263
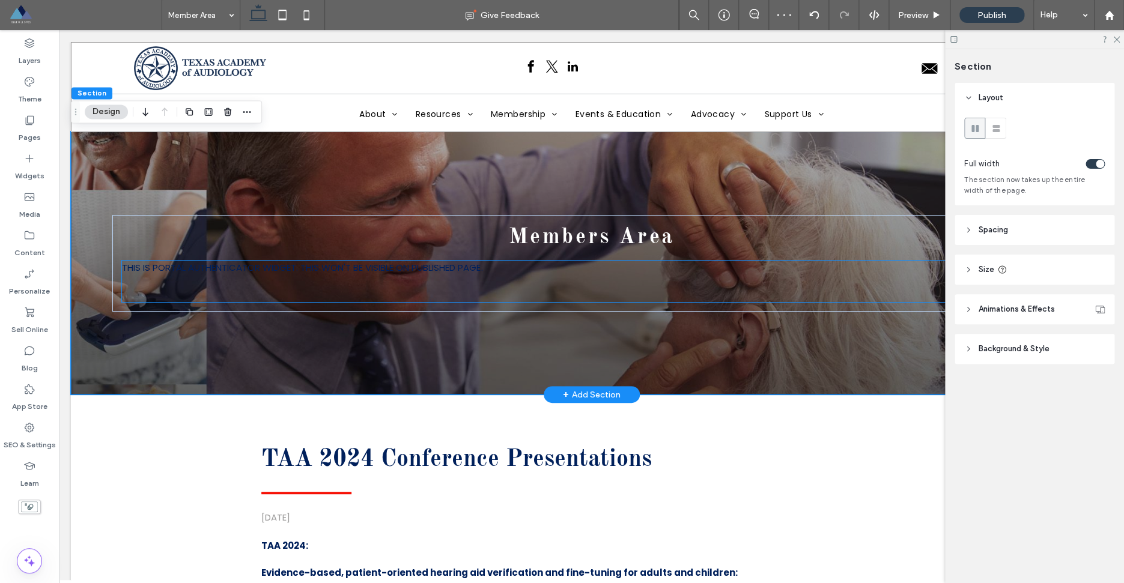
click at [433, 281] on div "THIS IS PORTAL AUTHENTICATOR WIDGET. THIS WON'T BE VISIBLE ON PUBLISHED PAGE." at bounding box center [556, 281] width 868 height 41
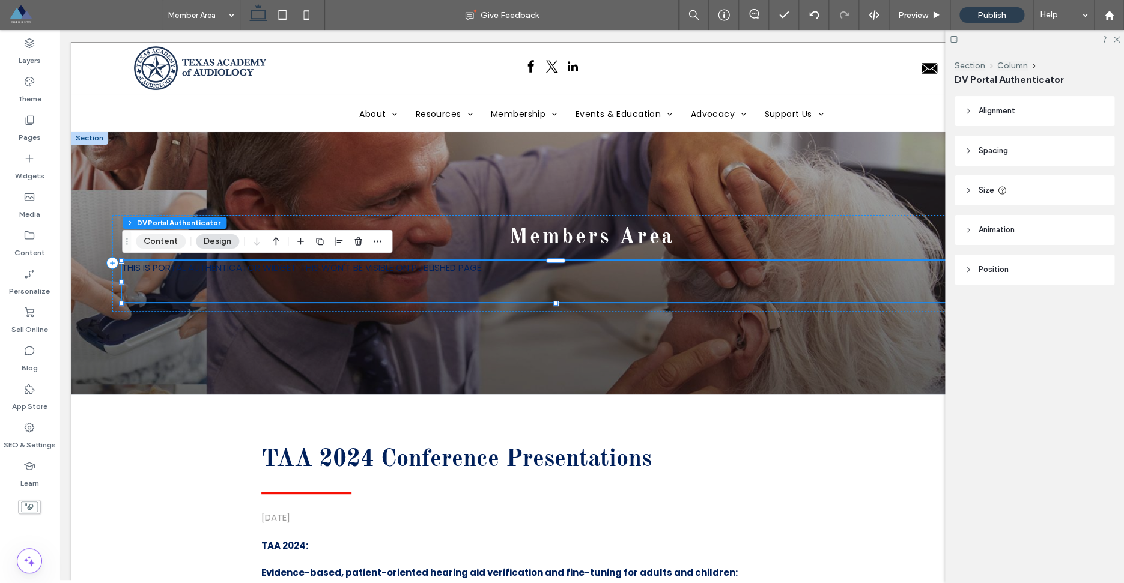
click at [174, 243] on button "Content" at bounding box center [161, 241] width 50 height 14
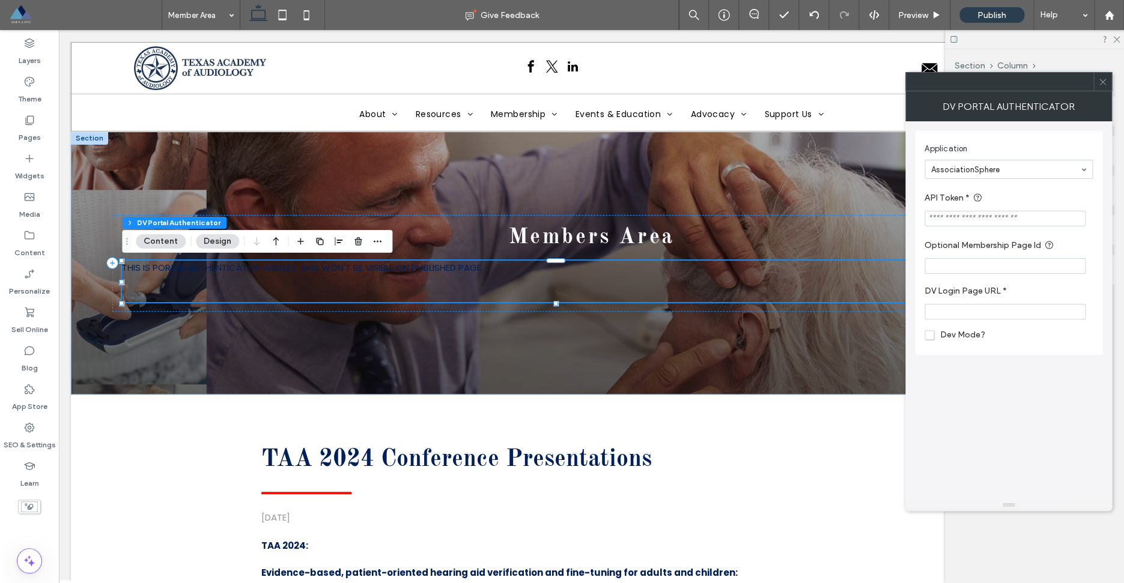
click at [975, 221] on input "API Token *" at bounding box center [1005, 219] width 161 height 16
paste input "**********"
type input "**********"
click at [1061, 197] on label "API Token *" at bounding box center [1006, 198] width 163 height 15
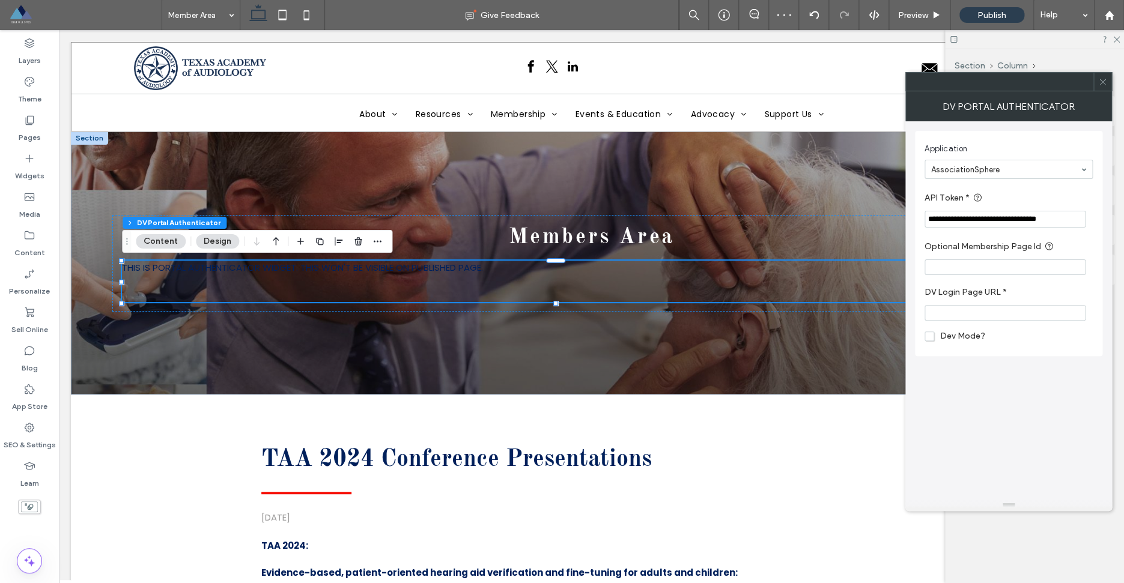
click at [1103, 82] on use at bounding box center [1103, 82] width 6 height 6
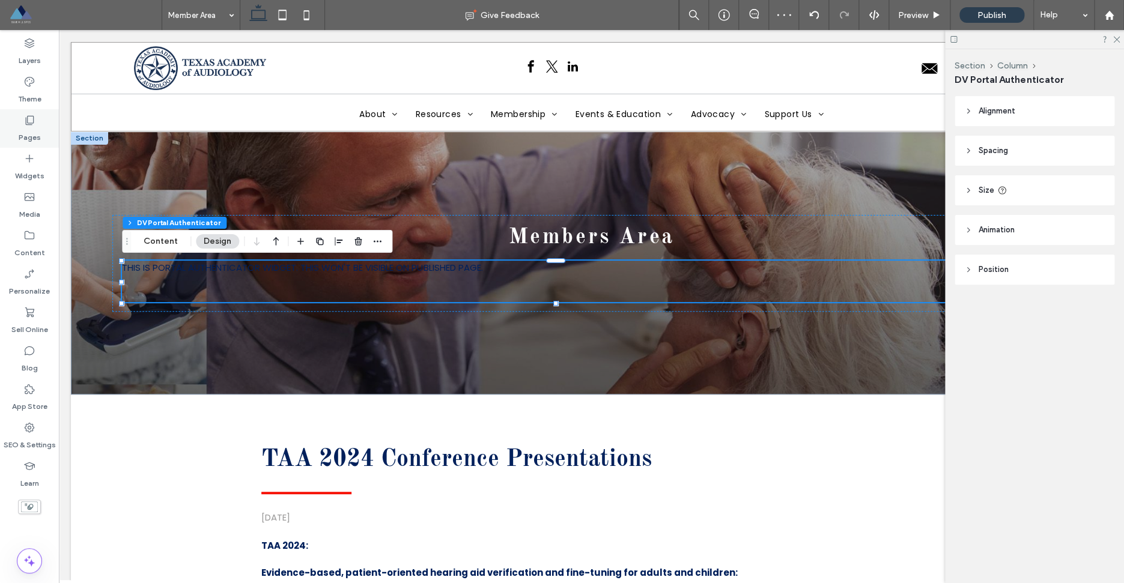
click at [23, 130] on label "Pages" at bounding box center [30, 134] width 22 height 17
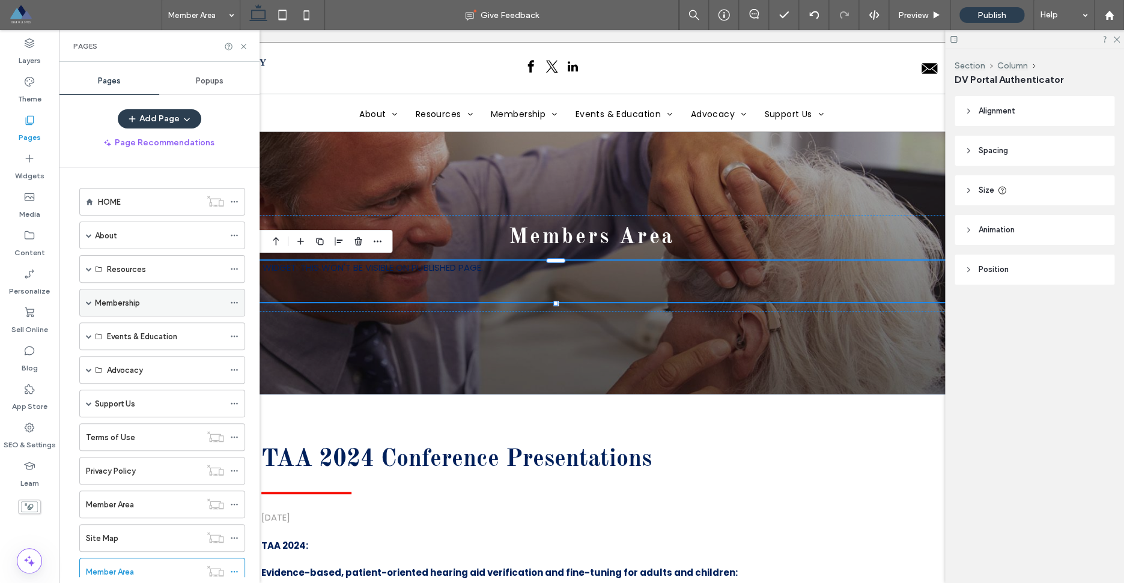
click at [89, 303] on span at bounding box center [89, 303] width 6 height 6
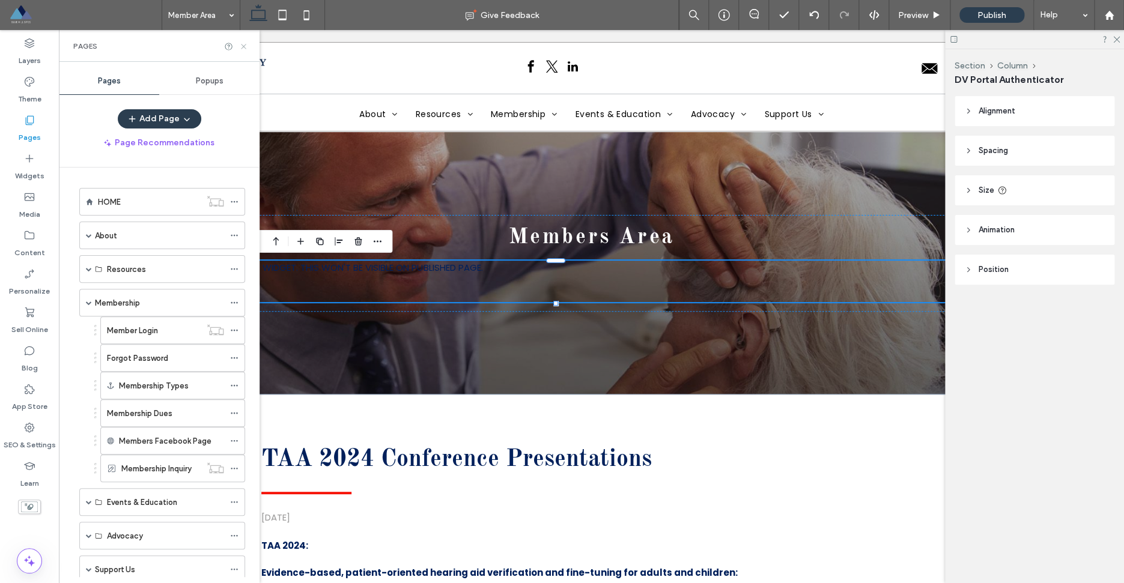
click at [246, 49] on icon at bounding box center [243, 46] width 9 height 9
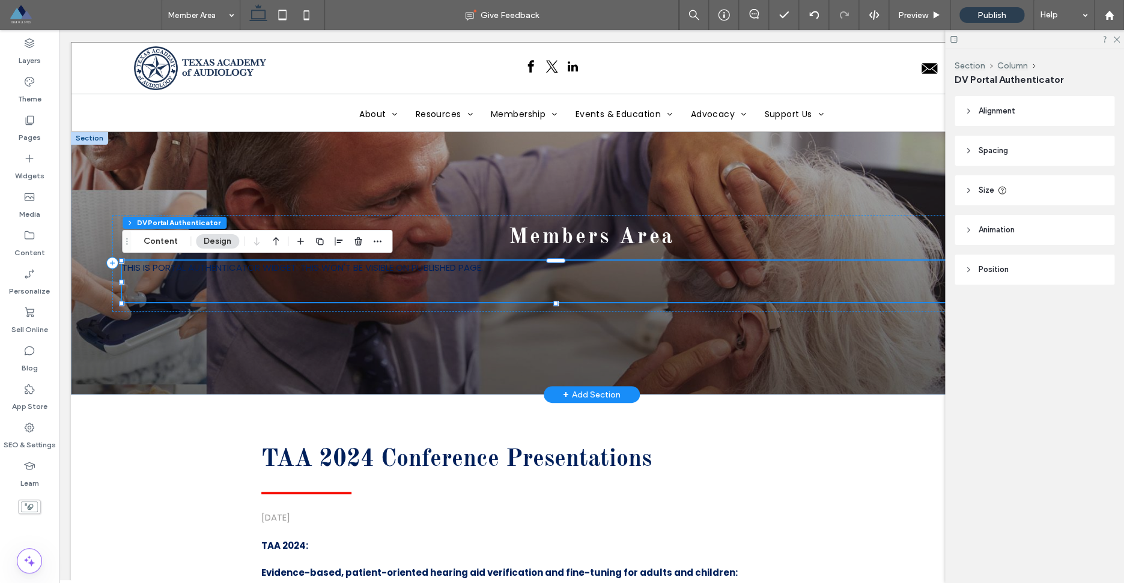
click at [538, 273] on div "THIS IS PORTAL AUTHENTICATOR WIDGET. THIS WON'T BE VISIBLE ON PUBLISHED PAGE." at bounding box center [556, 281] width 868 height 41
click at [153, 242] on button "Content" at bounding box center [161, 241] width 50 height 14
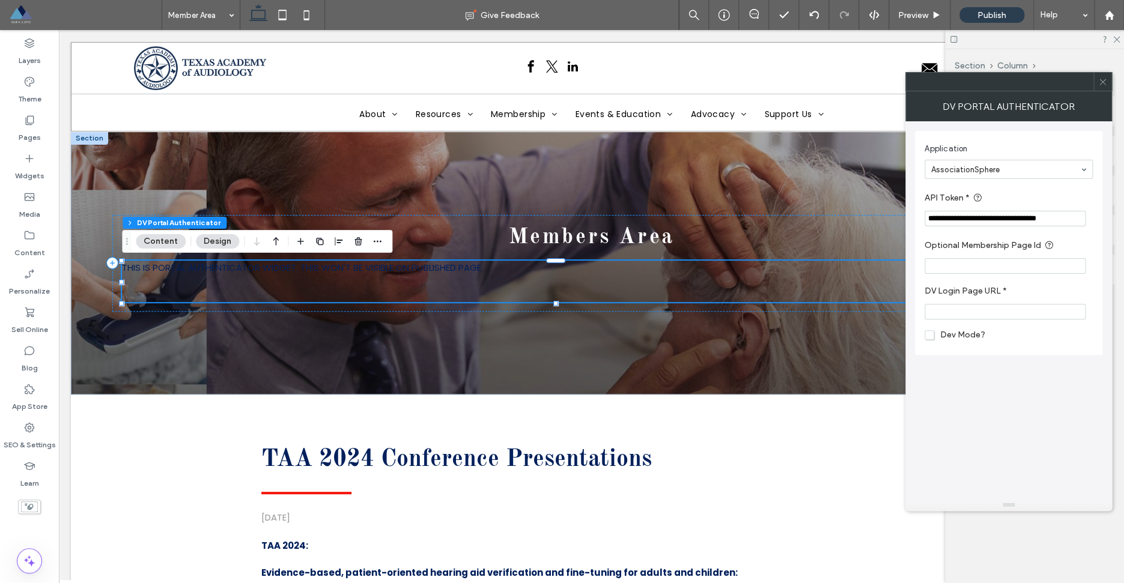
click at [940, 314] on input "DV Login Page URL *" at bounding box center [1005, 312] width 161 height 16
type input "**********"
click at [1091, 288] on section "**********" at bounding box center [1009, 303] width 168 height 46
click at [1104, 85] on icon at bounding box center [1102, 82] width 9 height 9
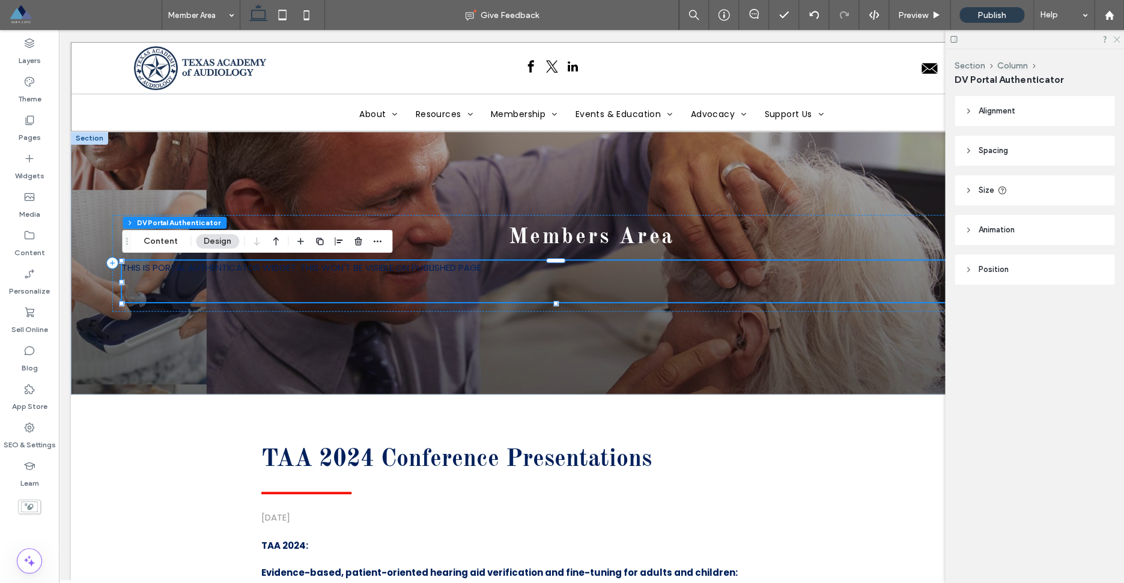
click at [1118, 37] on icon at bounding box center [1116, 39] width 8 height 8
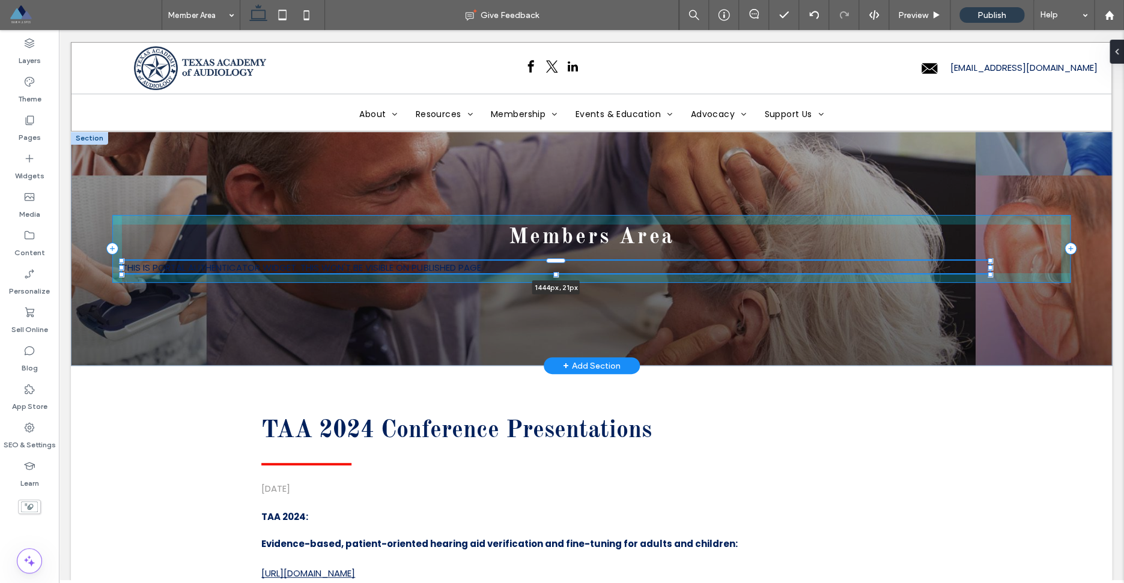
drag, startPoint x: 555, startPoint y: 304, endPoint x: 558, endPoint y: 284, distance: 20.1
click at [558, 284] on div "Members Area THIS IS PORTAL AUTHENTICATOR WIDGET. THIS WON'T BE VISIBLE ON PUBL…" at bounding box center [591, 249] width 1041 height 234
type input "**"
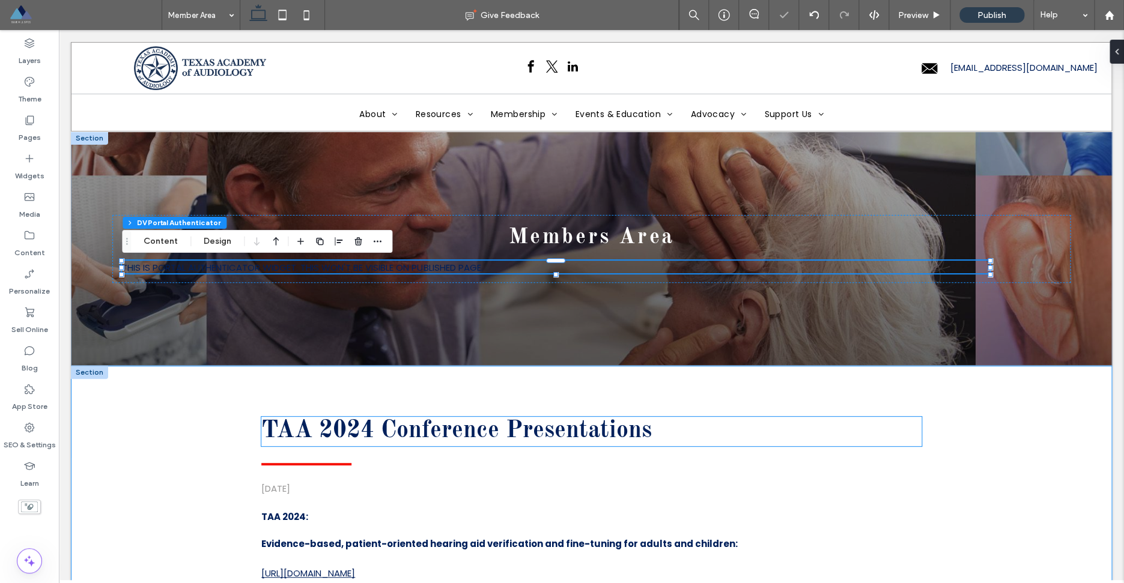
click at [726, 419] on h2 "TAA 2024 Conference Presentations" at bounding box center [591, 431] width 660 height 29
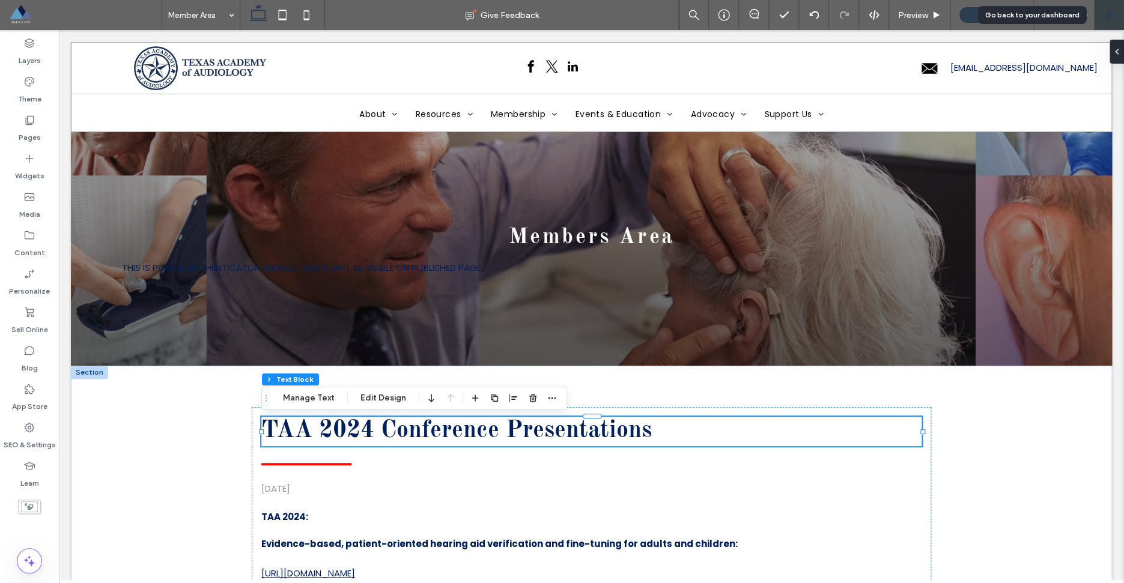
click at [1109, 9] on div at bounding box center [1109, 15] width 30 height 30
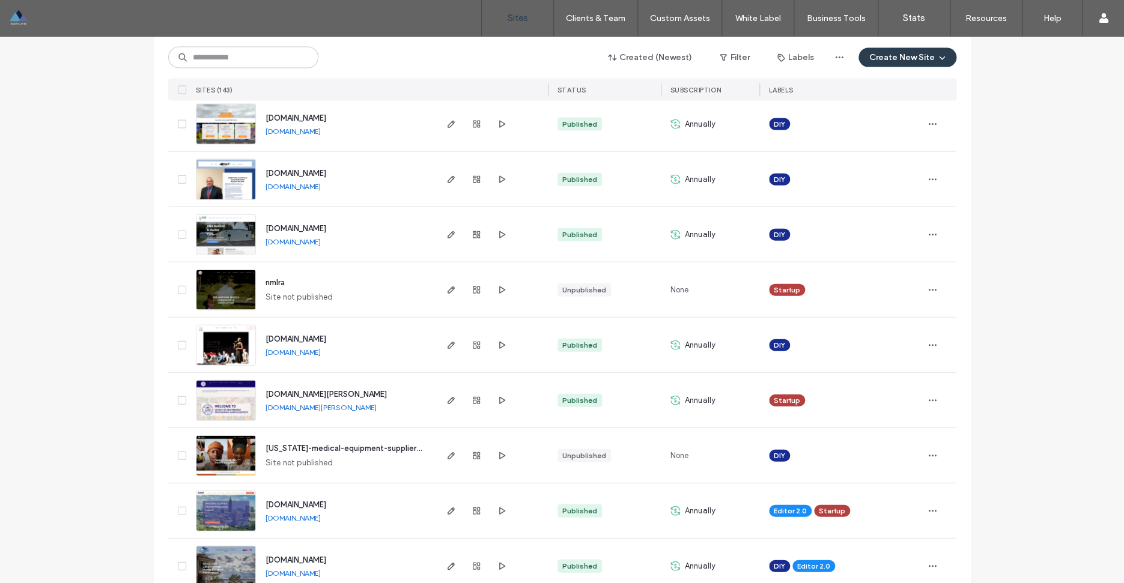
scroll to position [1278, 0]
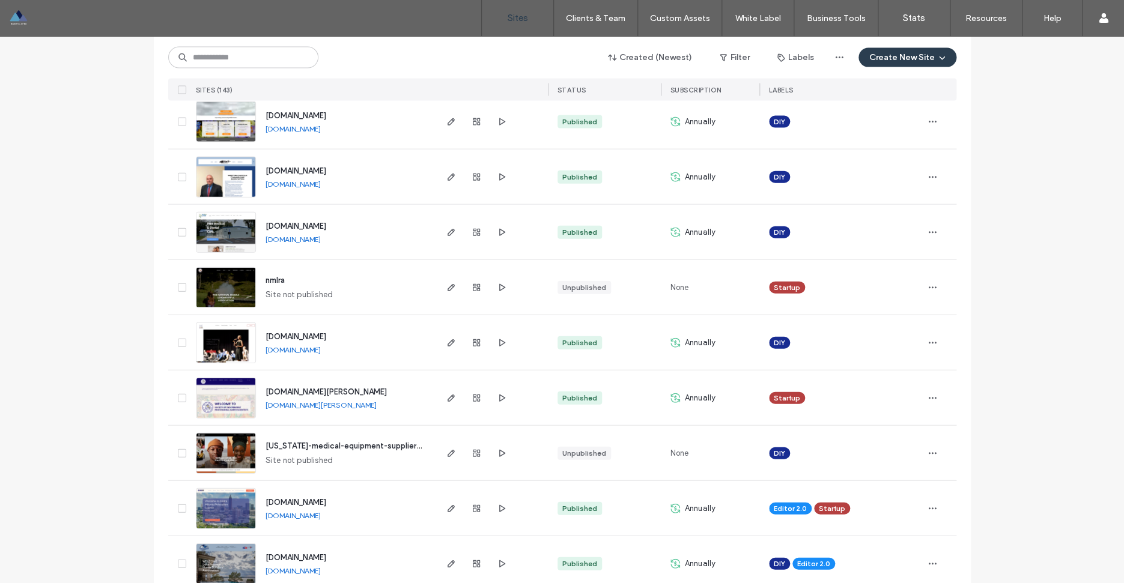
click at [301, 395] on span "www.sipes.org" at bounding box center [326, 392] width 121 height 9
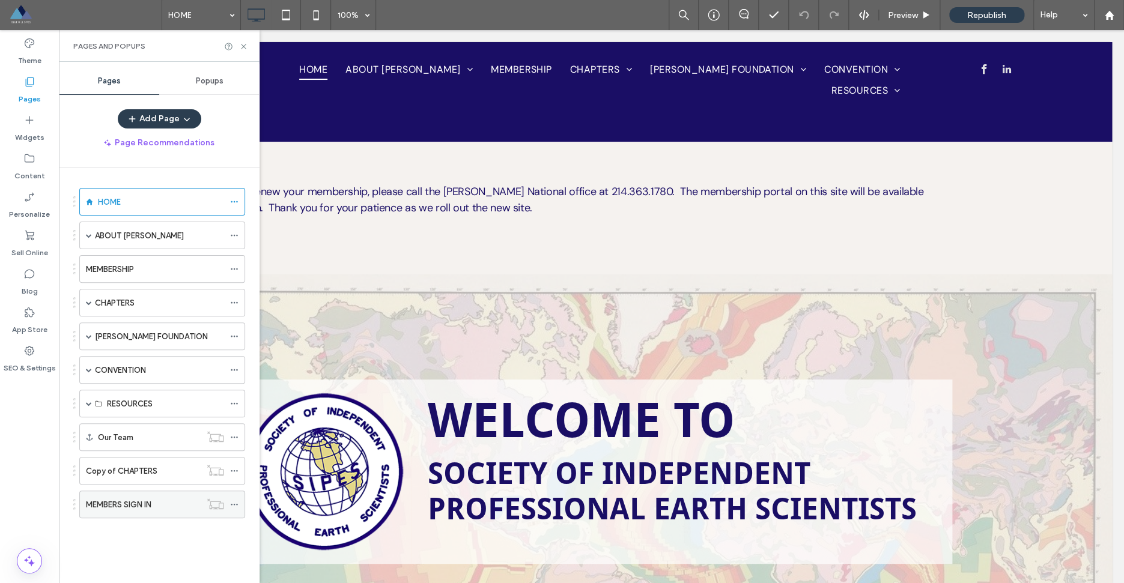
click at [239, 505] on icon at bounding box center [234, 505] width 8 height 8
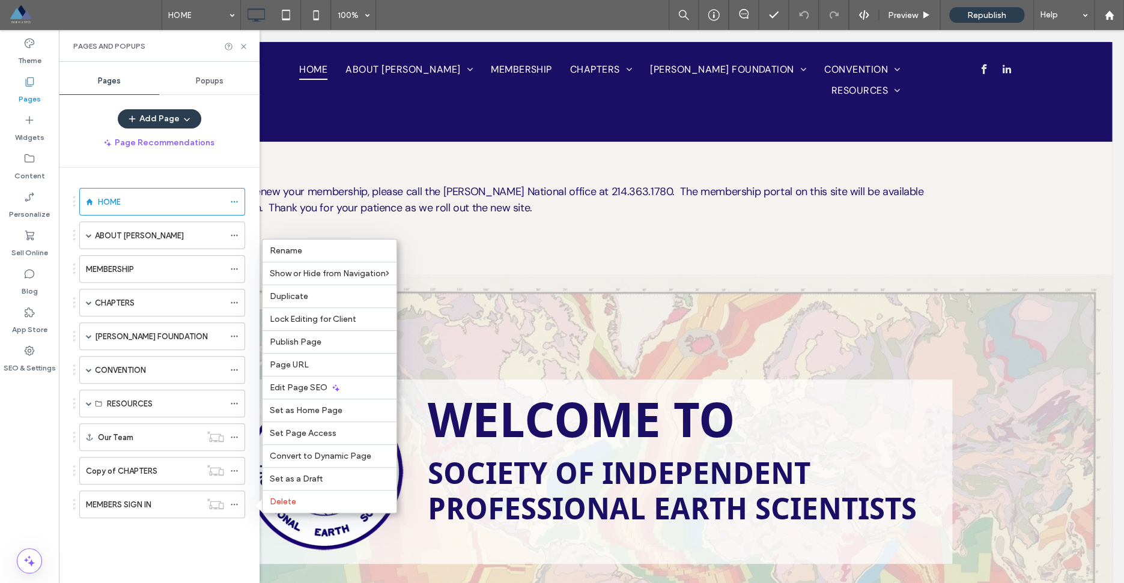
click at [217, 531] on div "HOME ABOUT SIPES NATIONAL LEADERSHIP NATIONAL DIRECTORS PAST PRESIDENTS HONORAR…" at bounding box center [154, 357] width 181 height 351
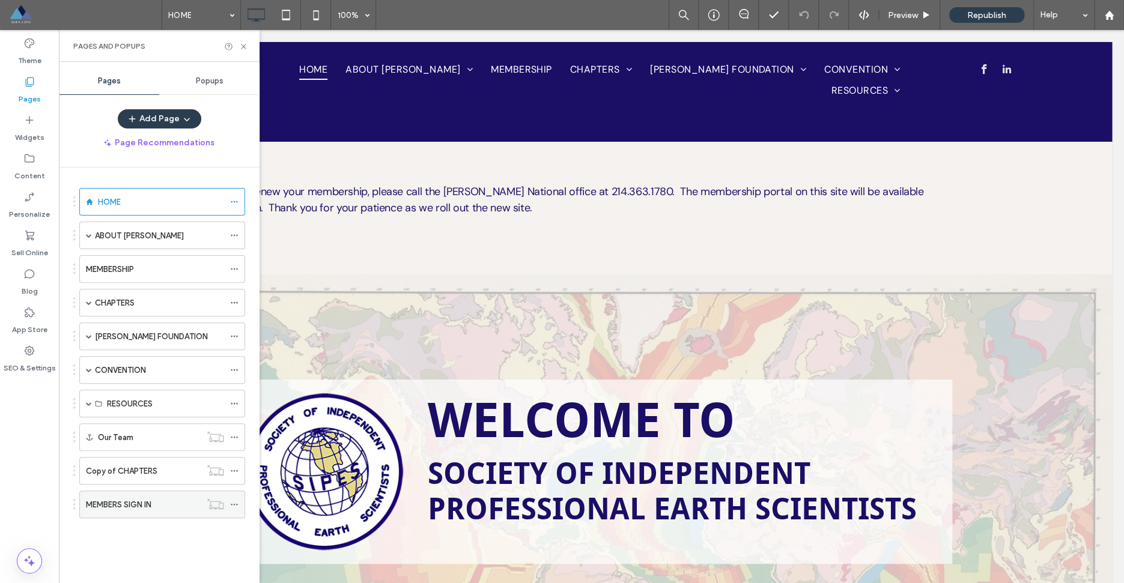
click at [181, 508] on div "MEMBERS SIGN IN" at bounding box center [143, 505] width 115 height 13
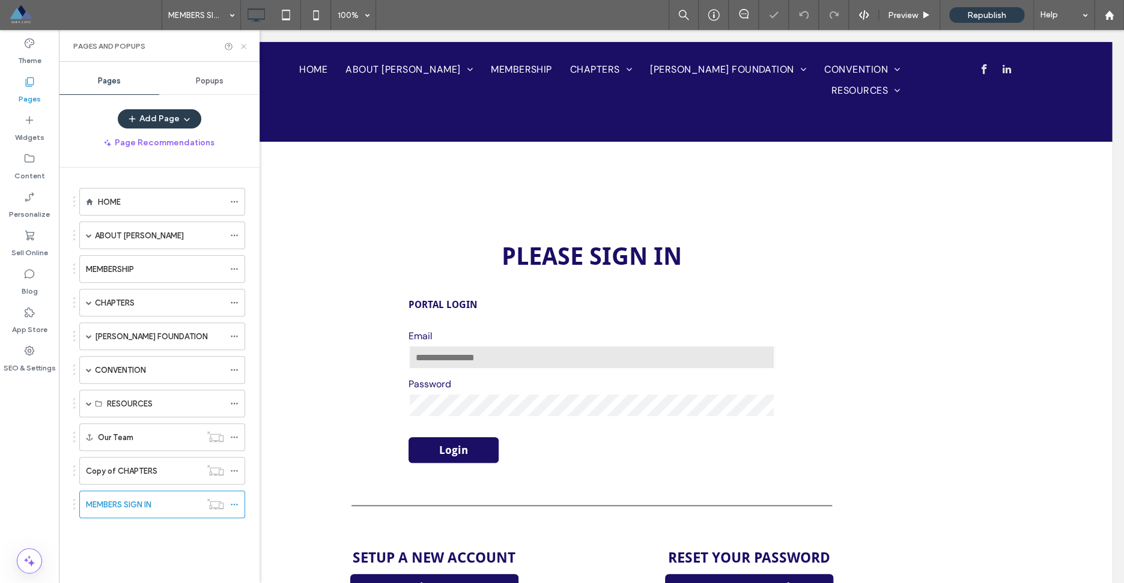
drag, startPoint x: 245, startPoint y: 46, endPoint x: 198, endPoint y: 33, distance: 49.3
click at [245, 46] on icon at bounding box center [243, 46] width 9 height 9
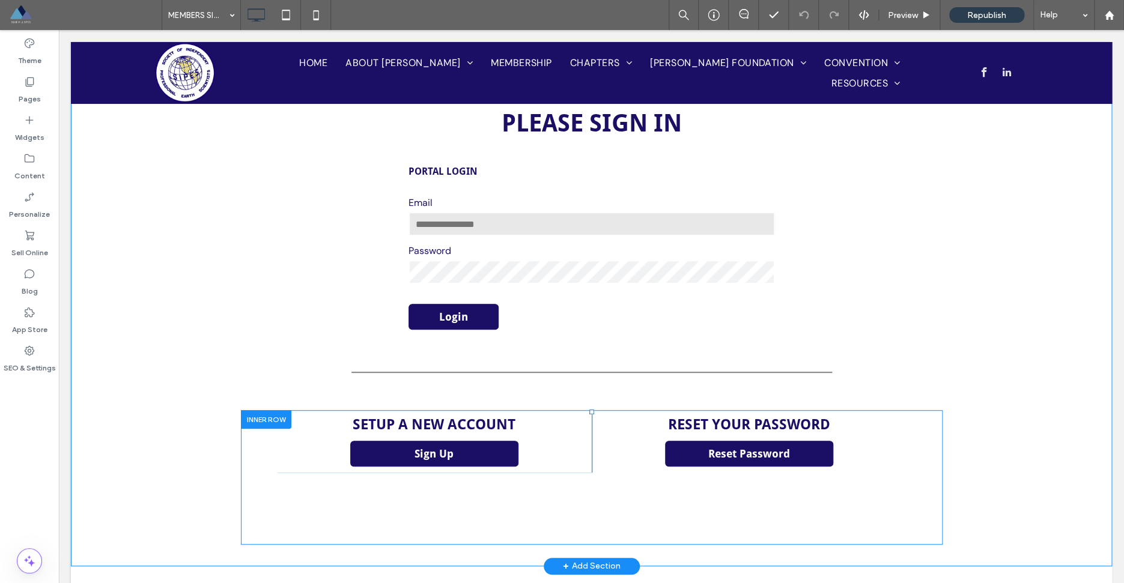
scroll to position [136, 0]
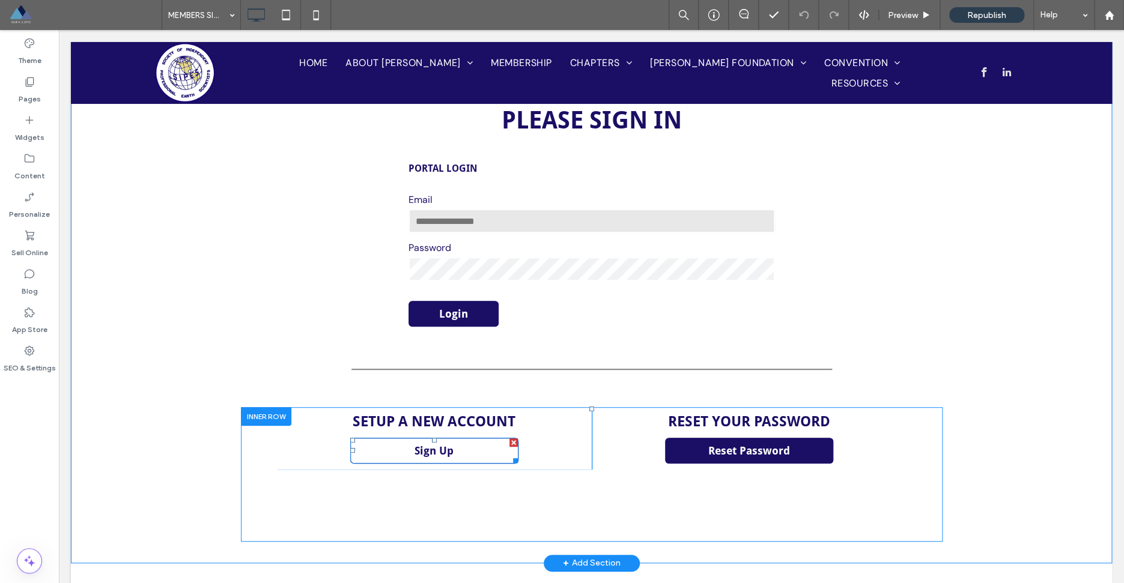
click at [482, 458] on link "Sign Up" at bounding box center [434, 451] width 168 height 26
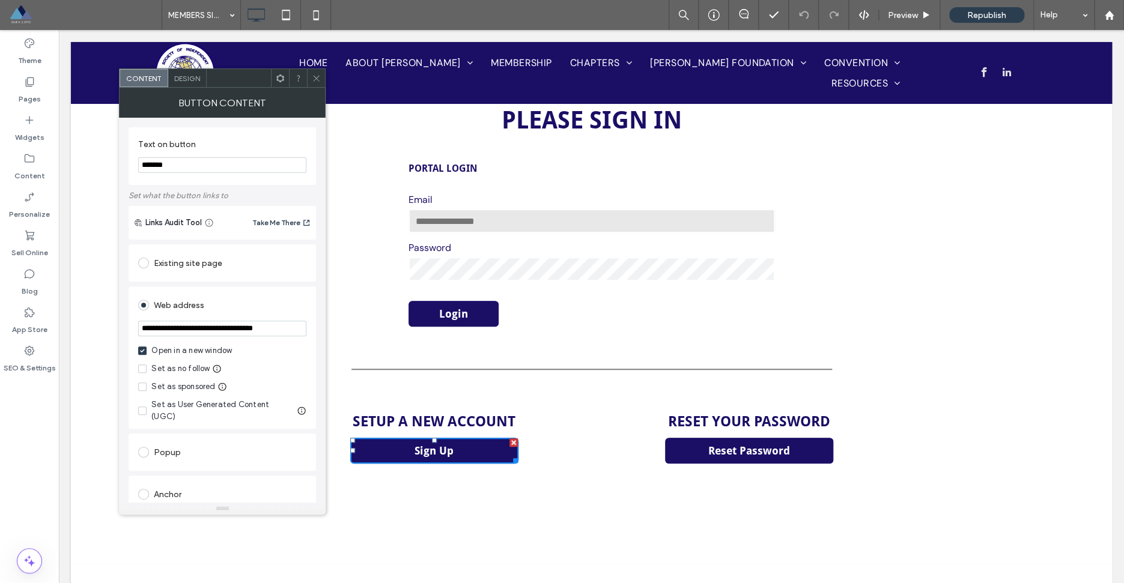
click at [951, 317] on div "Please Sign IN Portal Login Email Password Login Setup a New Account Sign Up Cl…" at bounding box center [591, 324] width 721 height 456
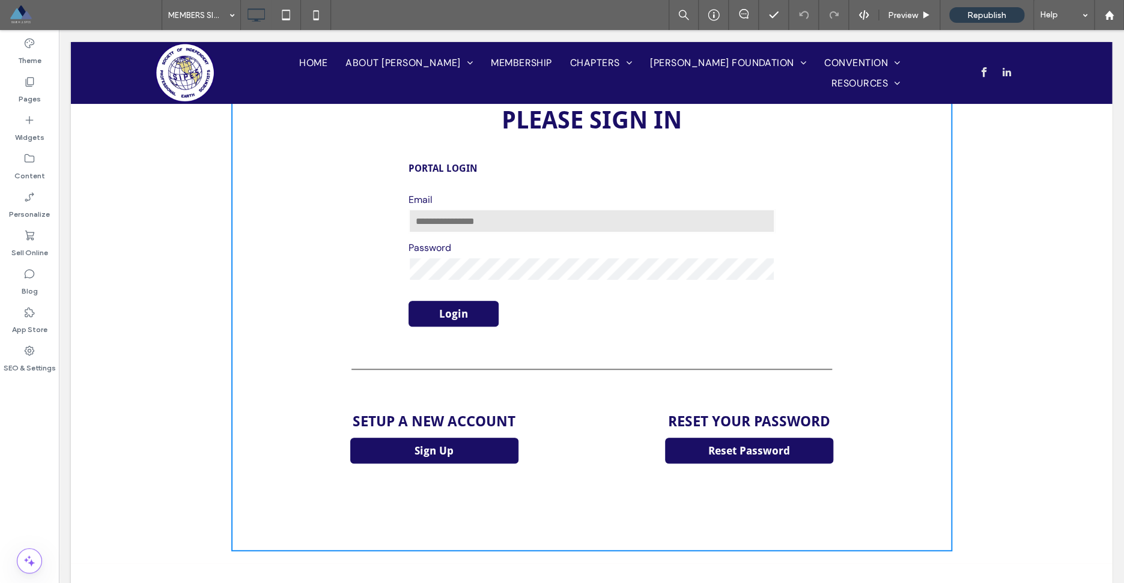
click at [621, 249] on div "Password" at bounding box center [592, 262] width 385 height 42
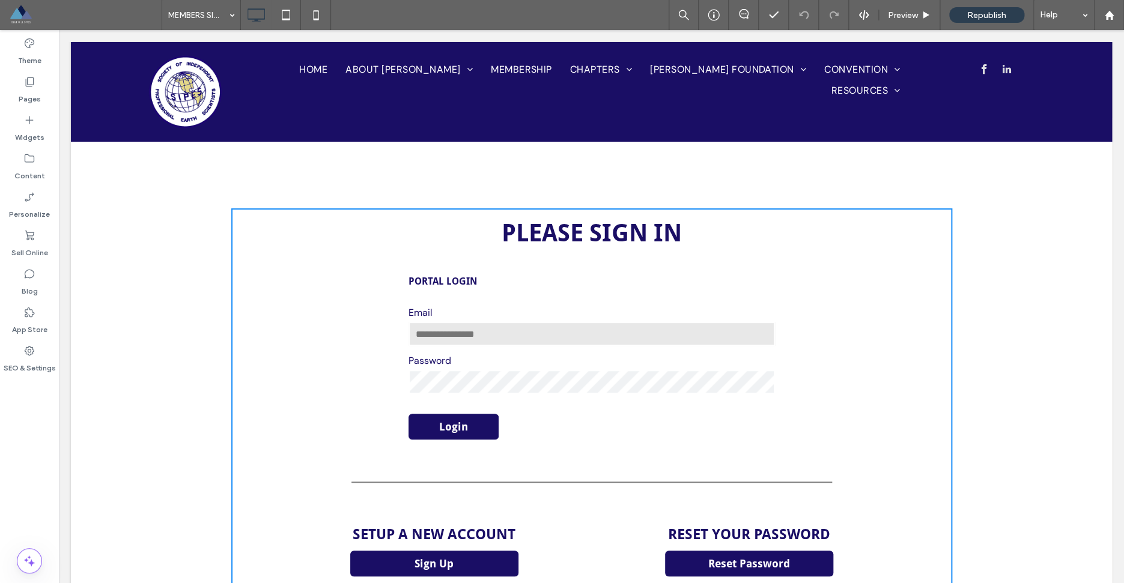
scroll to position [20, 0]
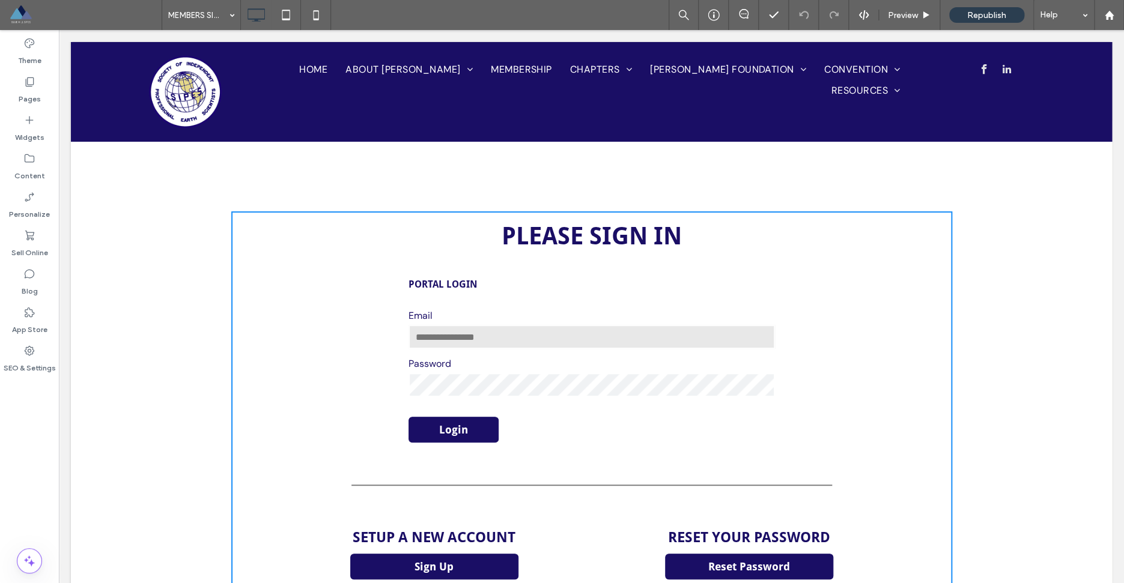
click at [573, 343] on input "text" at bounding box center [592, 337] width 367 height 24
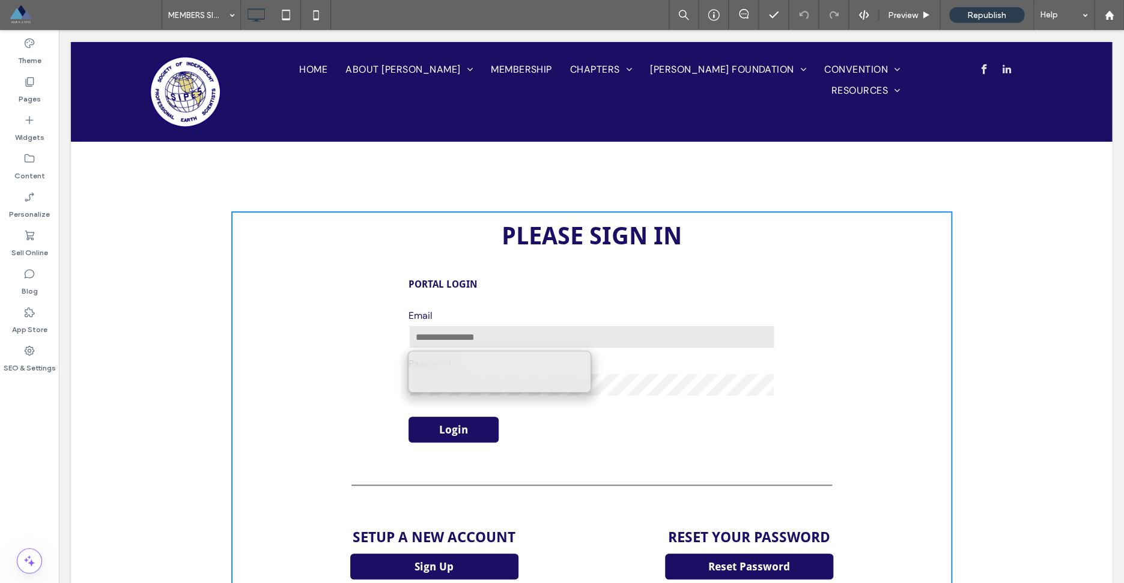
click at [448, 300] on form "Portal Login Email Password Login" at bounding box center [592, 361] width 385 height 194
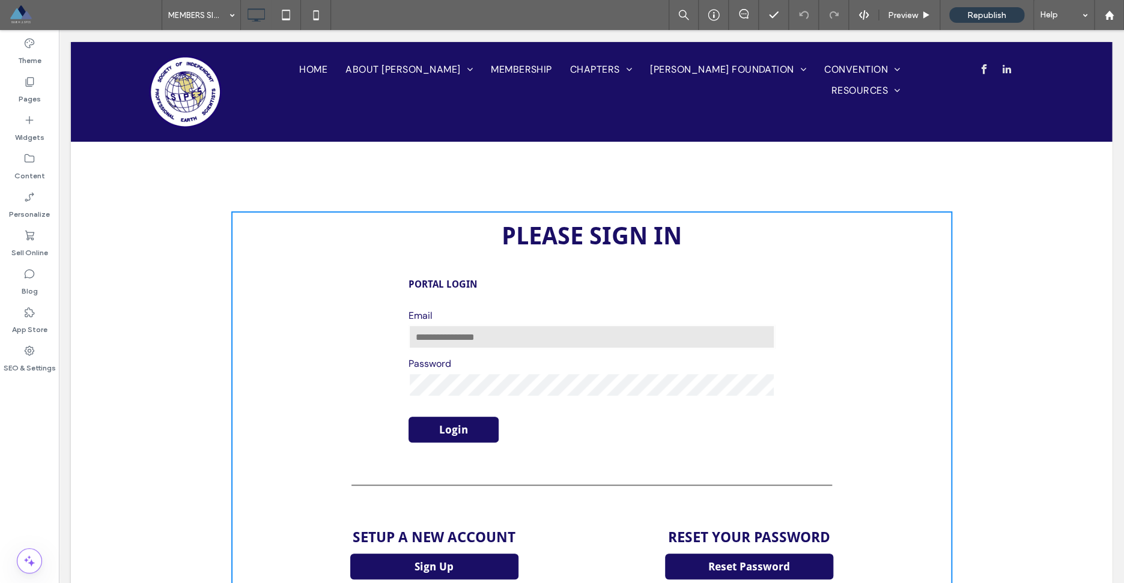
click at [173, 297] on div "Please Sign IN Portal Login Email Password Login Setup a New Account Sign Up Cl…" at bounding box center [591, 400] width 1041 height 558
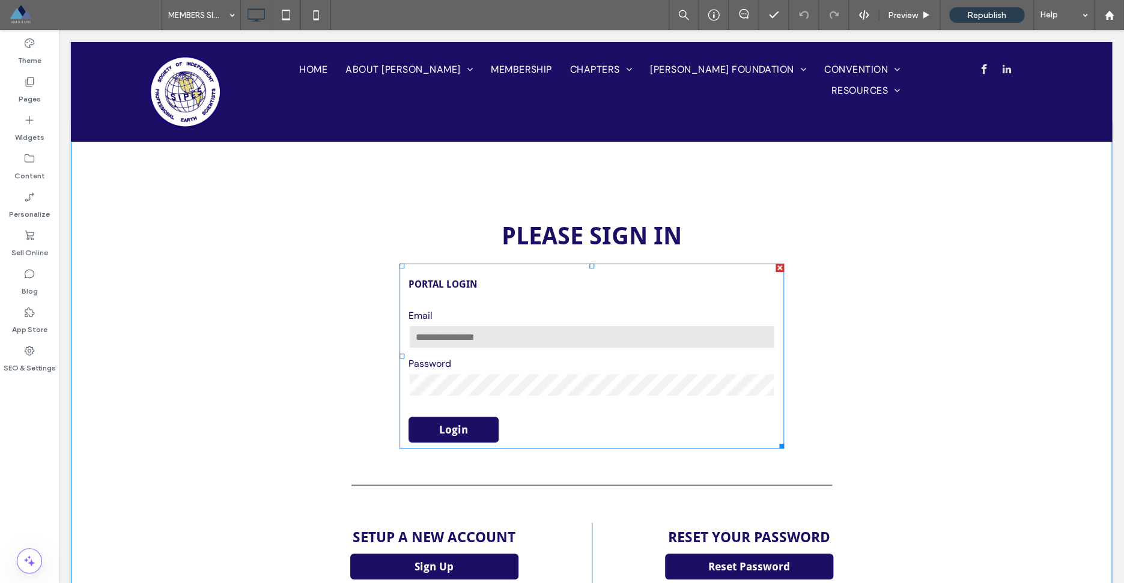
click at [471, 282] on span at bounding box center [592, 356] width 385 height 185
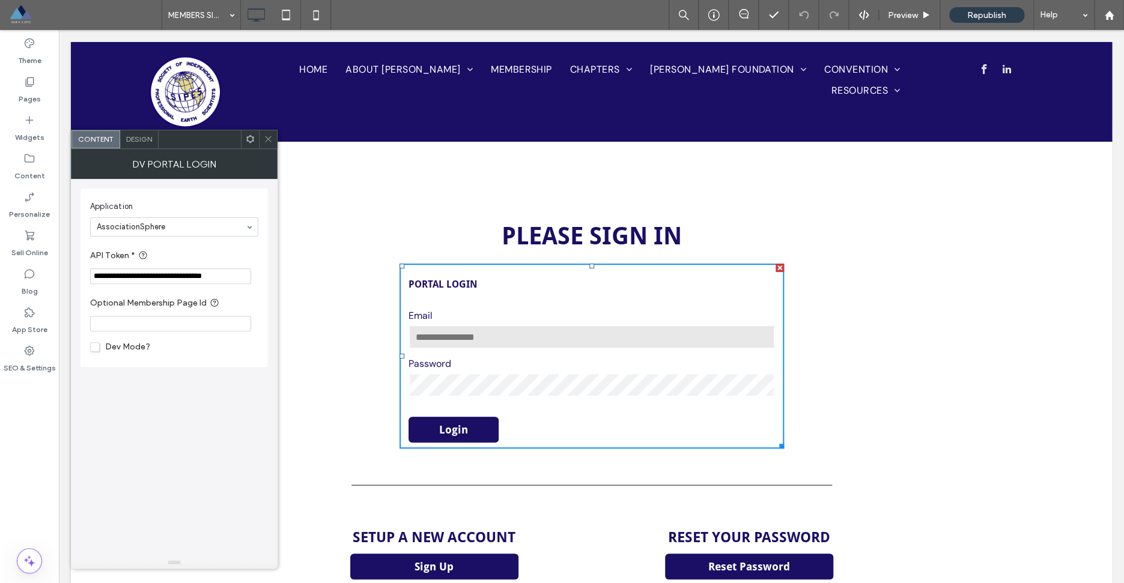
click at [268, 142] on icon at bounding box center [268, 139] width 9 height 9
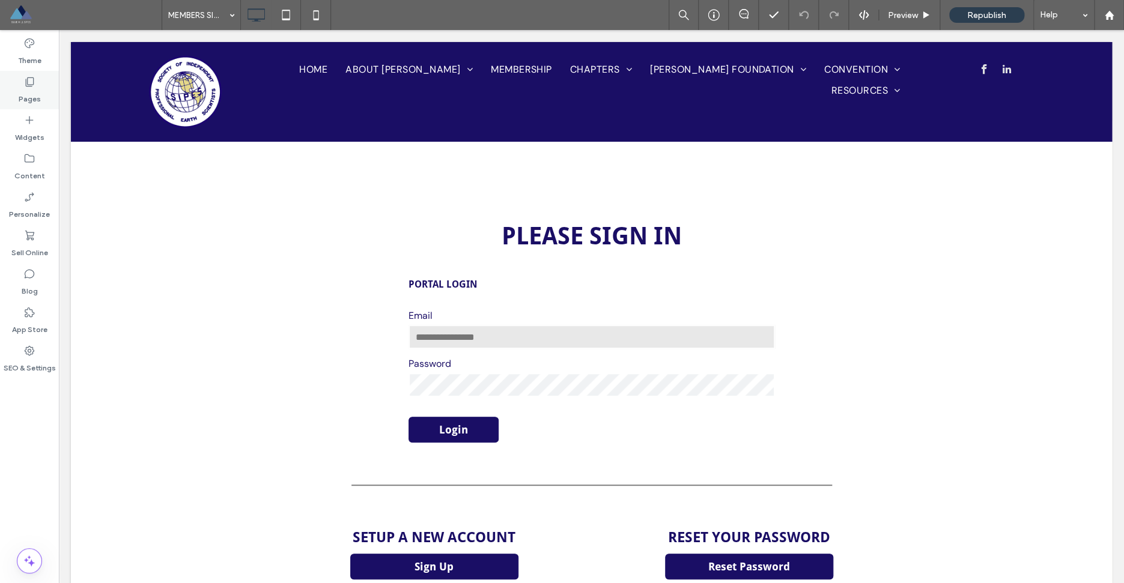
click at [26, 90] on label "Pages" at bounding box center [30, 96] width 22 height 17
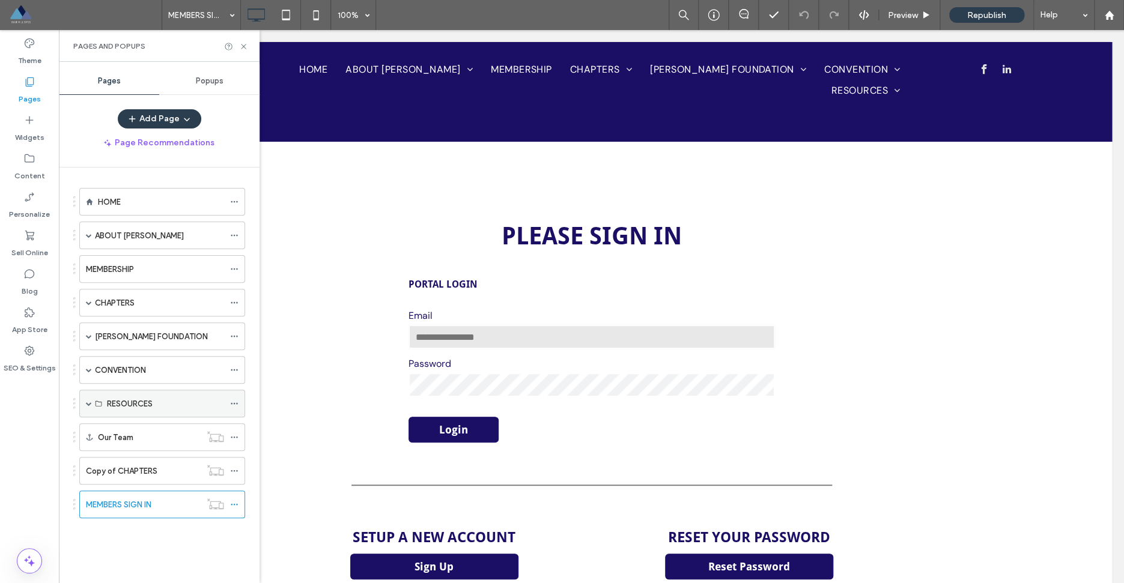
click at [91, 409] on span at bounding box center [89, 404] width 6 height 26
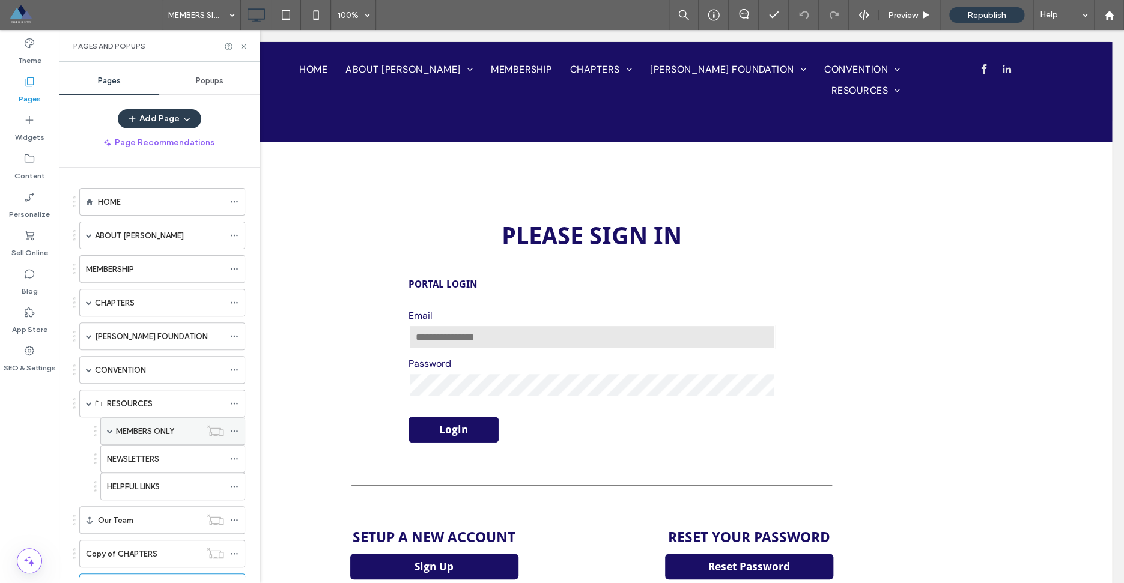
click at [178, 436] on div "MEMBERS ONLY" at bounding box center [158, 431] width 85 height 13
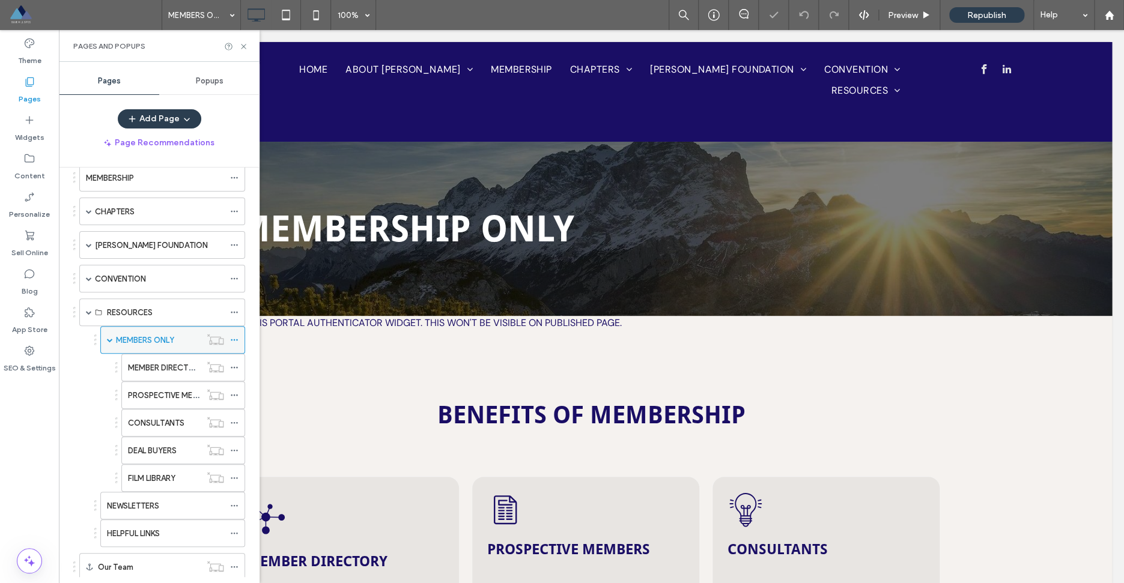
scroll to position [111, 0]
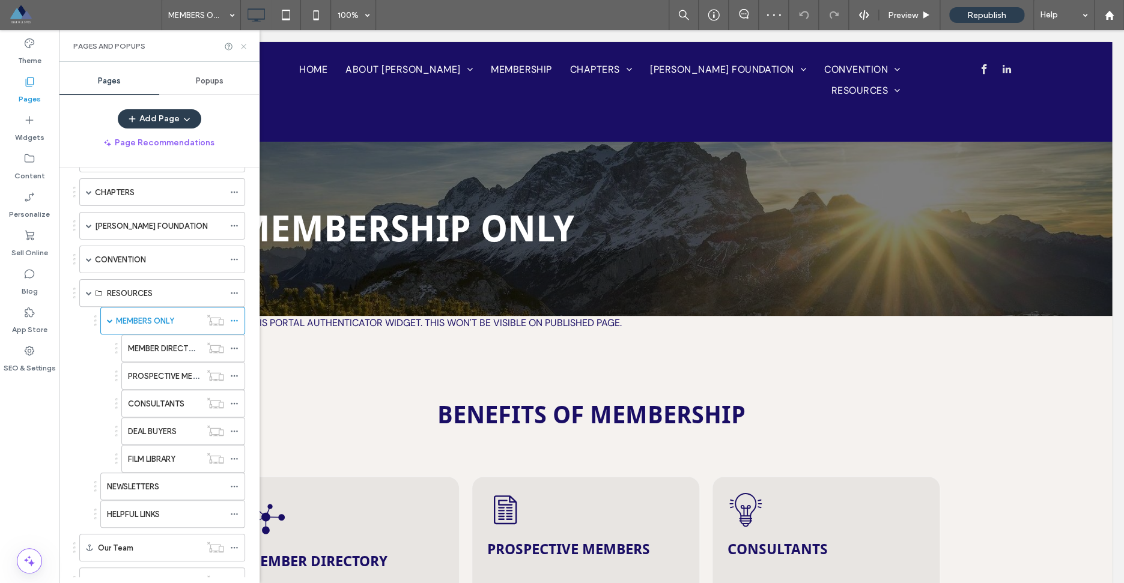
click at [243, 47] on icon at bounding box center [243, 46] width 9 height 9
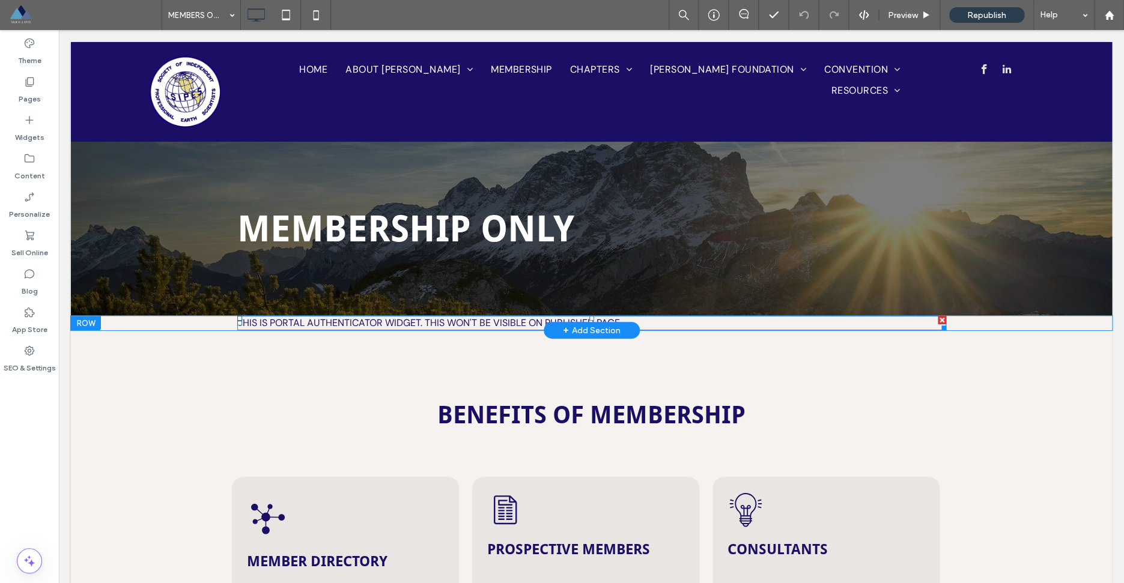
click at [356, 326] on span at bounding box center [591, 323] width 709 height 14
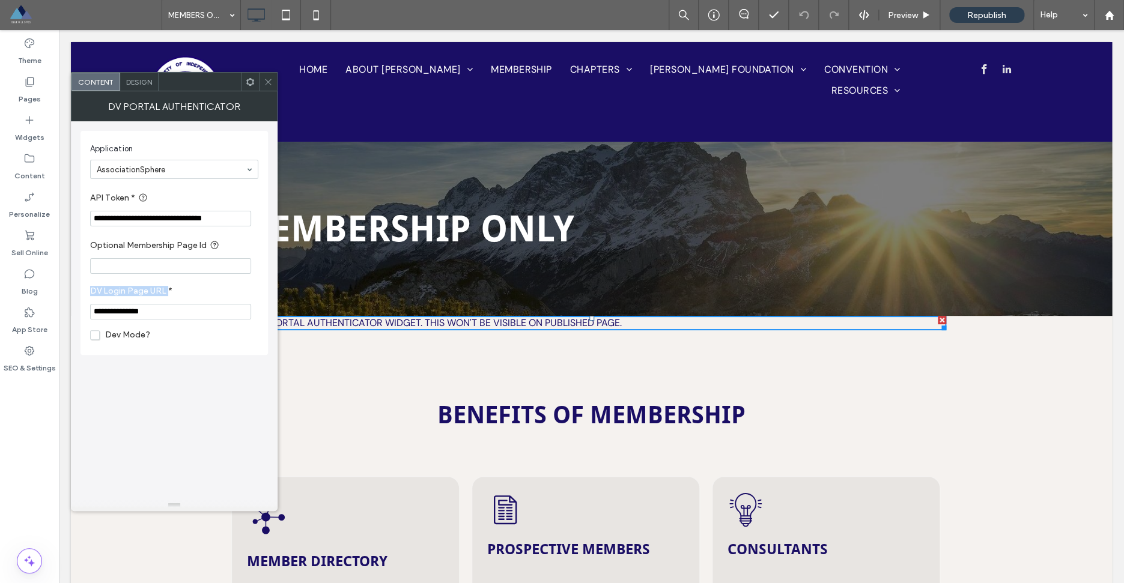
drag, startPoint x: 91, startPoint y: 297, endPoint x: 168, endPoint y: 294, distance: 76.4
click at [168, 294] on label "DV Login Page URL *" at bounding box center [171, 292] width 163 height 13
drag, startPoint x: 94, startPoint y: 320, endPoint x: 178, endPoint y: 318, distance: 84.1
click at [178, 318] on input "**********" at bounding box center [170, 312] width 161 height 16
click at [241, 294] on label "DV Login Page URL *" at bounding box center [171, 292] width 163 height 13
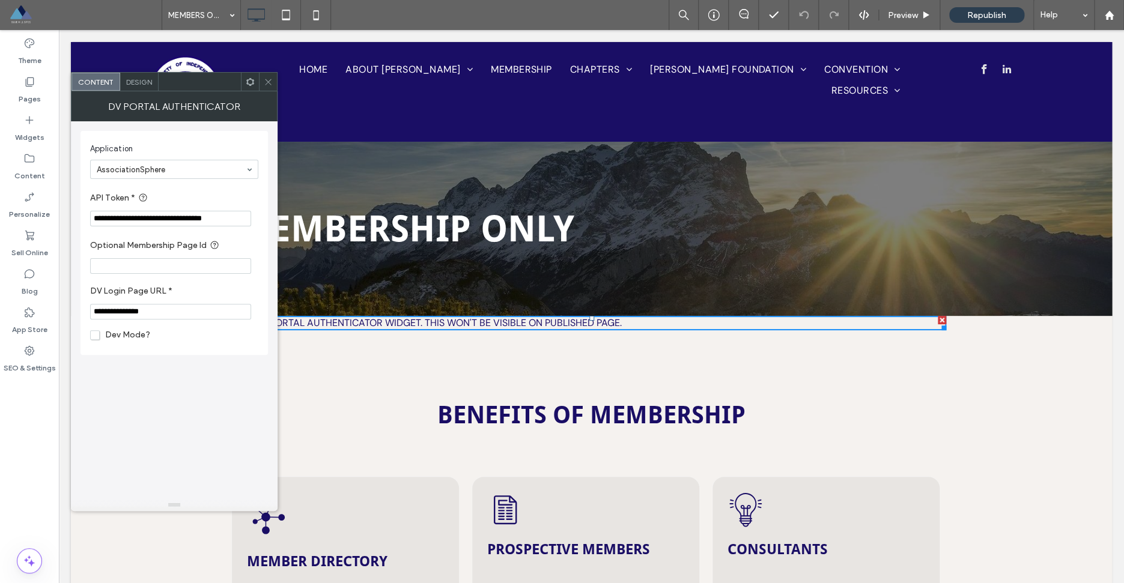
click at [268, 84] on icon at bounding box center [268, 82] width 9 height 9
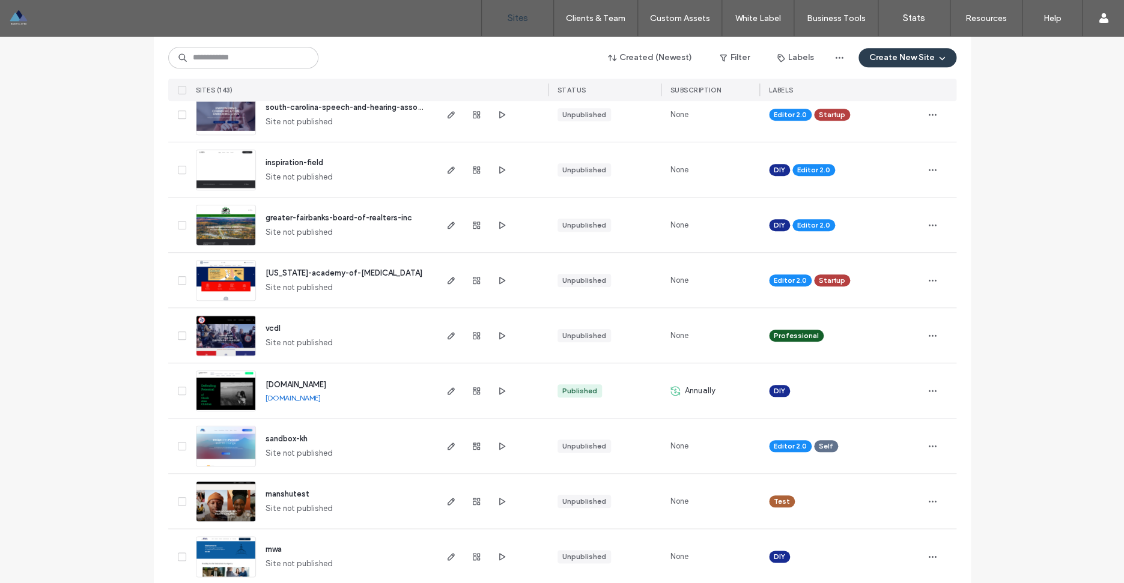
scroll to position [351, 0]
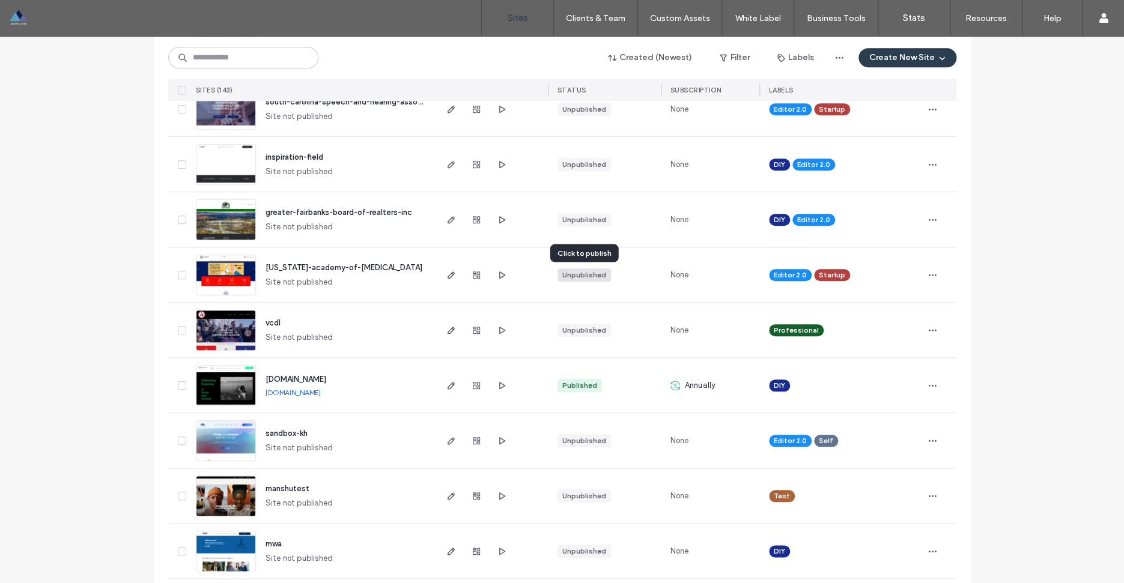
click at [592, 276] on div "Unpublished" at bounding box center [584, 275] width 44 height 11
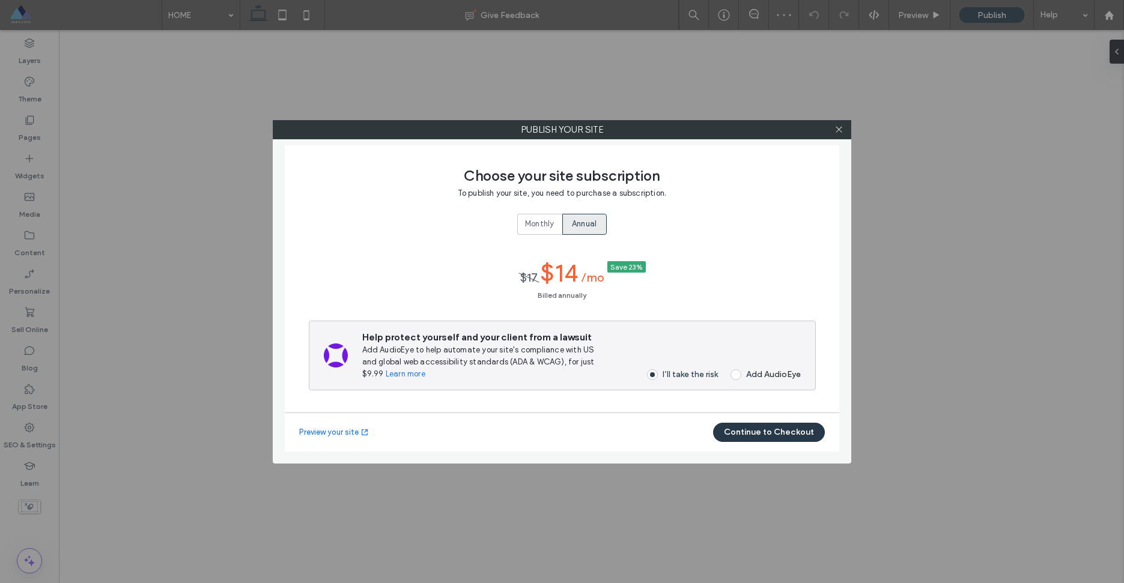
click at [776, 436] on button "Continue to Checkout" at bounding box center [769, 432] width 112 height 19
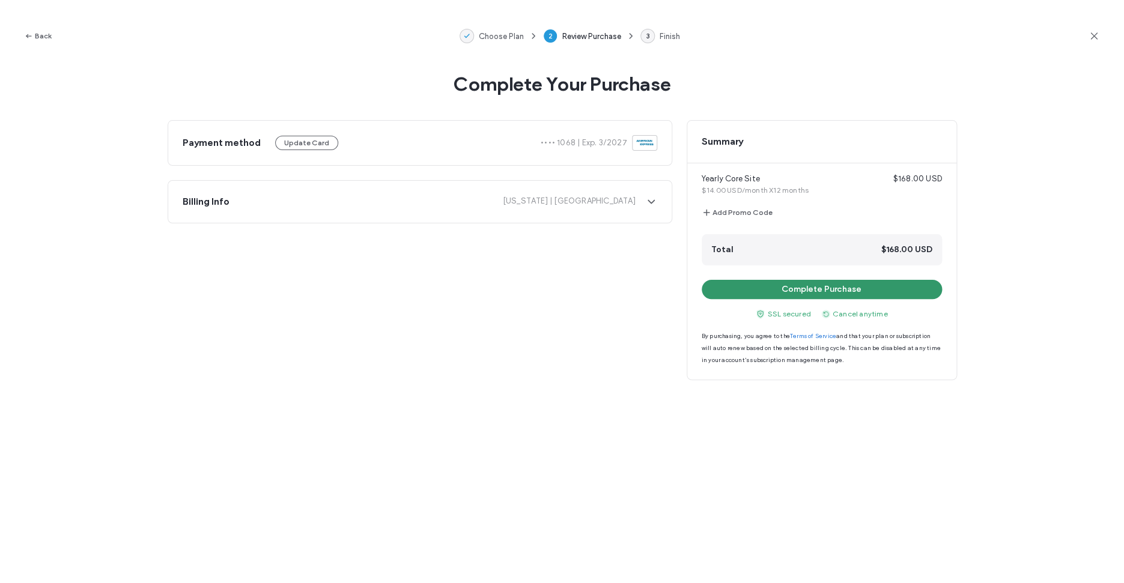
click at [747, 292] on button "Complete Purchase" at bounding box center [822, 289] width 240 height 19
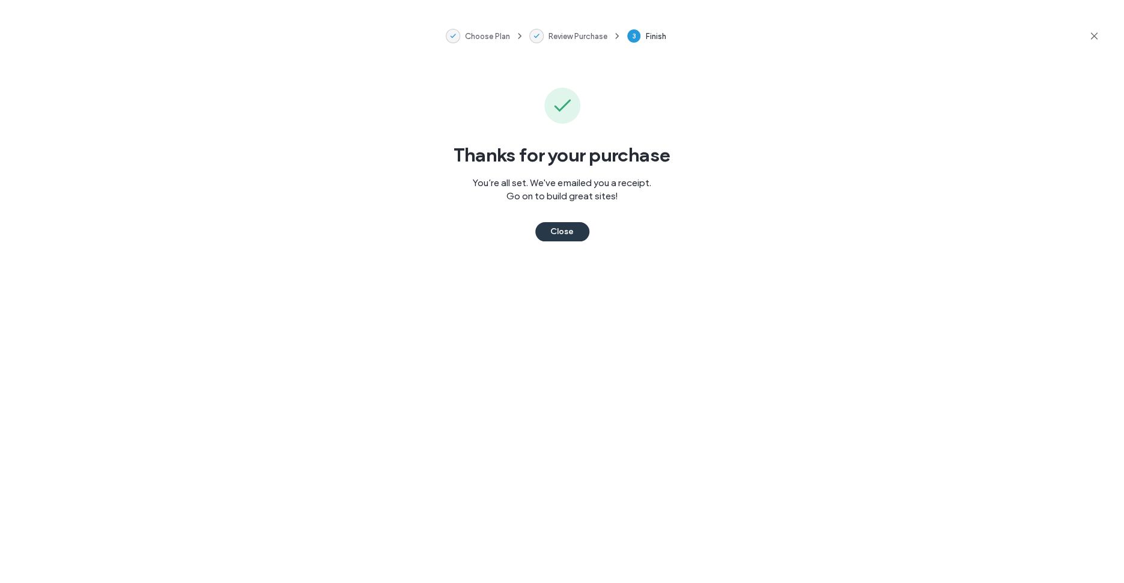
click at [564, 232] on button "Close" at bounding box center [562, 231] width 54 height 19
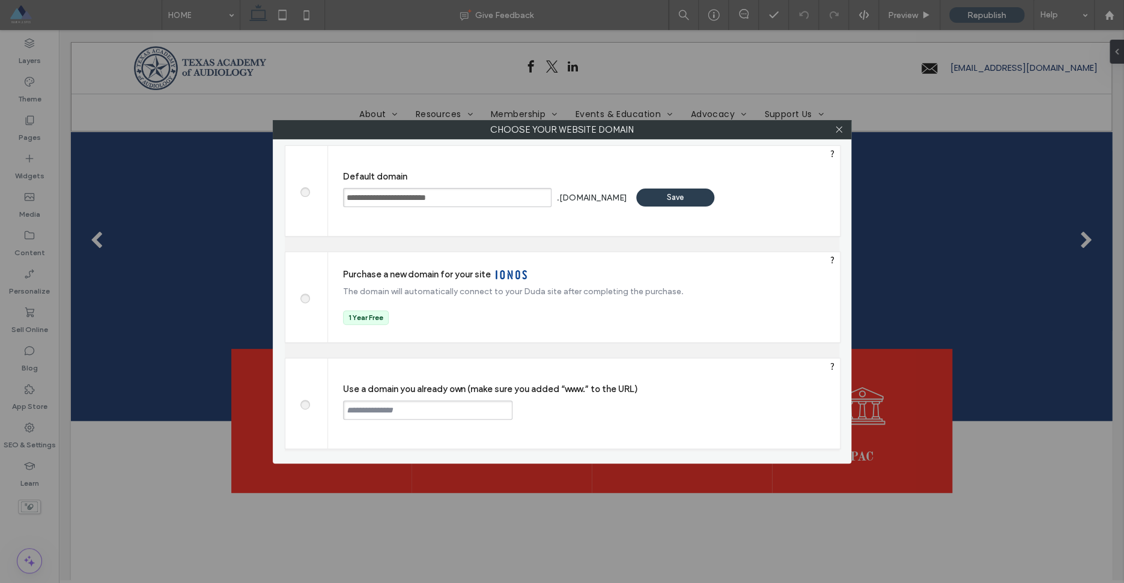
click at [693, 197] on div "Save" at bounding box center [675, 198] width 78 height 18
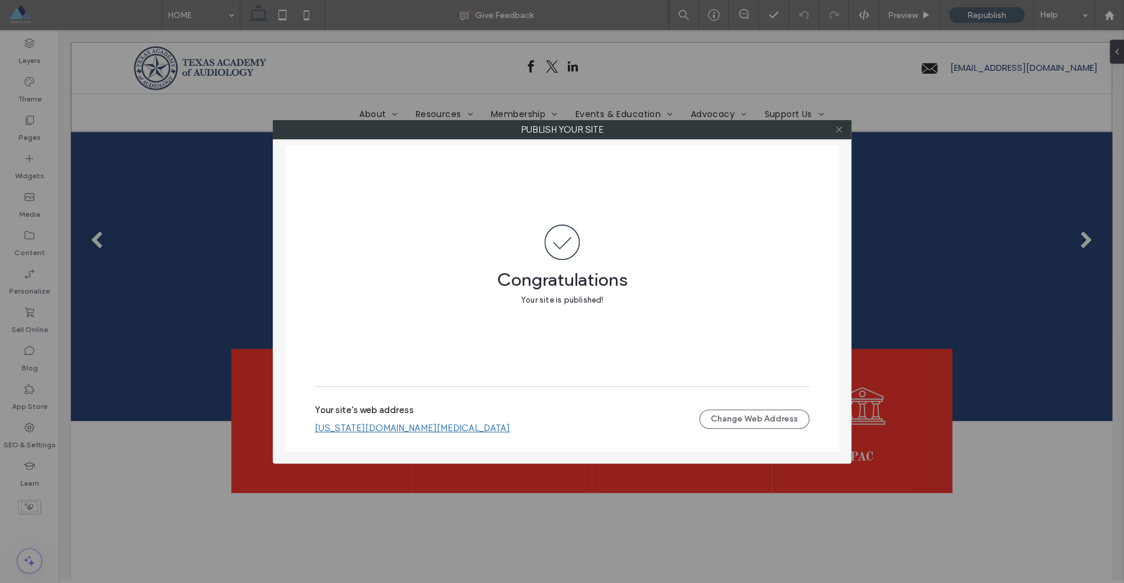
click at [840, 132] on icon at bounding box center [839, 129] width 9 height 9
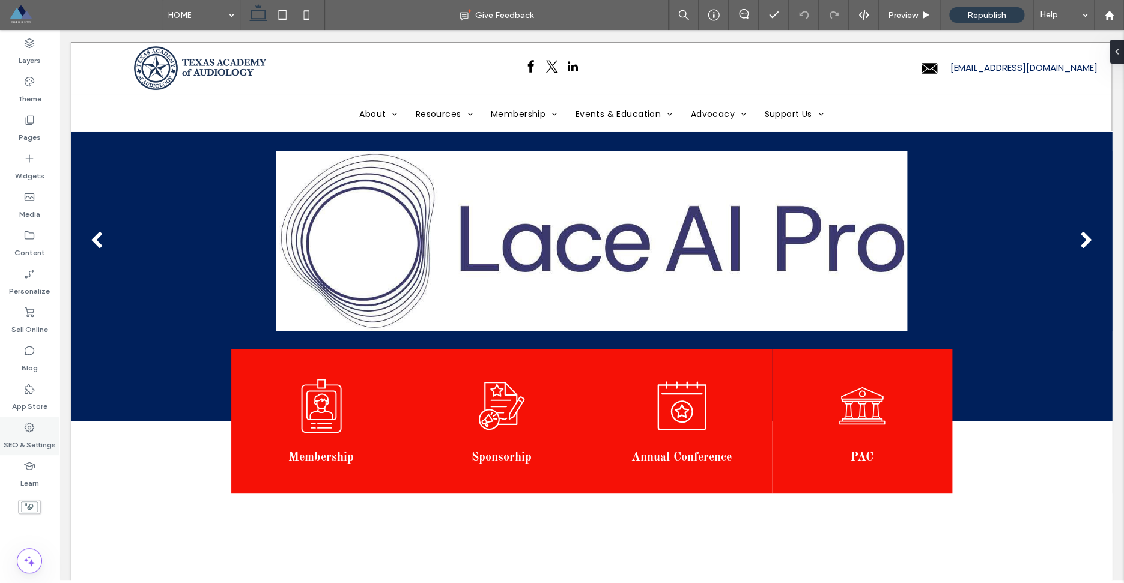
click at [28, 443] on label "SEO & Settings" at bounding box center [30, 442] width 52 height 17
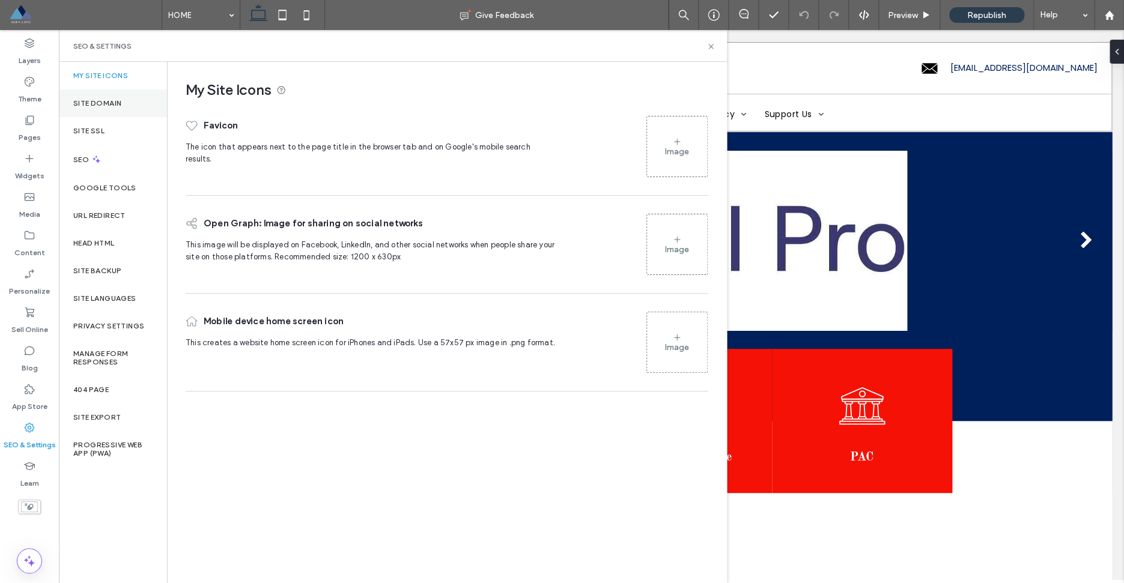
click at [124, 107] on div "Site Domain" at bounding box center [113, 104] width 108 height 28
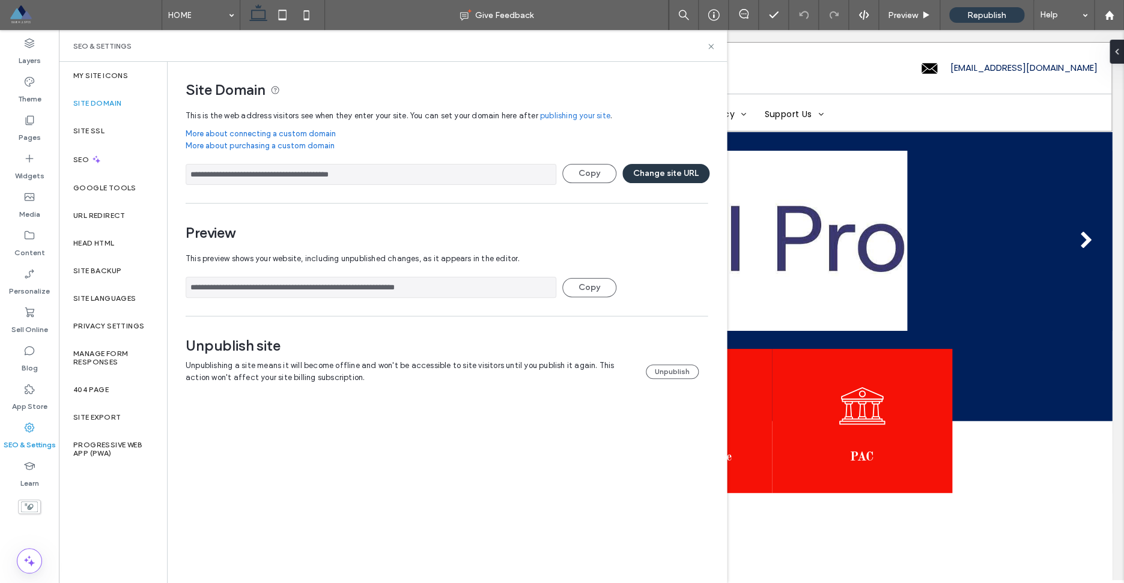
click at [683, 176] on button "Change site URL" at bounding box center [665, 173] width 87 height 19
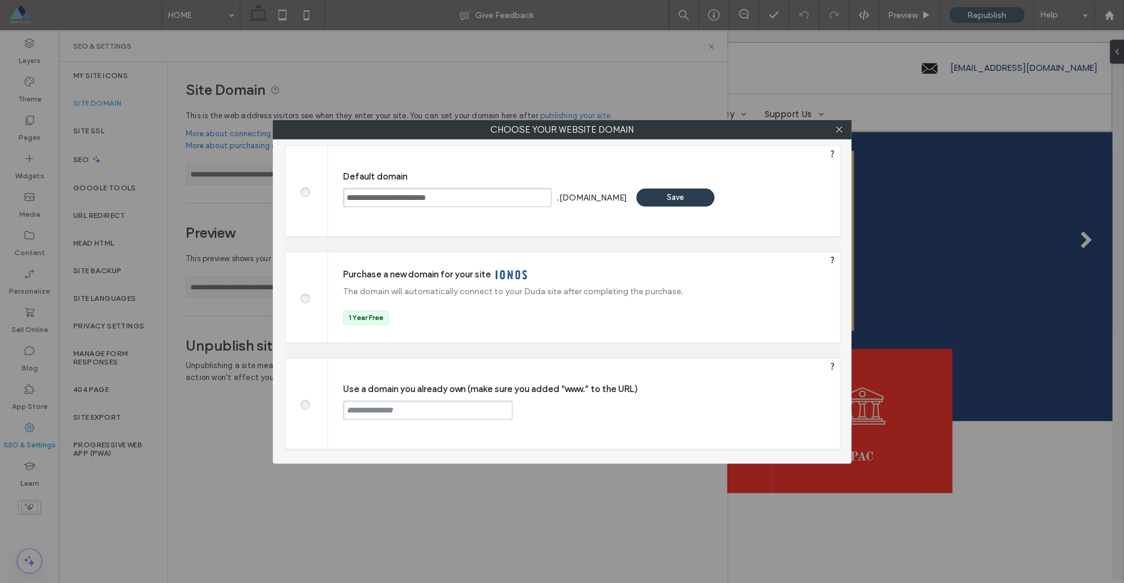
click at [305, 405] on span at bounding box center [305, 403] width 0 height 9
click at [370, 412] on input "text" at bounding box center [427, 410] width 169 height 19
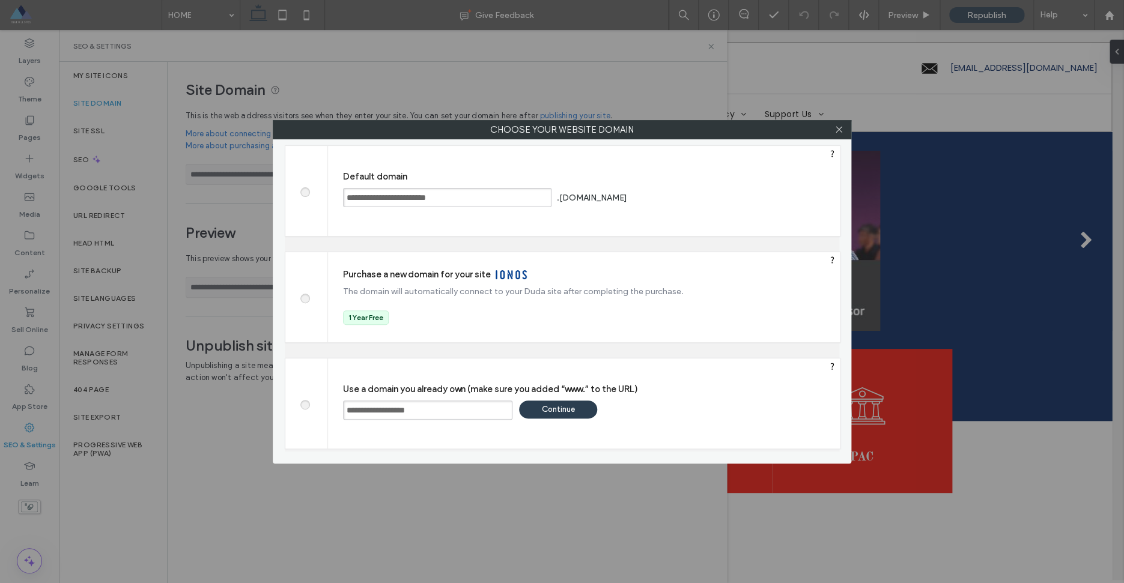
type input "**********"
click at [564, 412] on div "Continue" at bounding box center [558, 410] width 78 height 18
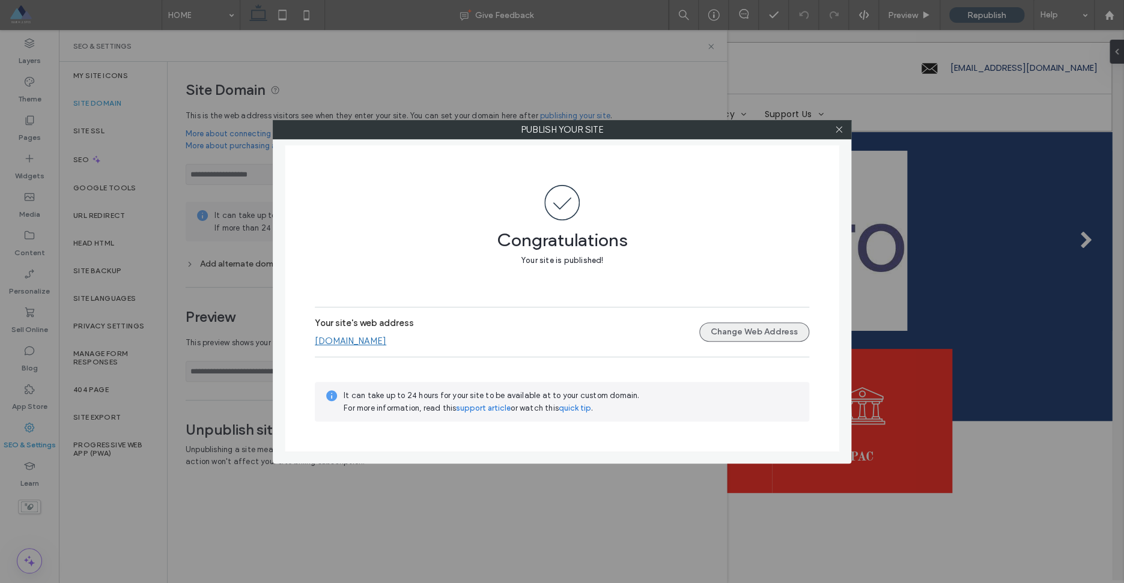
click at [755, 333] on button "Change Web Address" at bounding box center [754, 332] width 110 height 19
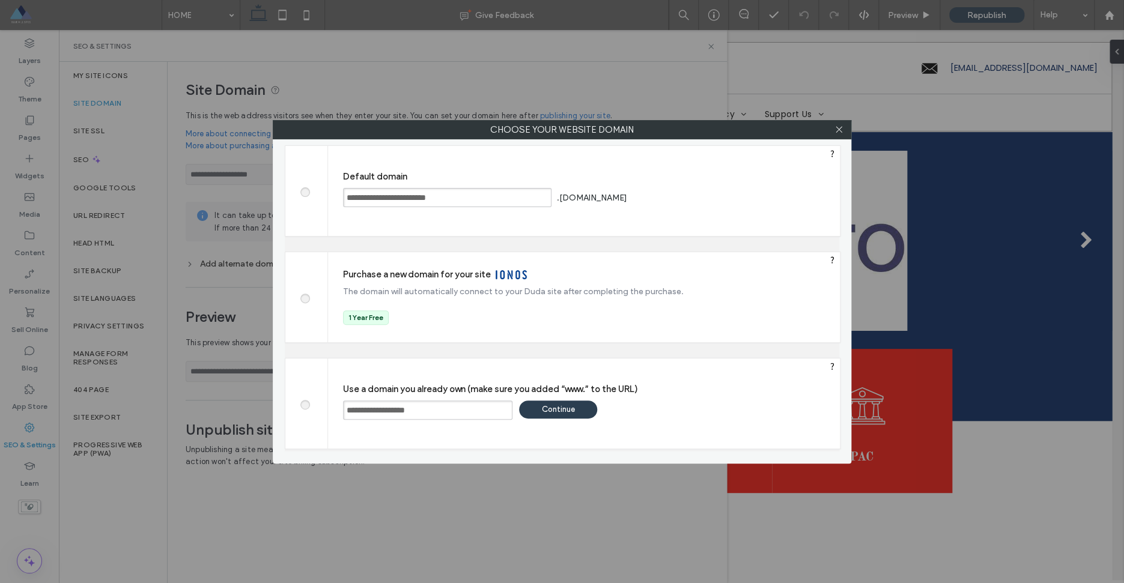
click at [305, 190] on span at bounding box center [305, 190] width 0 height 9
click at [700, 198] on div "Save" at bounding box center [675, 198] width 78 height 18
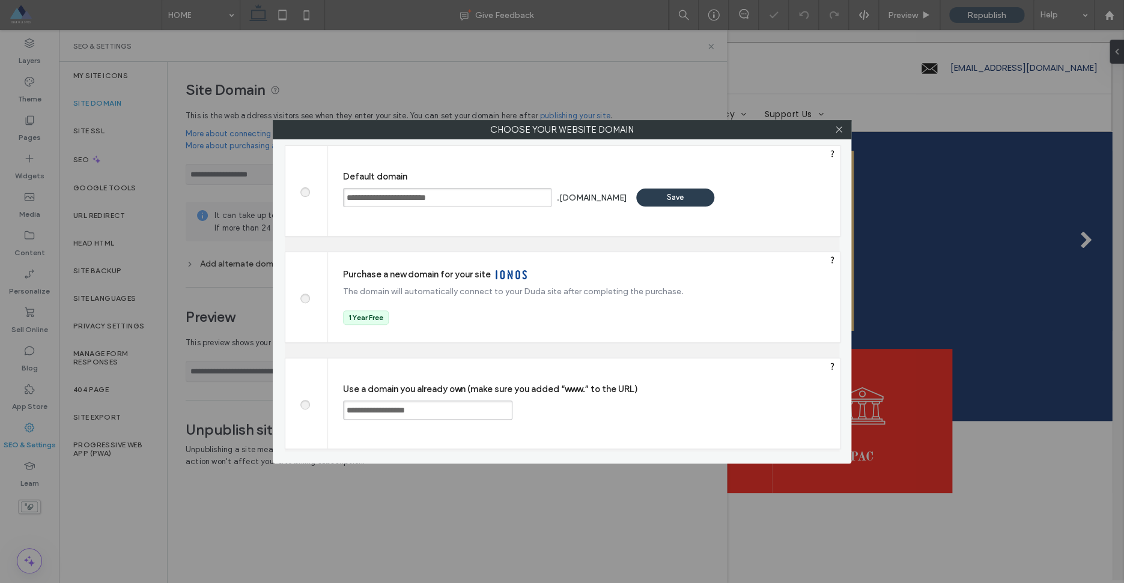
type input "**********"
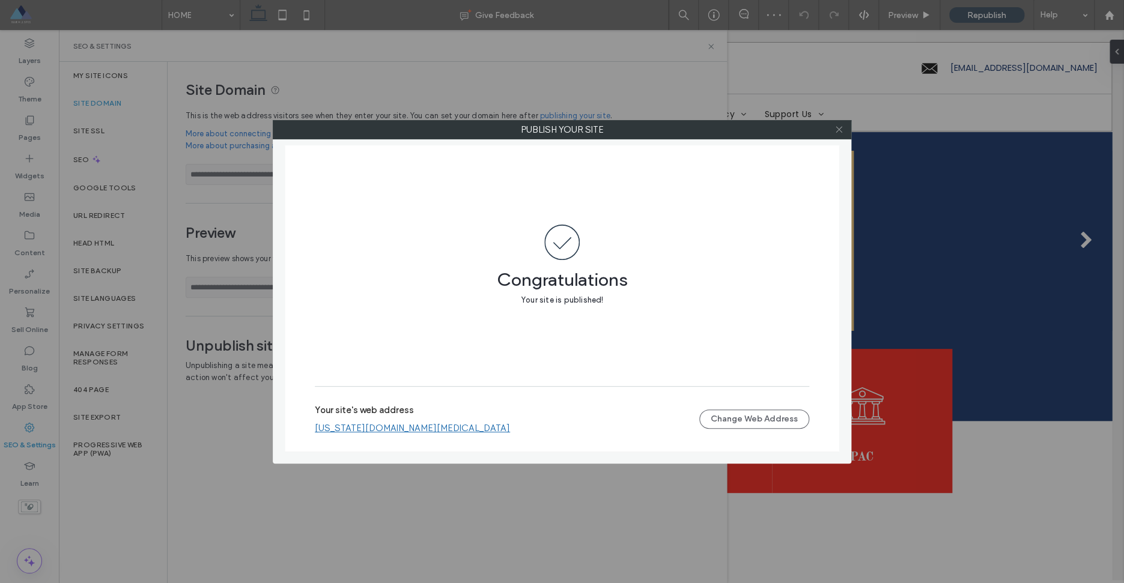
click at [841, 132] on icon at bounding box center [839, 129] width 9 height 9
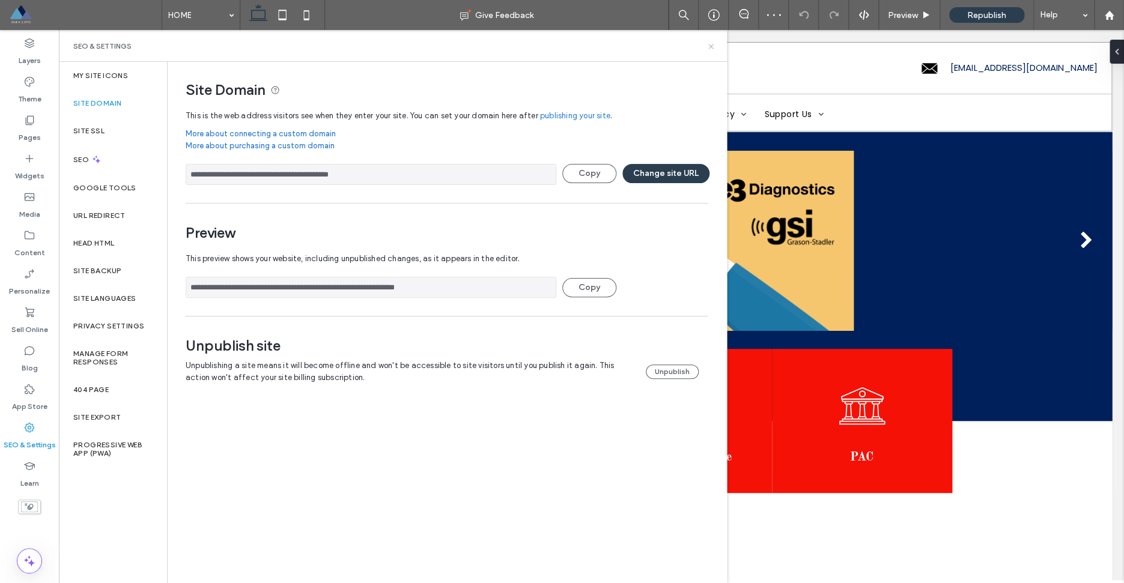
click at [710, 46] on icon at bounding box center [711, 46] width 9 height 9
